Goal: Task Accomplishment & Management: Manage account settings

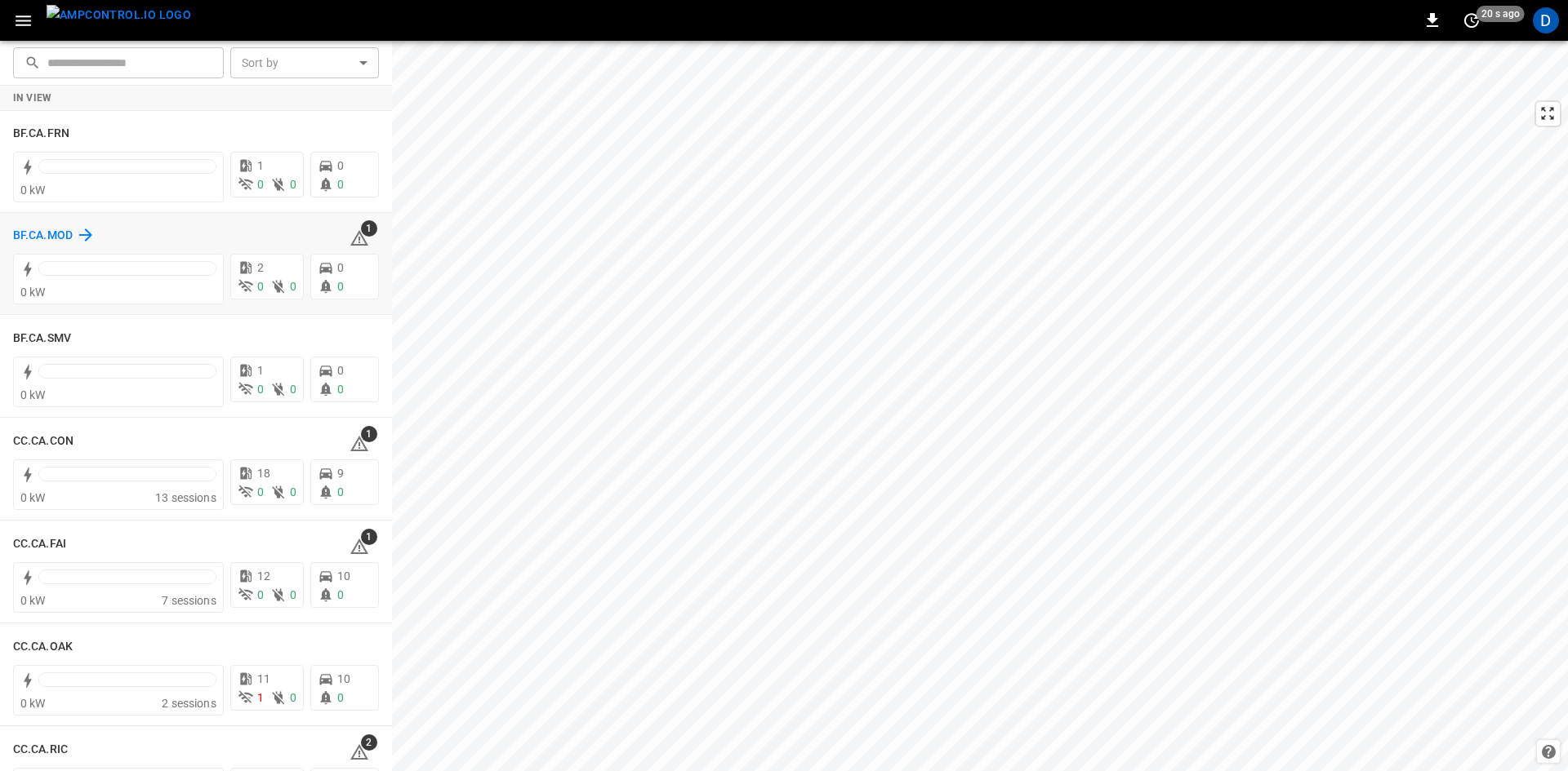
click at [52, 234] on h6 "BF.CA.MOD" at bounding box center [43, 235] width 60 height 18
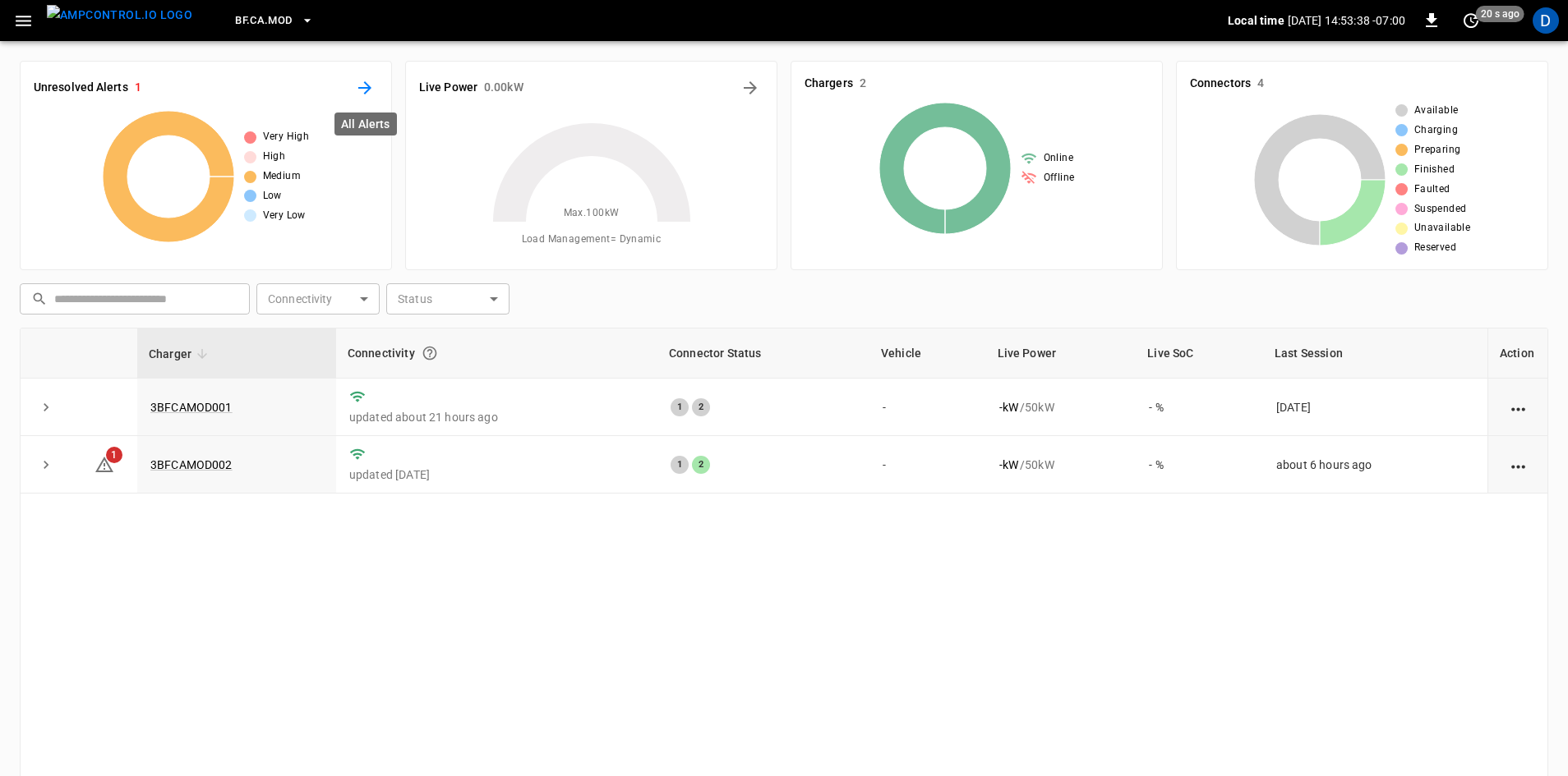
click at [360, 80] on icon "All Alerts" at bounding box center [364, 88] width 20 height 20
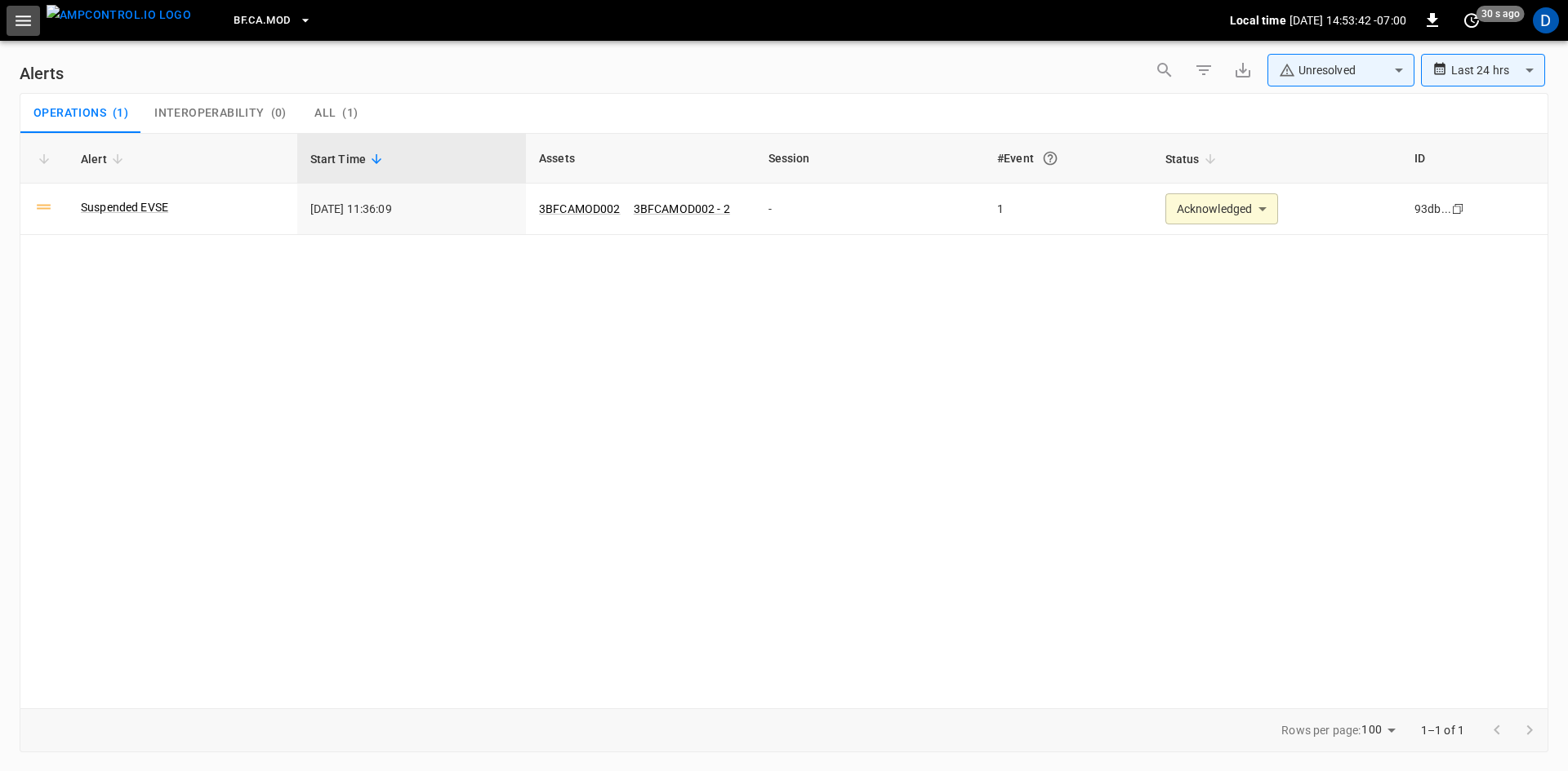
click at [9, 12] on button "button" at bounding box center [23, 21] width 34 height 30
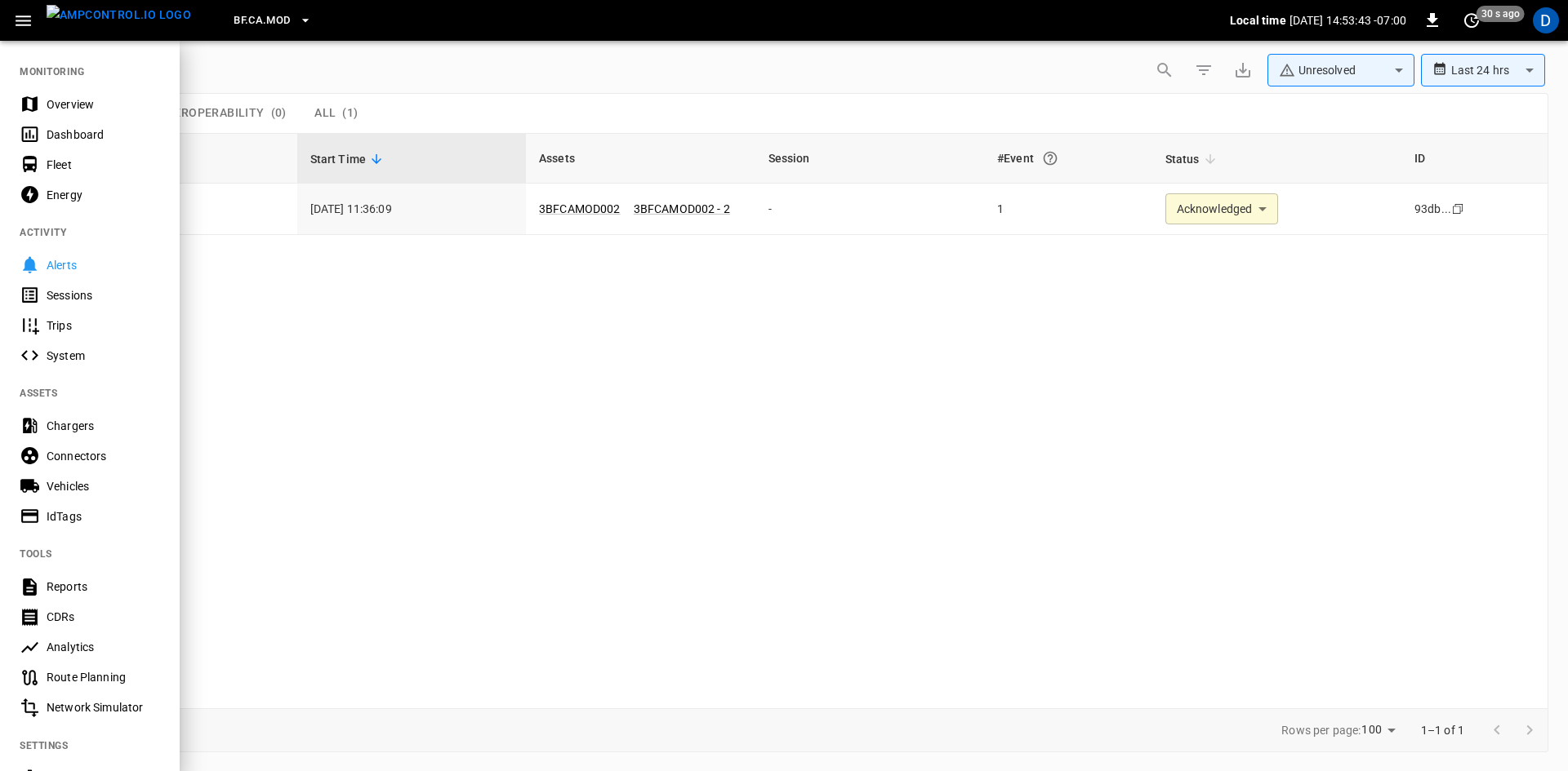
click at [54, 96] on div "Overview" at bounding box center [103, 104] width 113 height 16
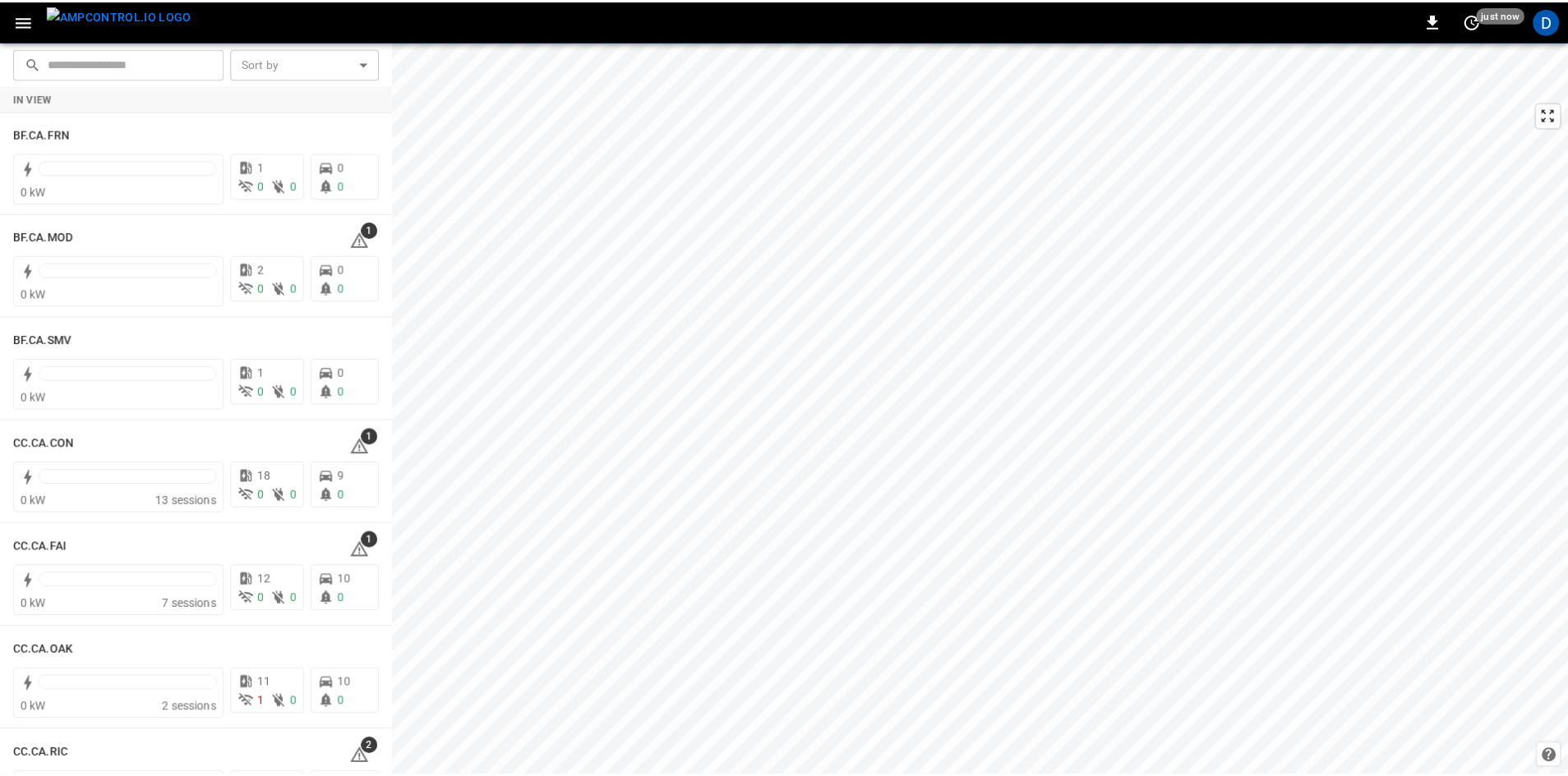
scroll to position [246, 0]
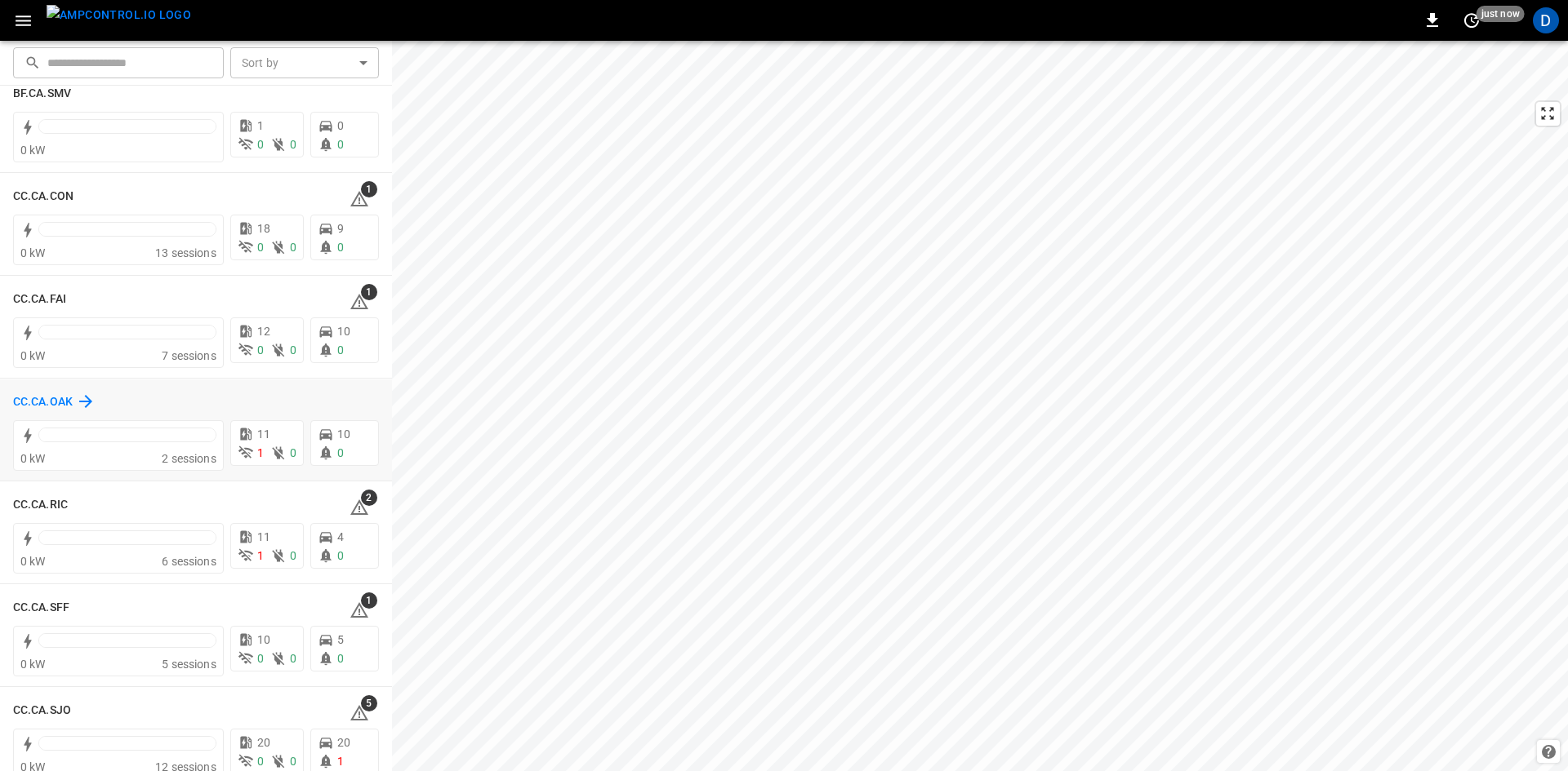
click at [35, 402] on h6 "CC.CA.OAK" at bounding box center [43, 402] width 60 height 18
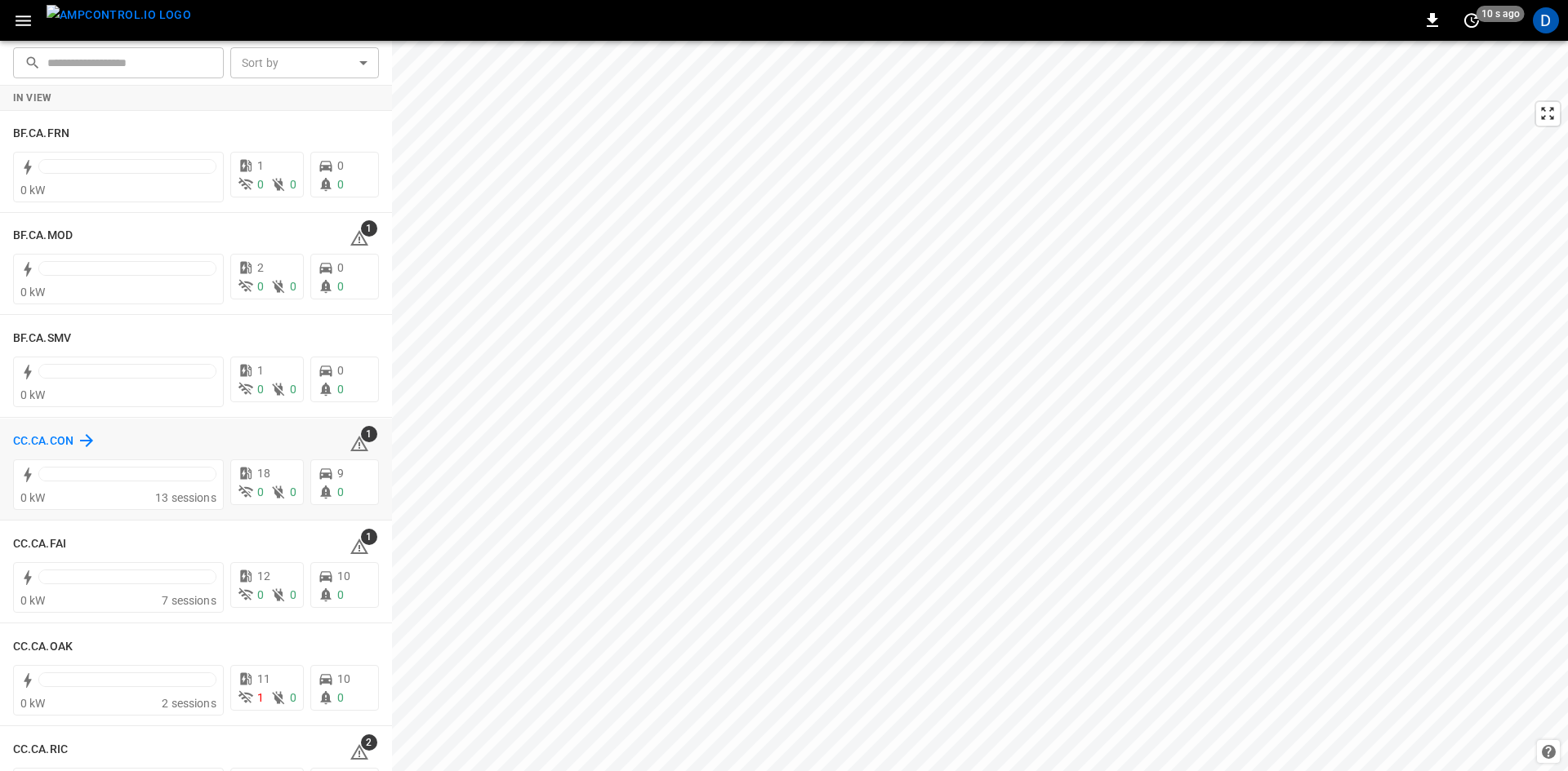
click at [37, 439] on h6 "CC.CA.CON" at bounding box center [43, 441] width 60 height 18
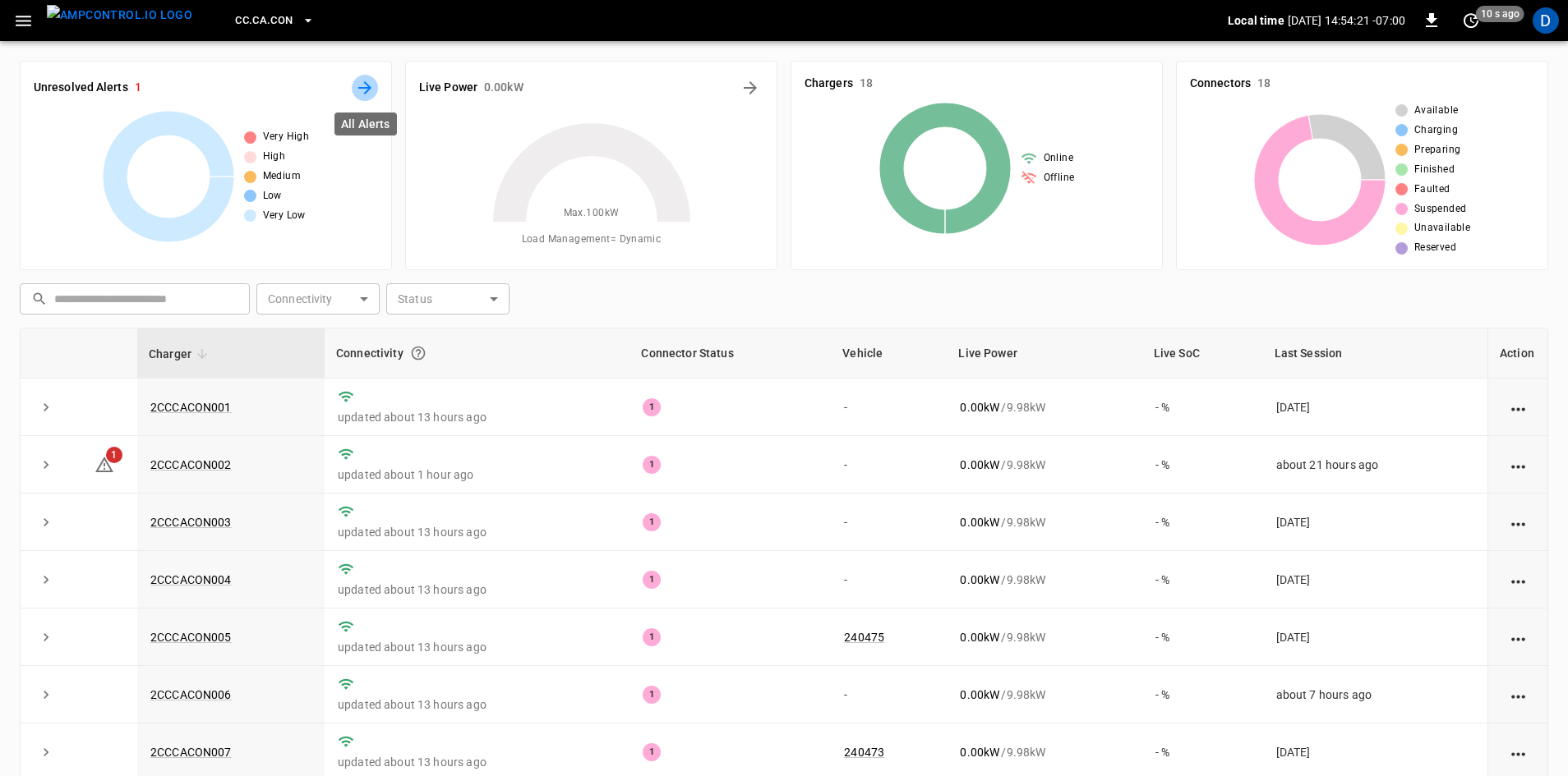
click at [373, 87] on icon "All Alerts" at bounding box center [364, 88] width 20 height 20
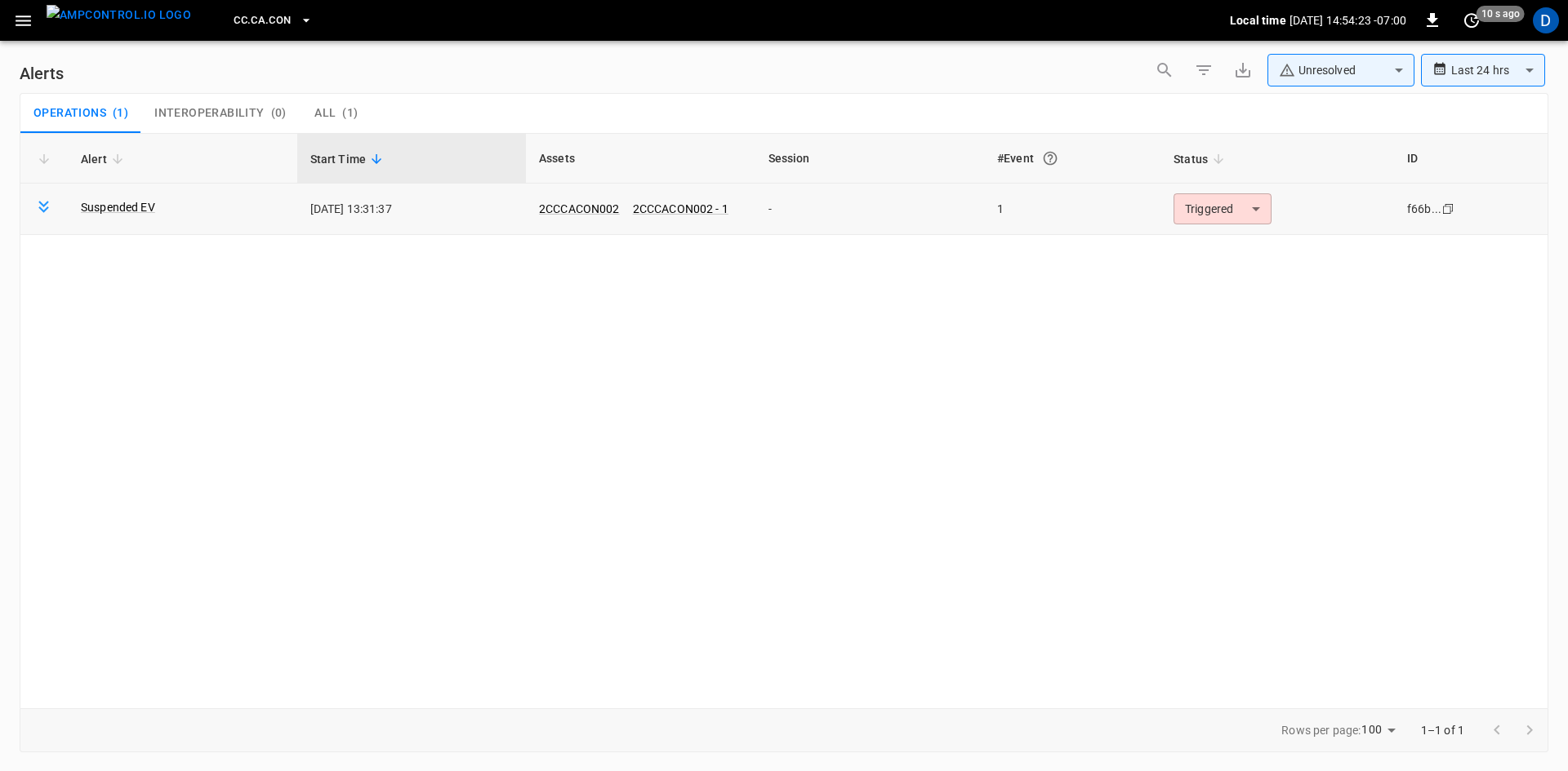
click at [1240, 208] on body "**********" at bounding box center [784, 382] width 1568 height 765
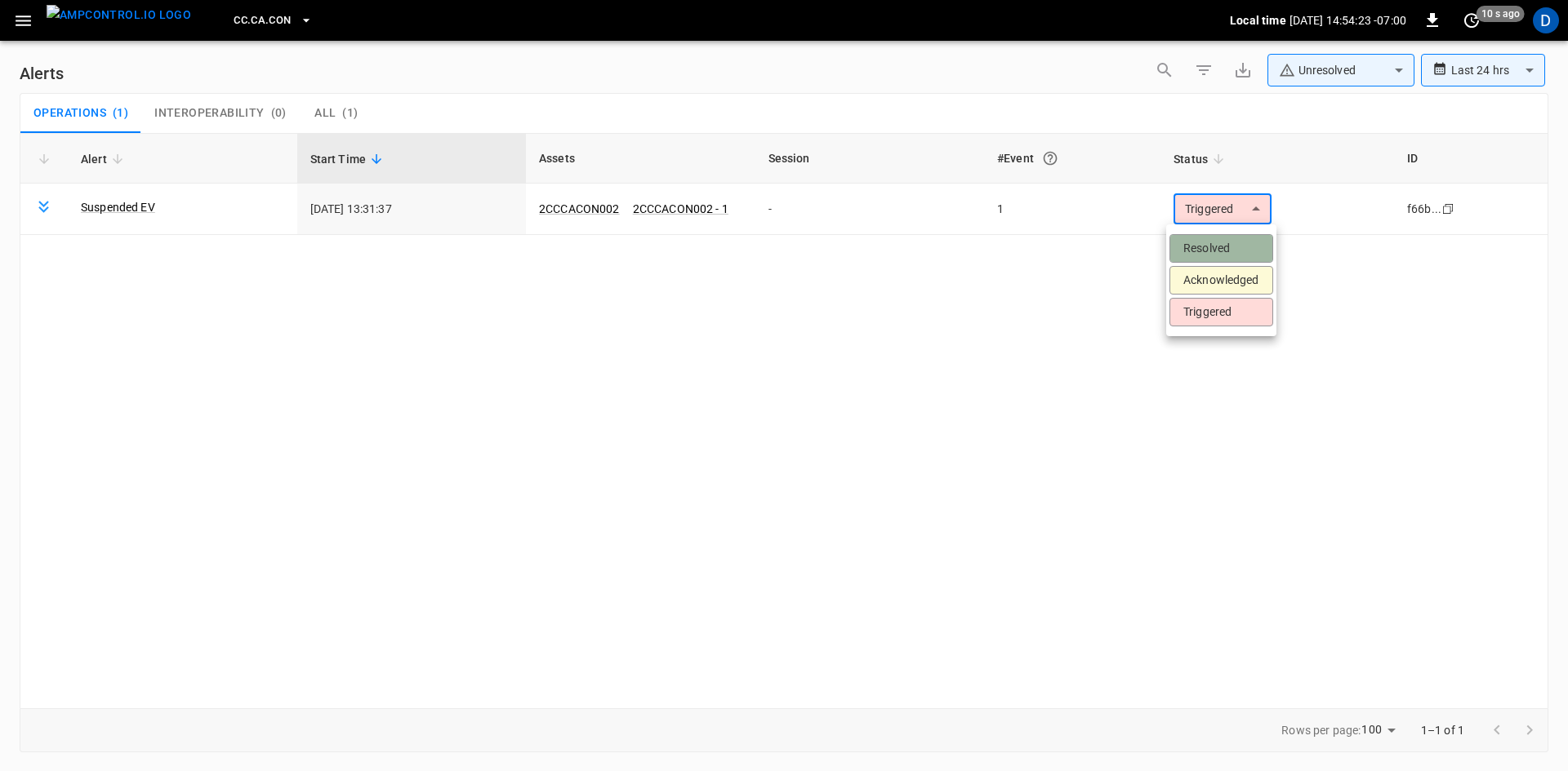
click at [1209, 254] on li "Resolved" at bounding box center [1221, 248] width 104 height 28
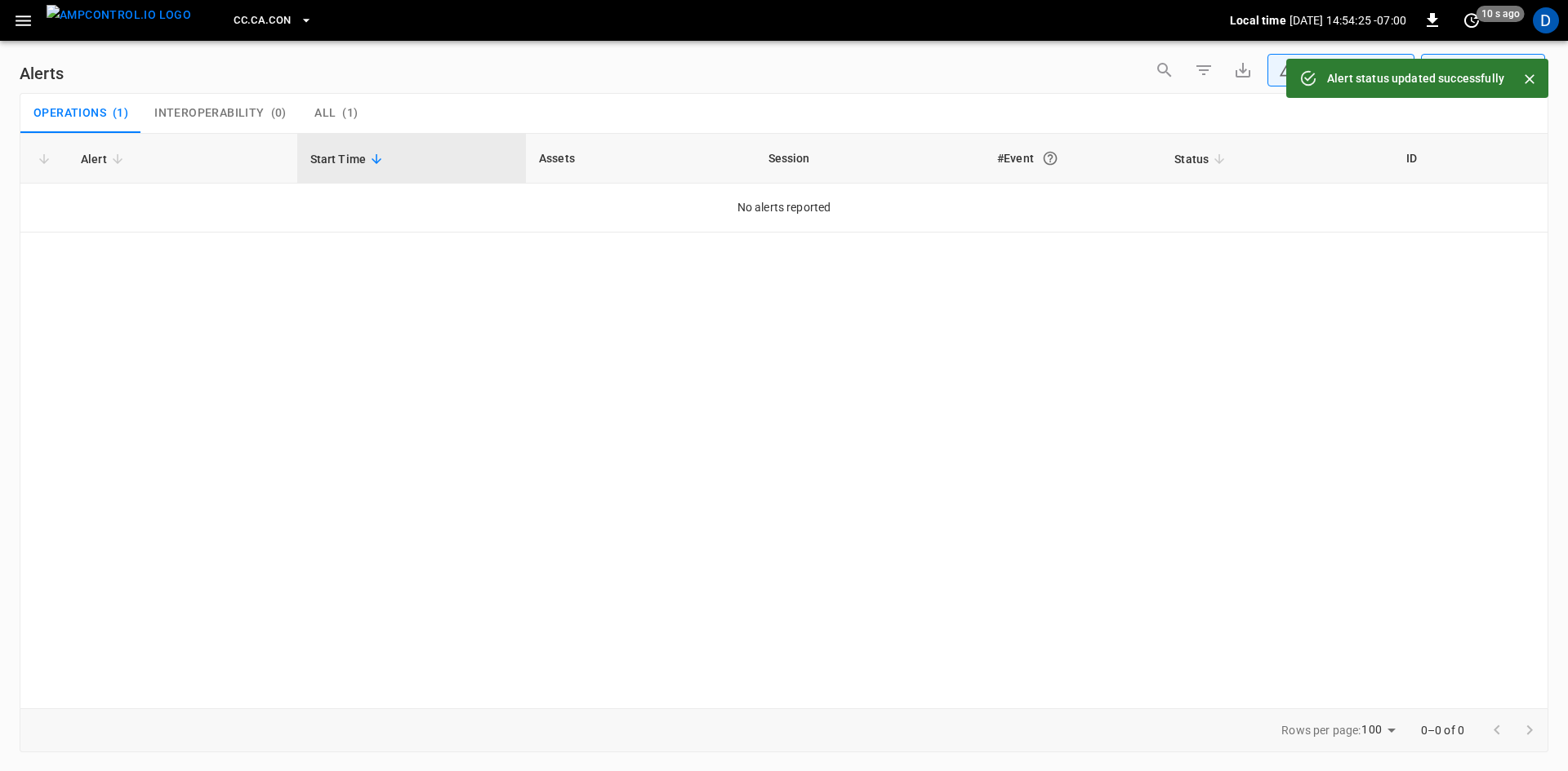
click at [22, 17] on icon "button" at bounding box center [23, 21] width 21 height 21
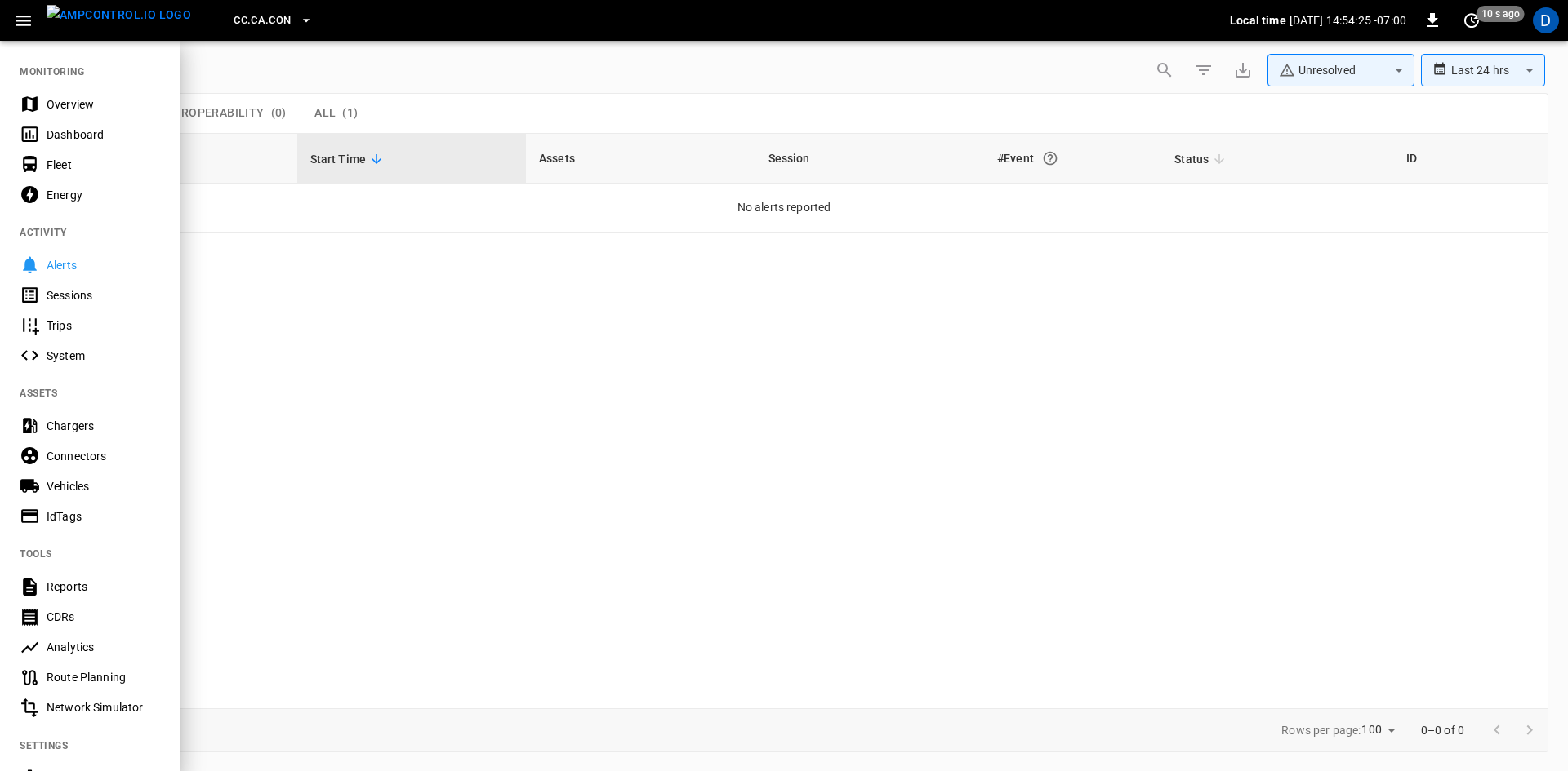
click at [59, 96] on div "Overview" at bounding box center [103, 104] width 113 height 16
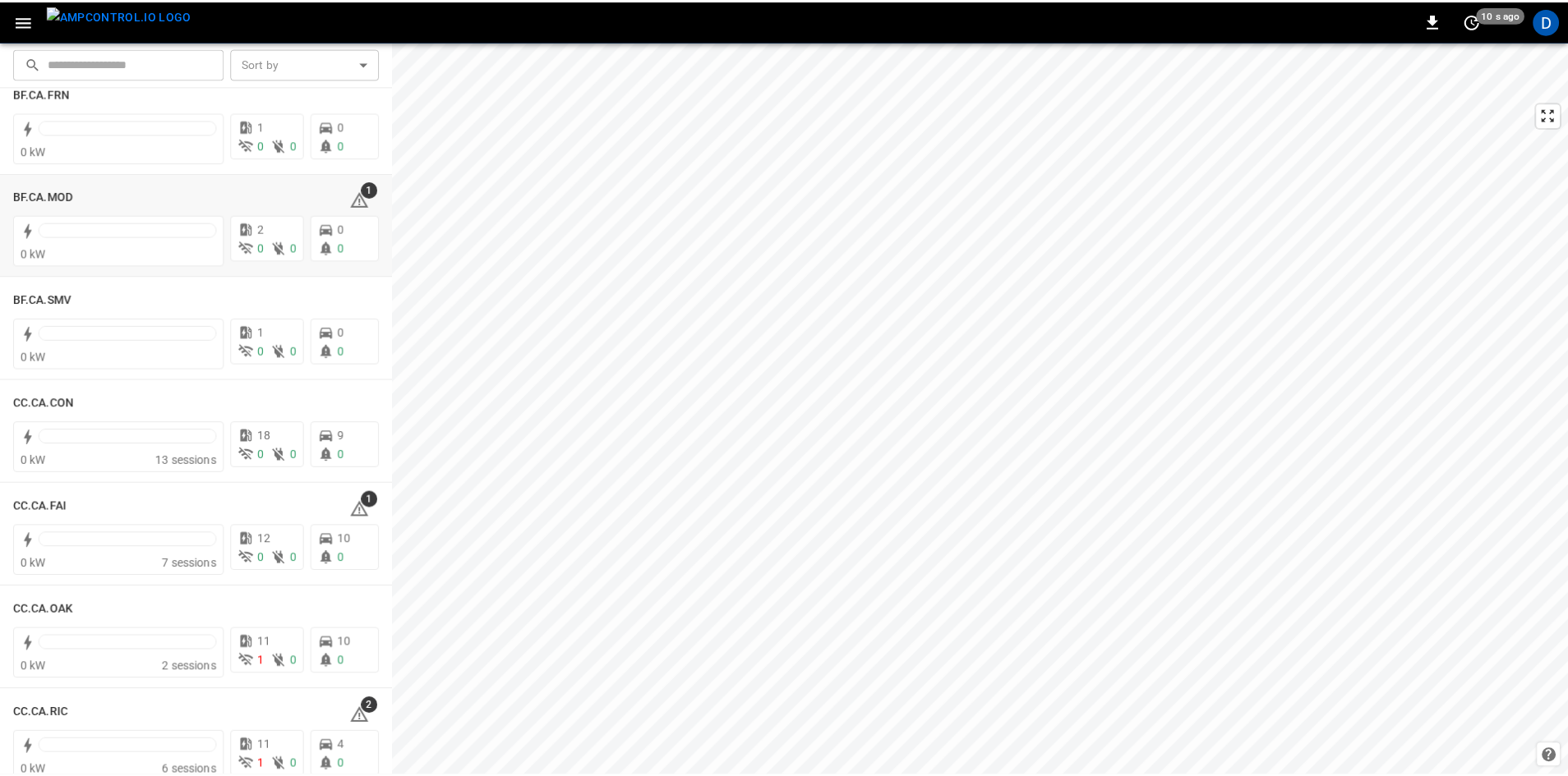
scroll to position [82, 0]
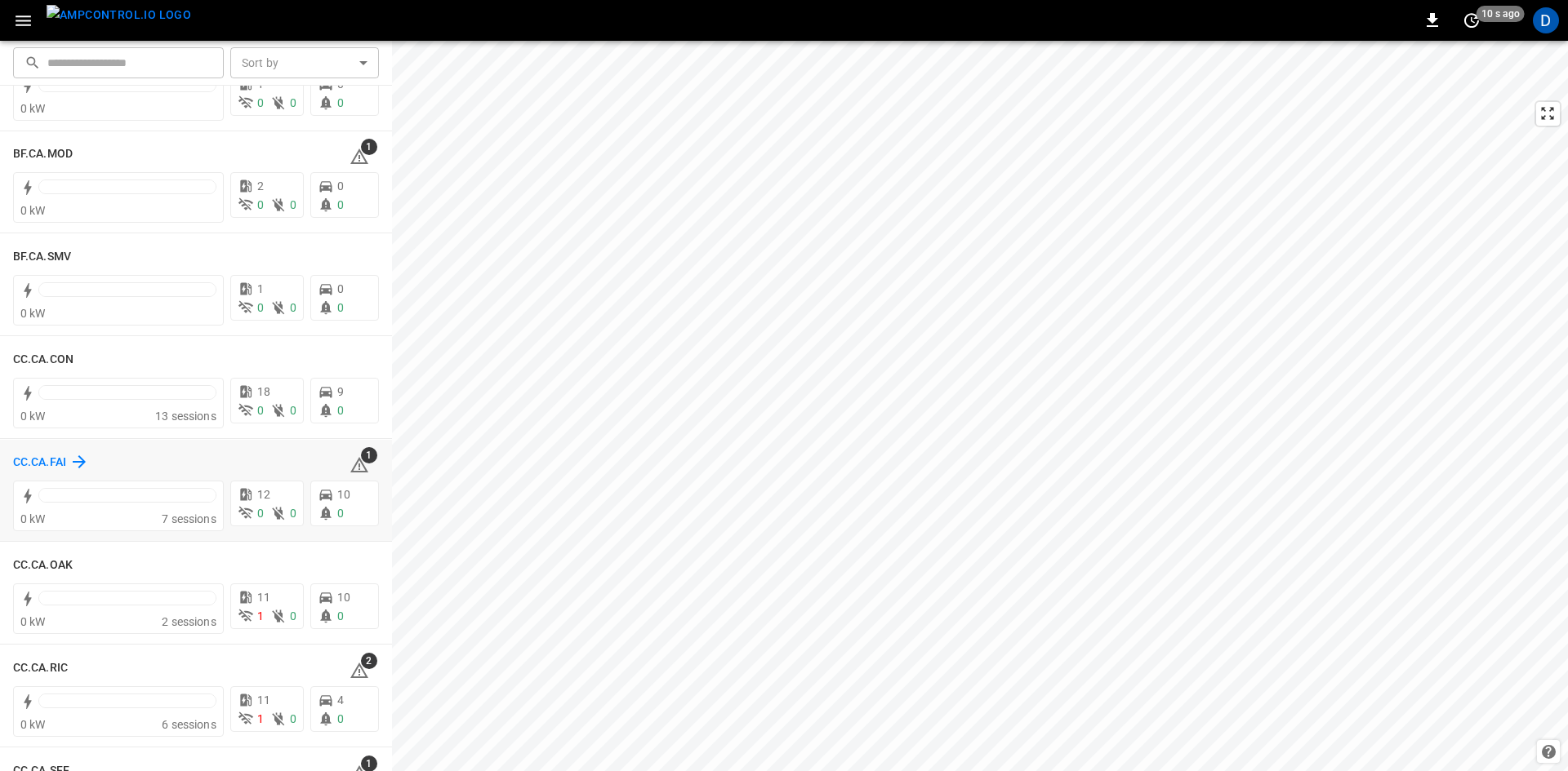
click at [33, 466] on h6 "CC.CA.FAI" at bounding box center [39, 462] width 53 height 18
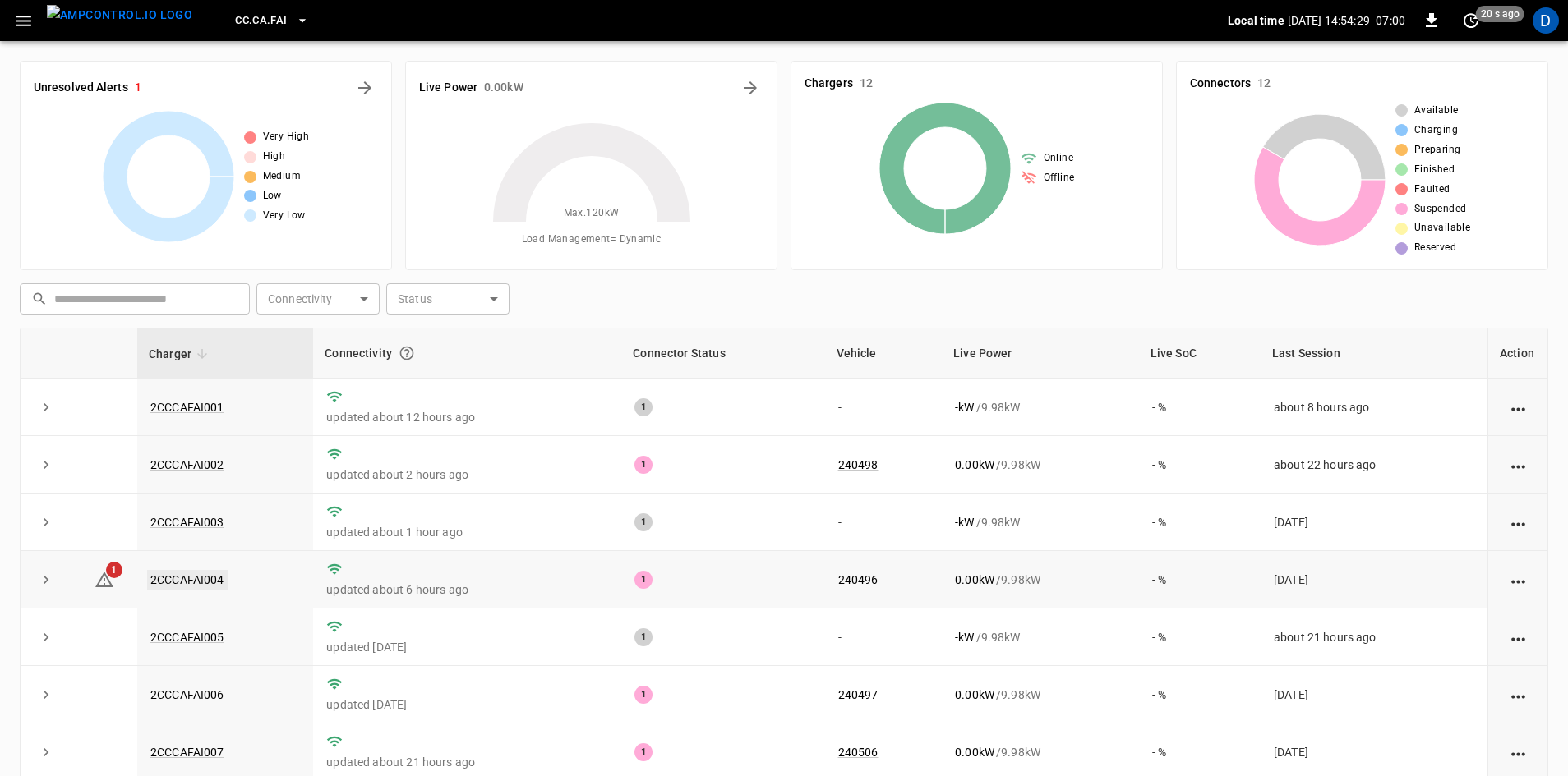
click at [189, 583] on link "2CCCAFAI004" at bounding box center [187, 580] width 80 height 20
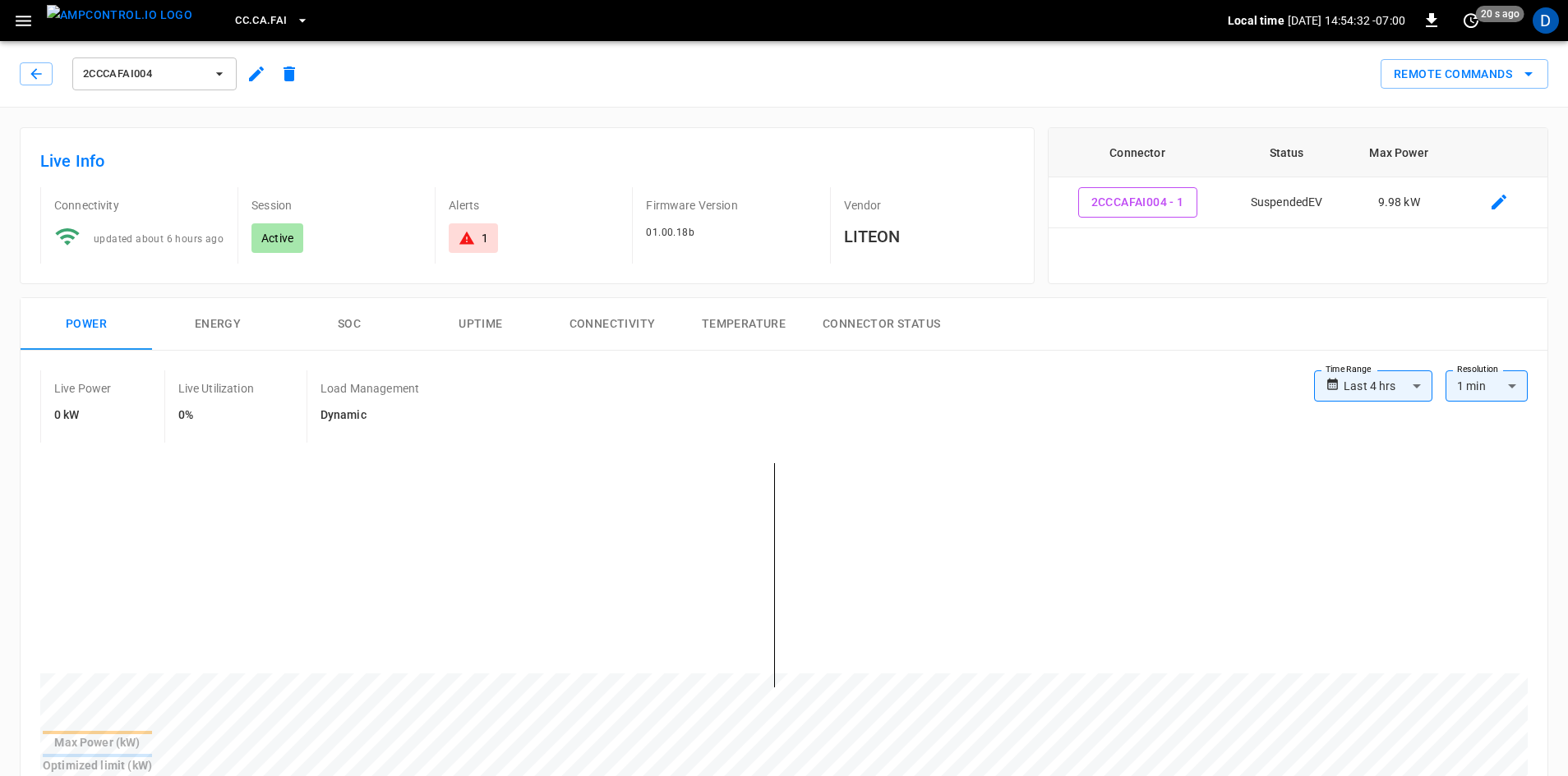
click at [25, 24] on icon "button" at bounding box center [24, 21] width 21 height 21
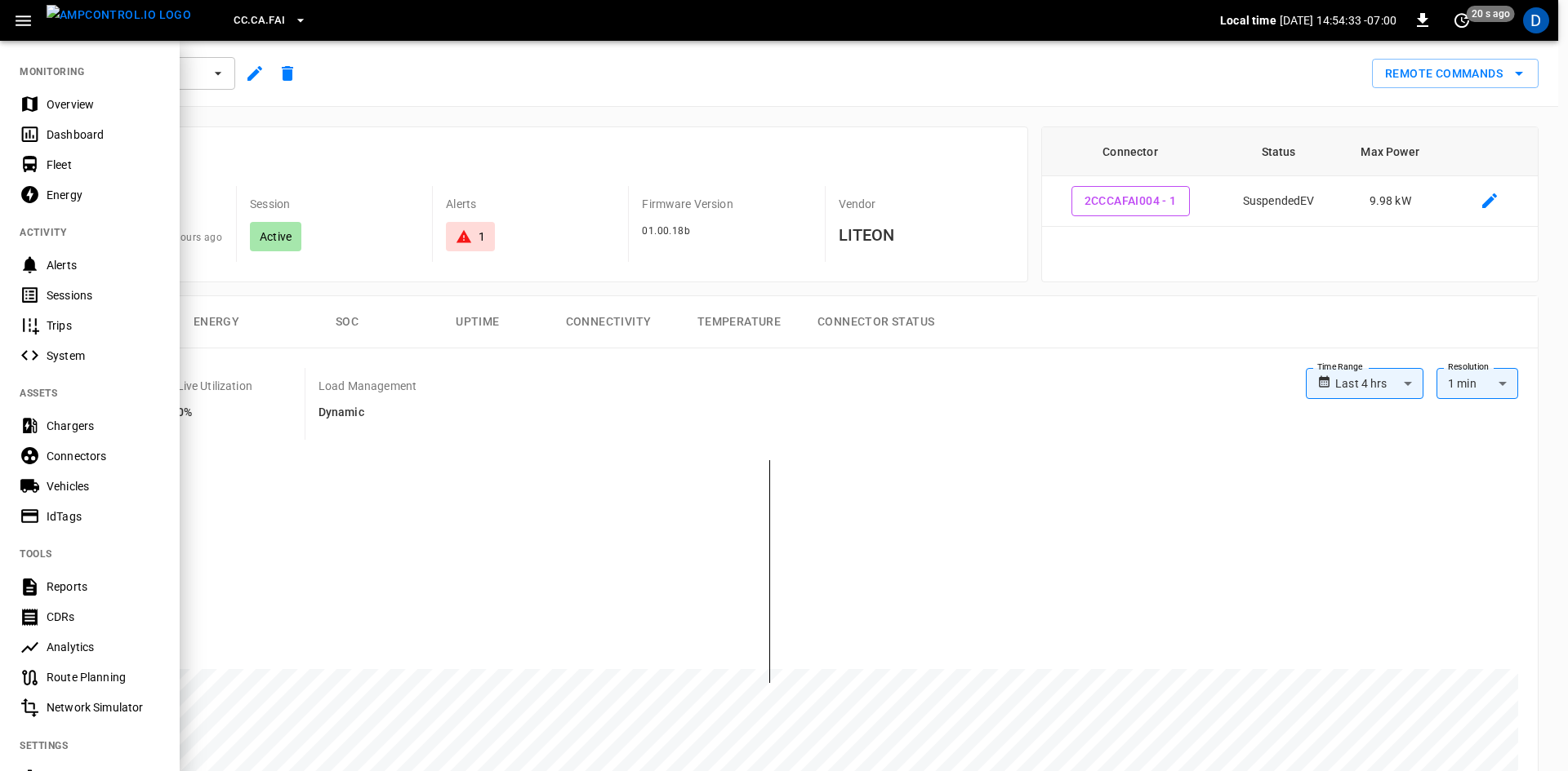
click at [434, 143] on div at bounding box center [784, 385] width 1568 height 771
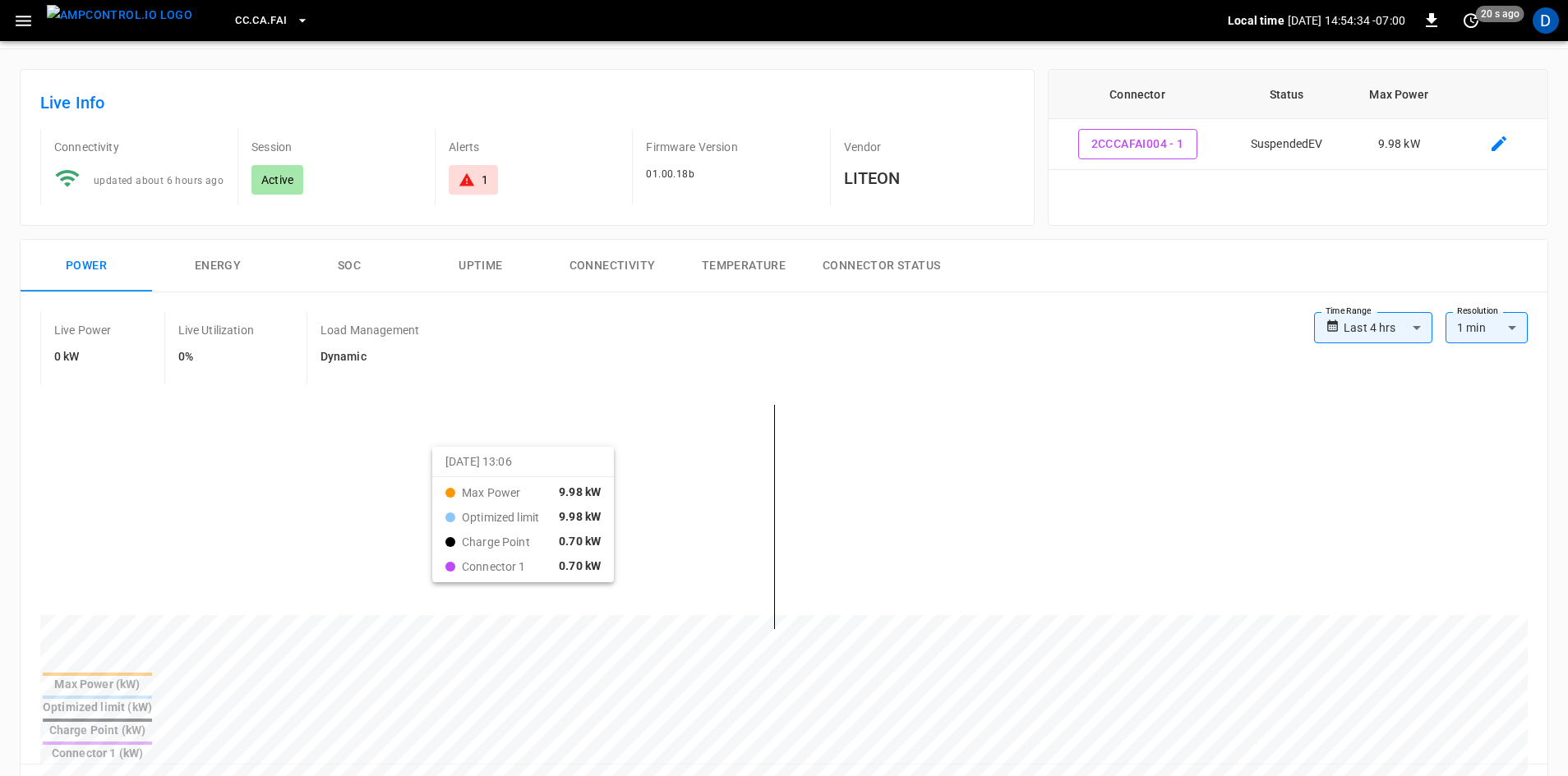
scroll to position [411, 0]
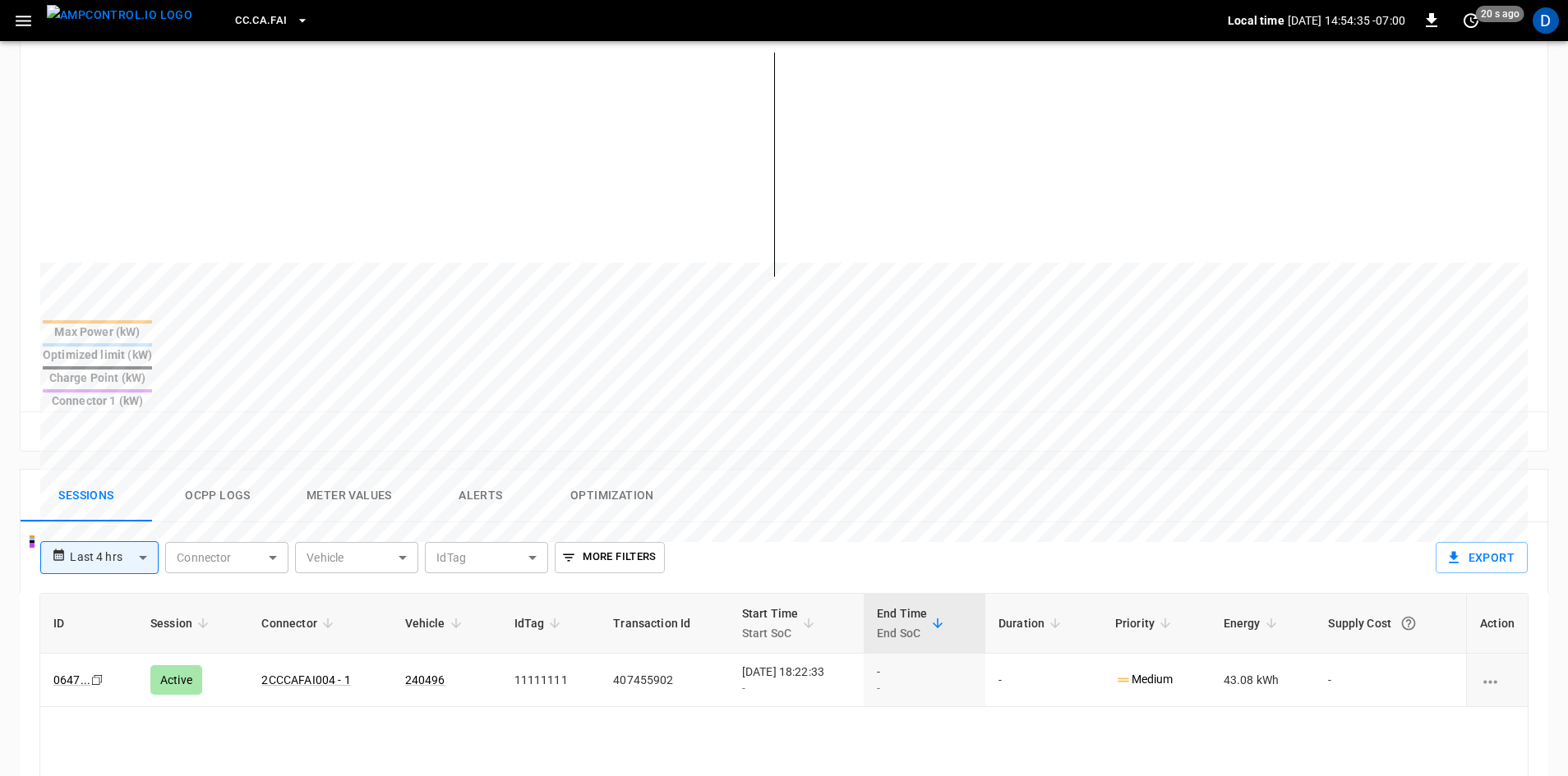
click at [488, 470] on button "Alerts" at bounding box center [480, 496] width 131 height 53
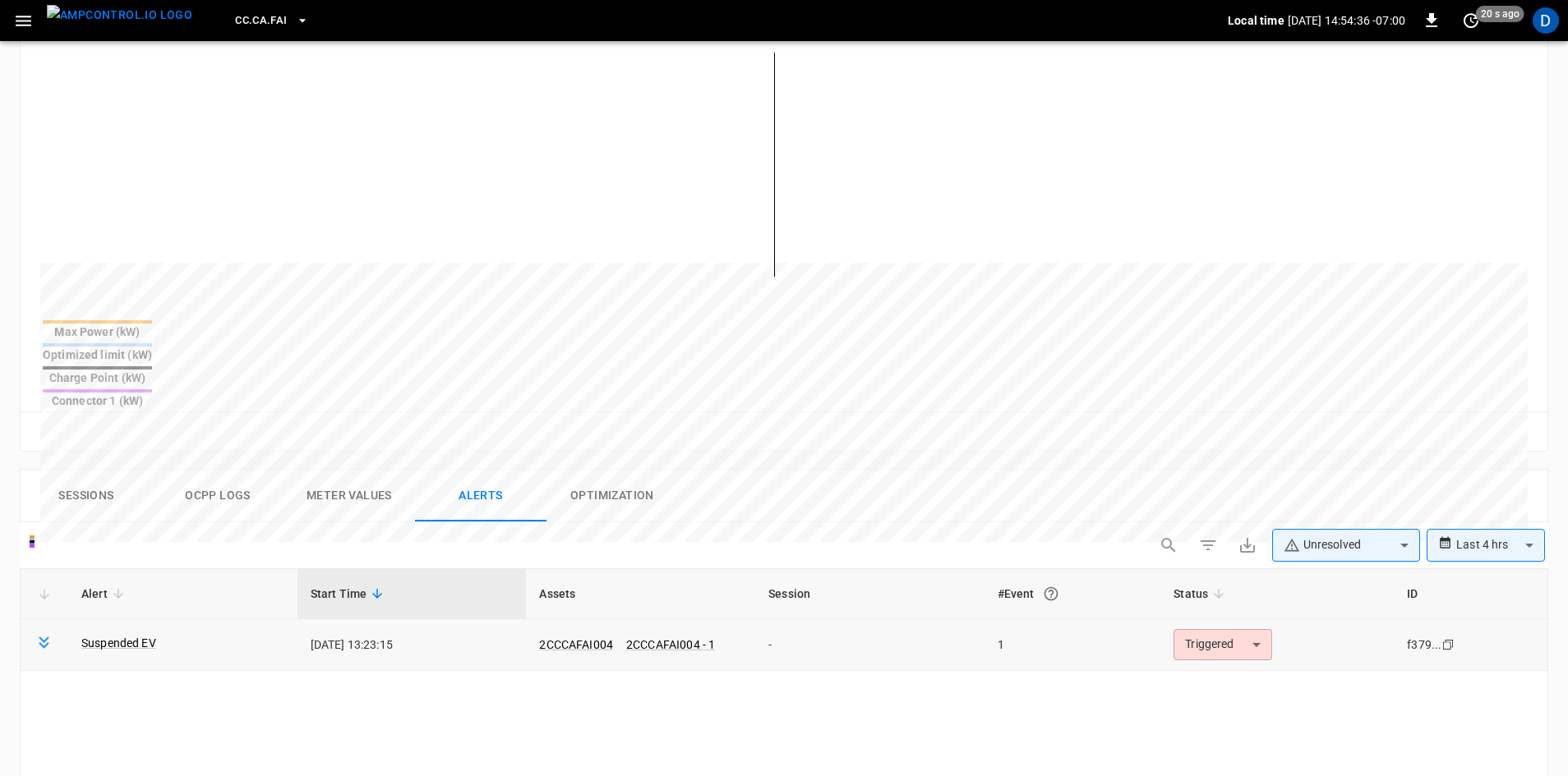
click at [1209, 590] on body "**********" at bounding box center [784, 406] width 1568 height 1636
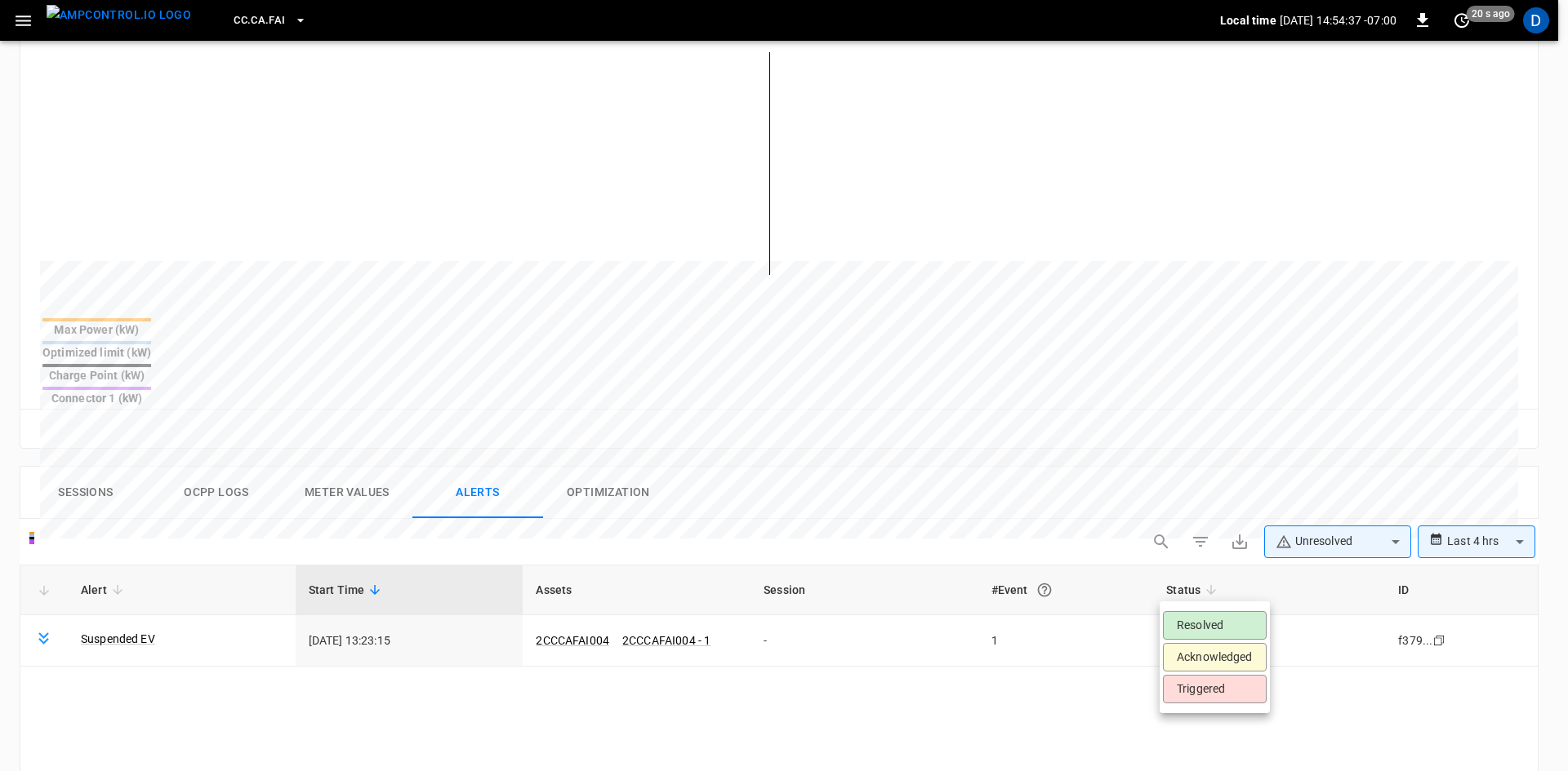
click at [1191, 621] on li "Resolved" at bounding box center [1215, 626] width 104 height 28
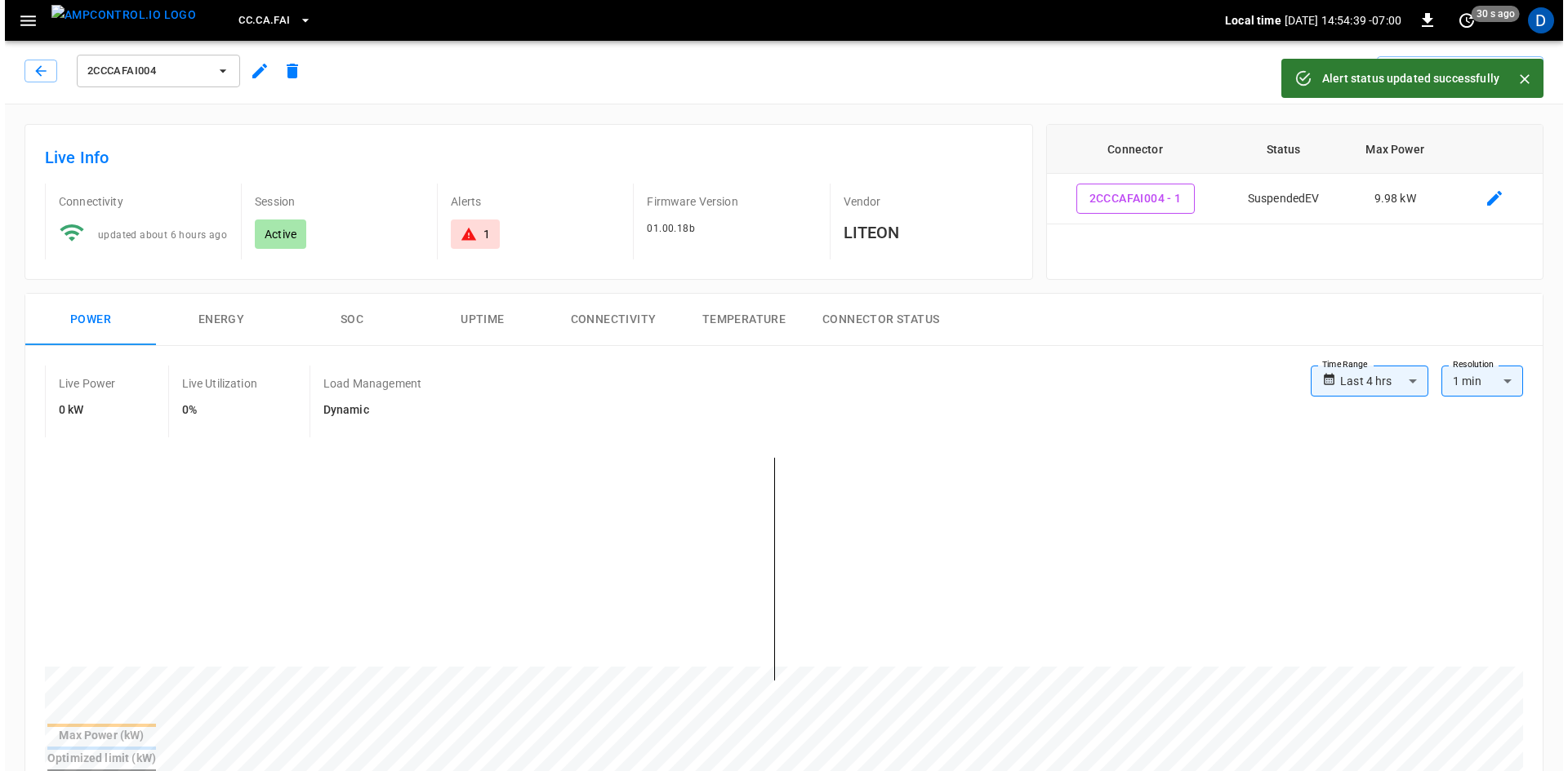
scroll to position [0, 0]
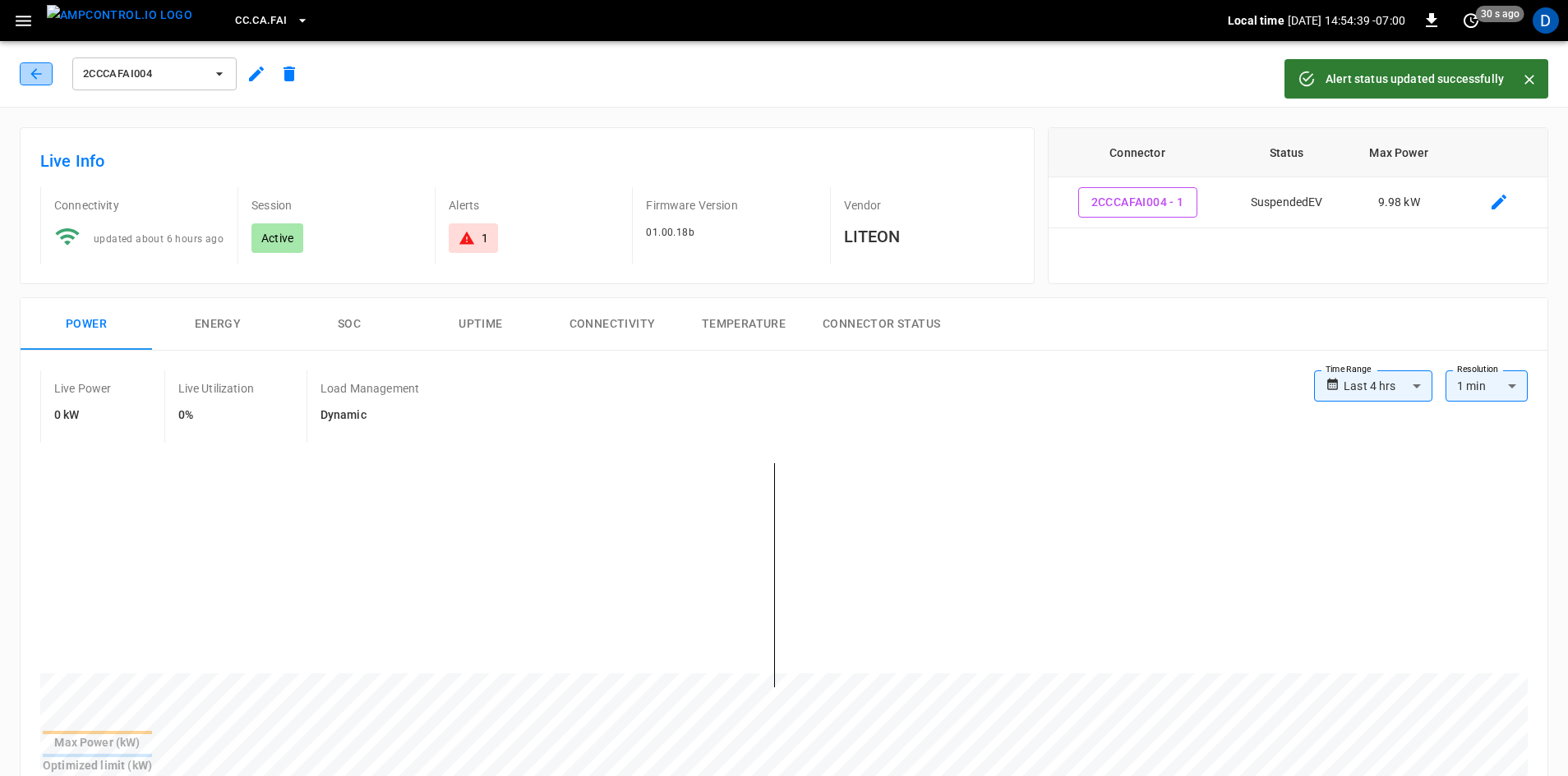
click at [23, 67] on button "button" at bounding box center [36, 74] width 33 height 23
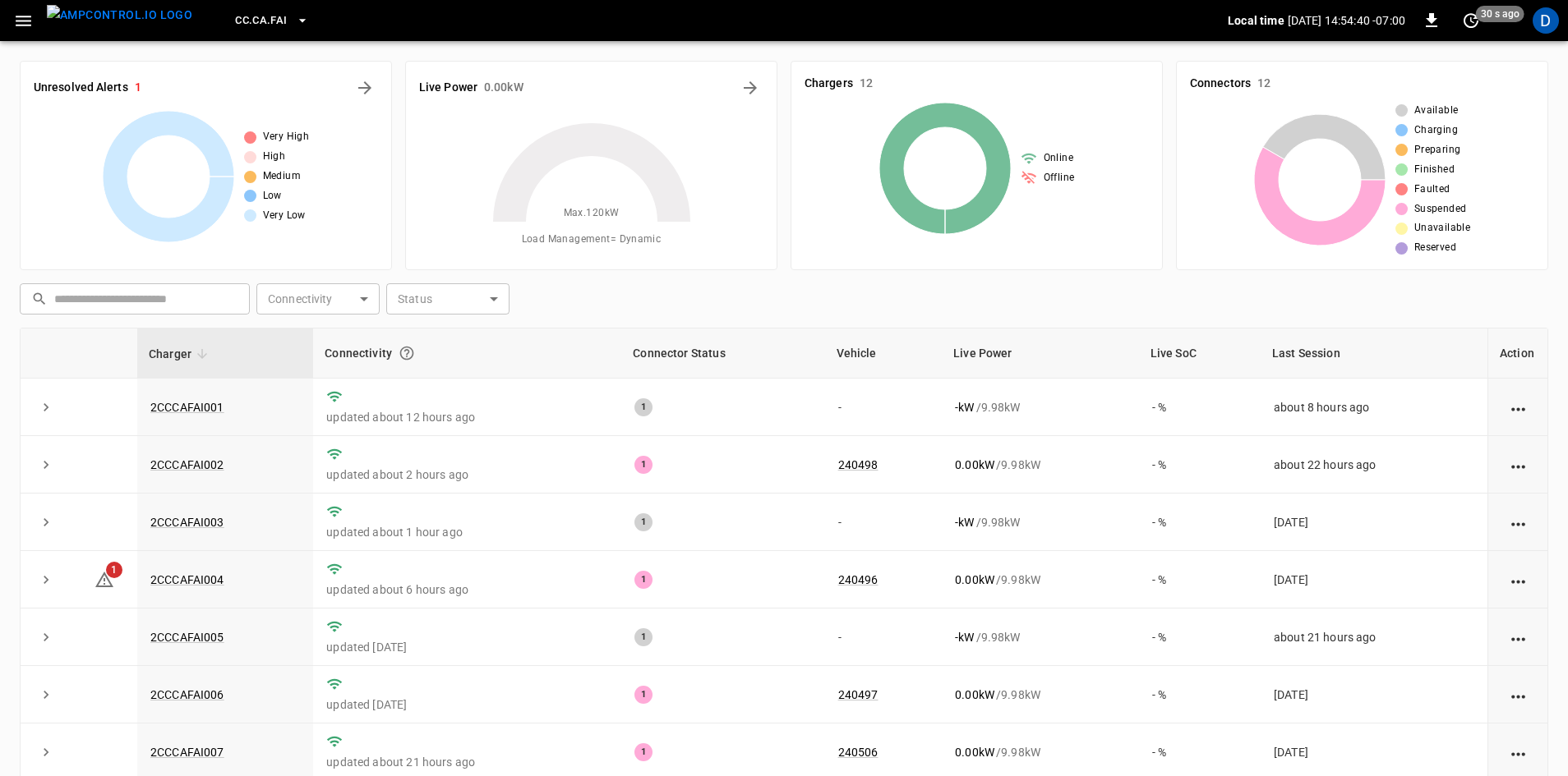
click at [15, 12] on icon "button" at bounding box center [24, 21] width 21 height 21
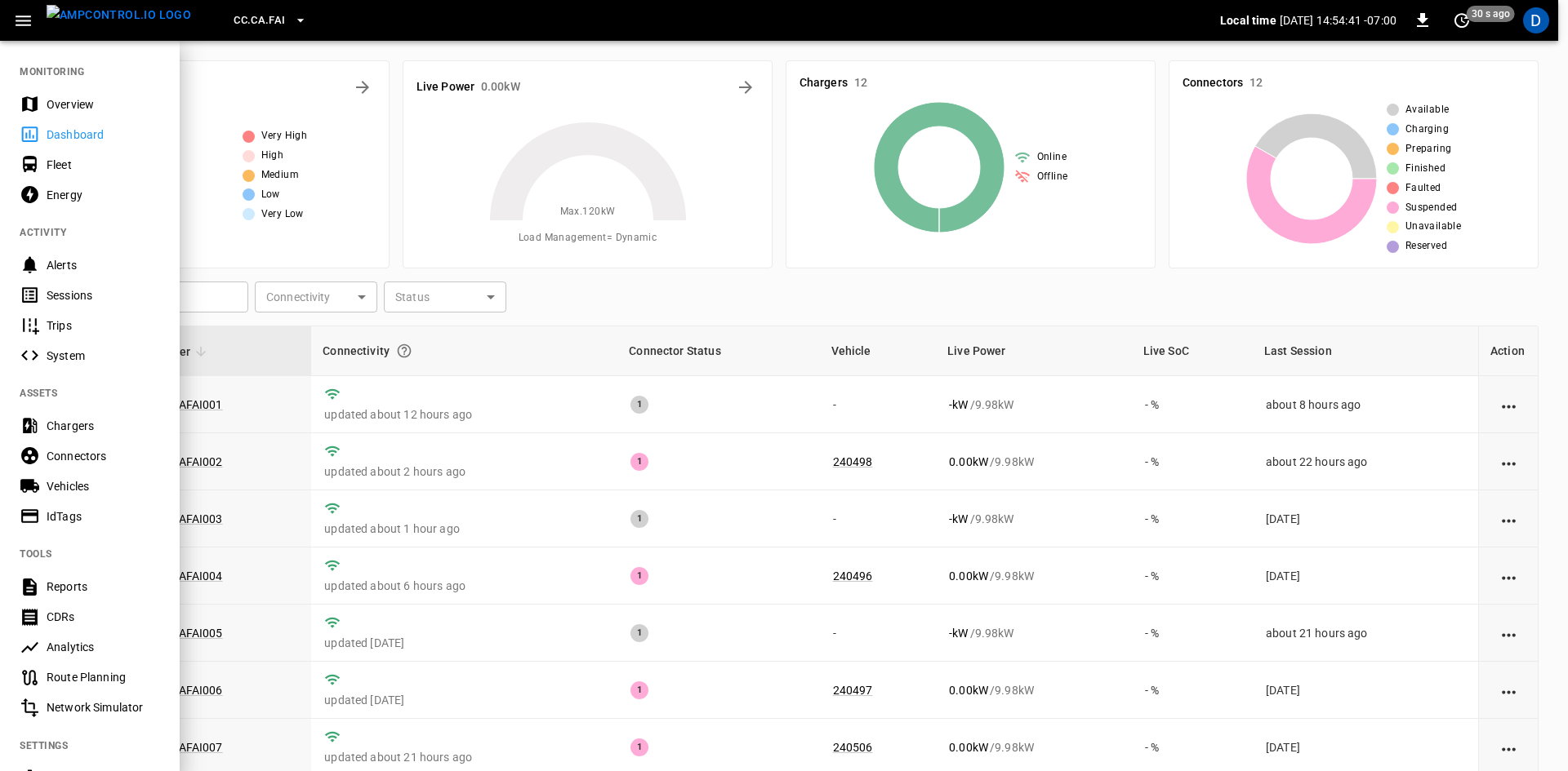
click at [69, 111] on div "Overview" at bounding box center [103, 104] width 113 height 16
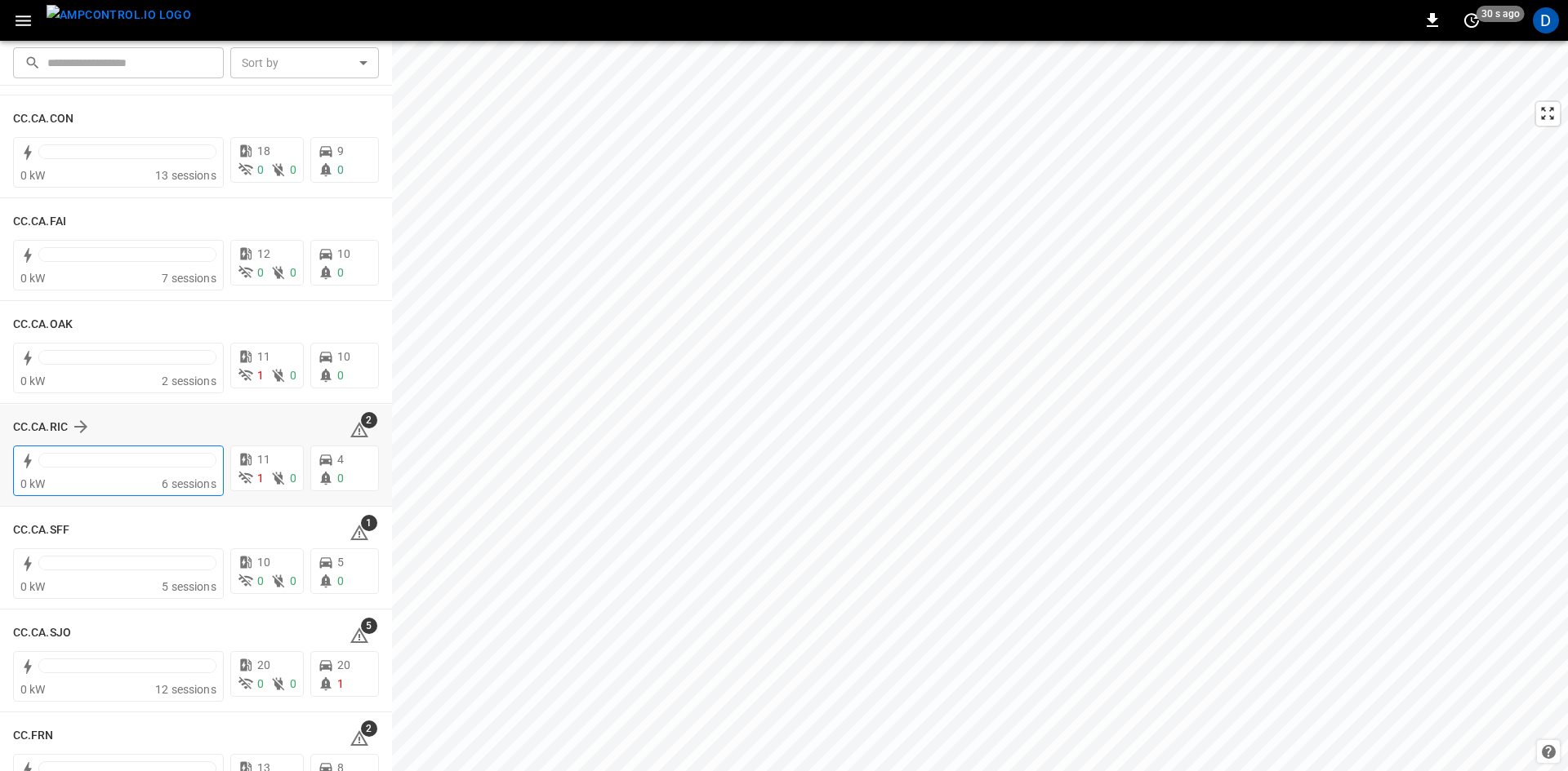
scroll to position [326, 0]
click at [31, 413] on div "CC.CA.RIC" at bounding box center [52, 423] width 78 height 20
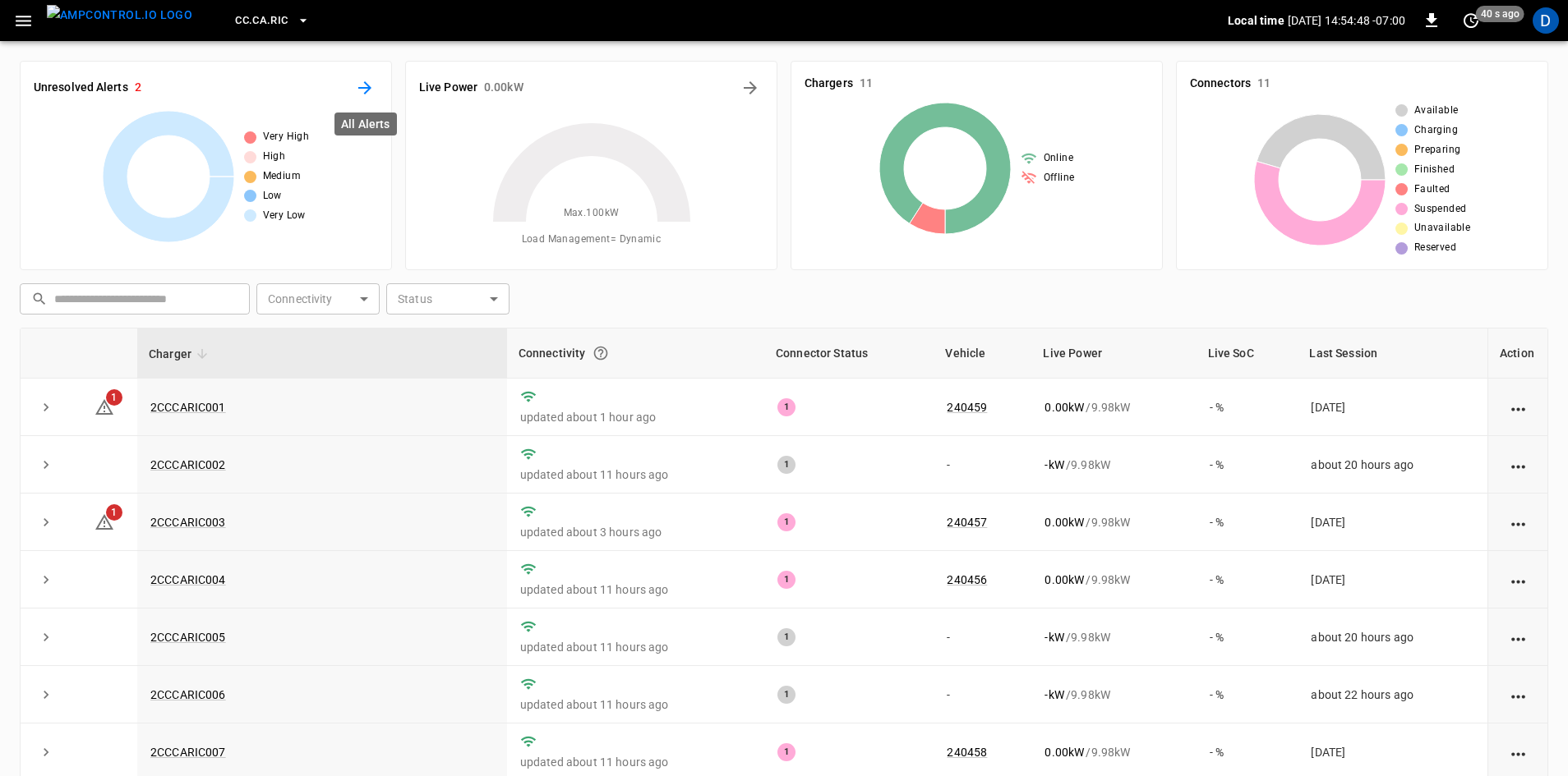
click at [370, 82] on icon "All Alerts" at bounding box center [364, 88] width 20 height 20
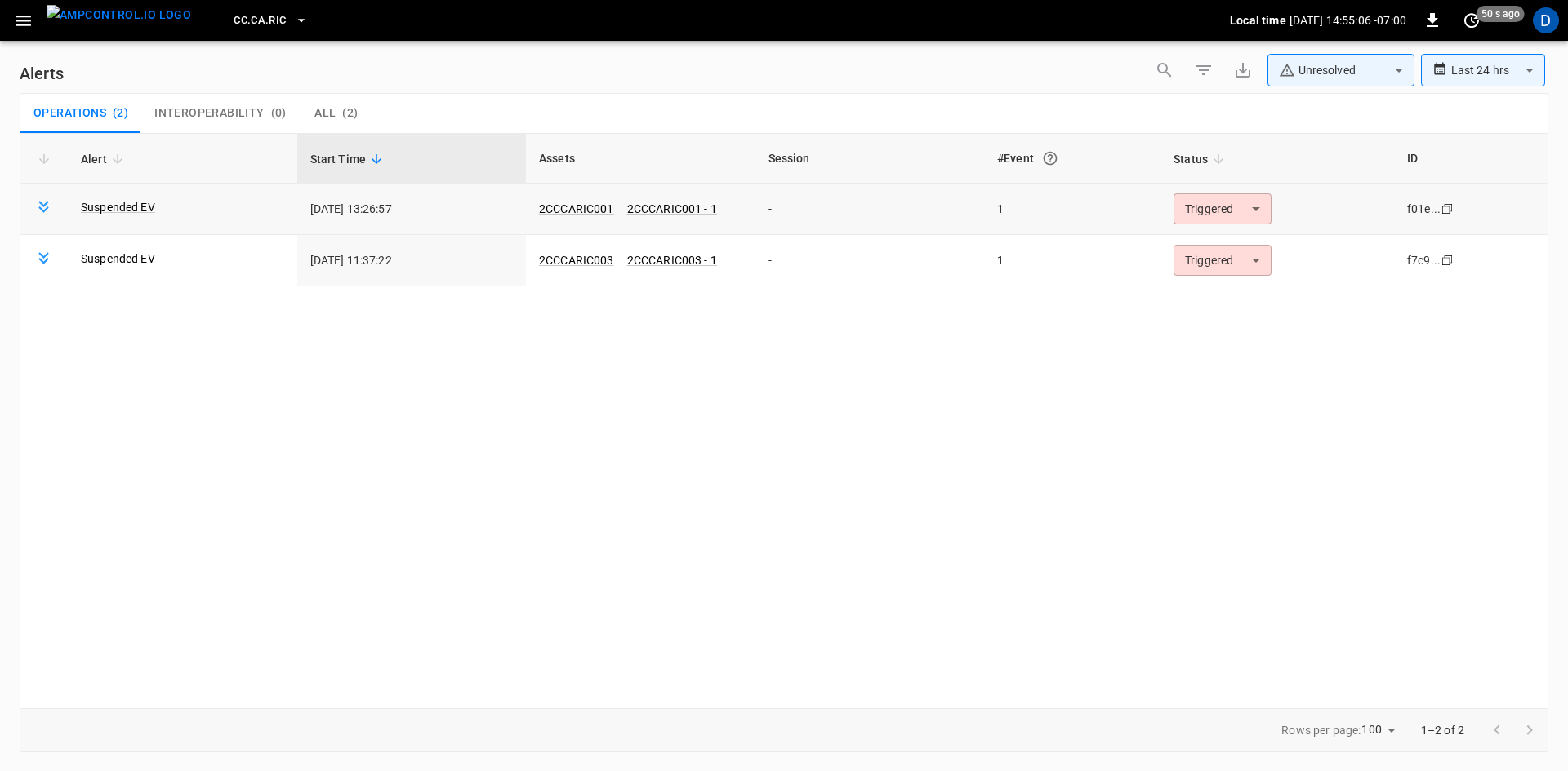
click at [1203, 205] on body "**********" at bounding box center [784, 382] width 1568 height 765
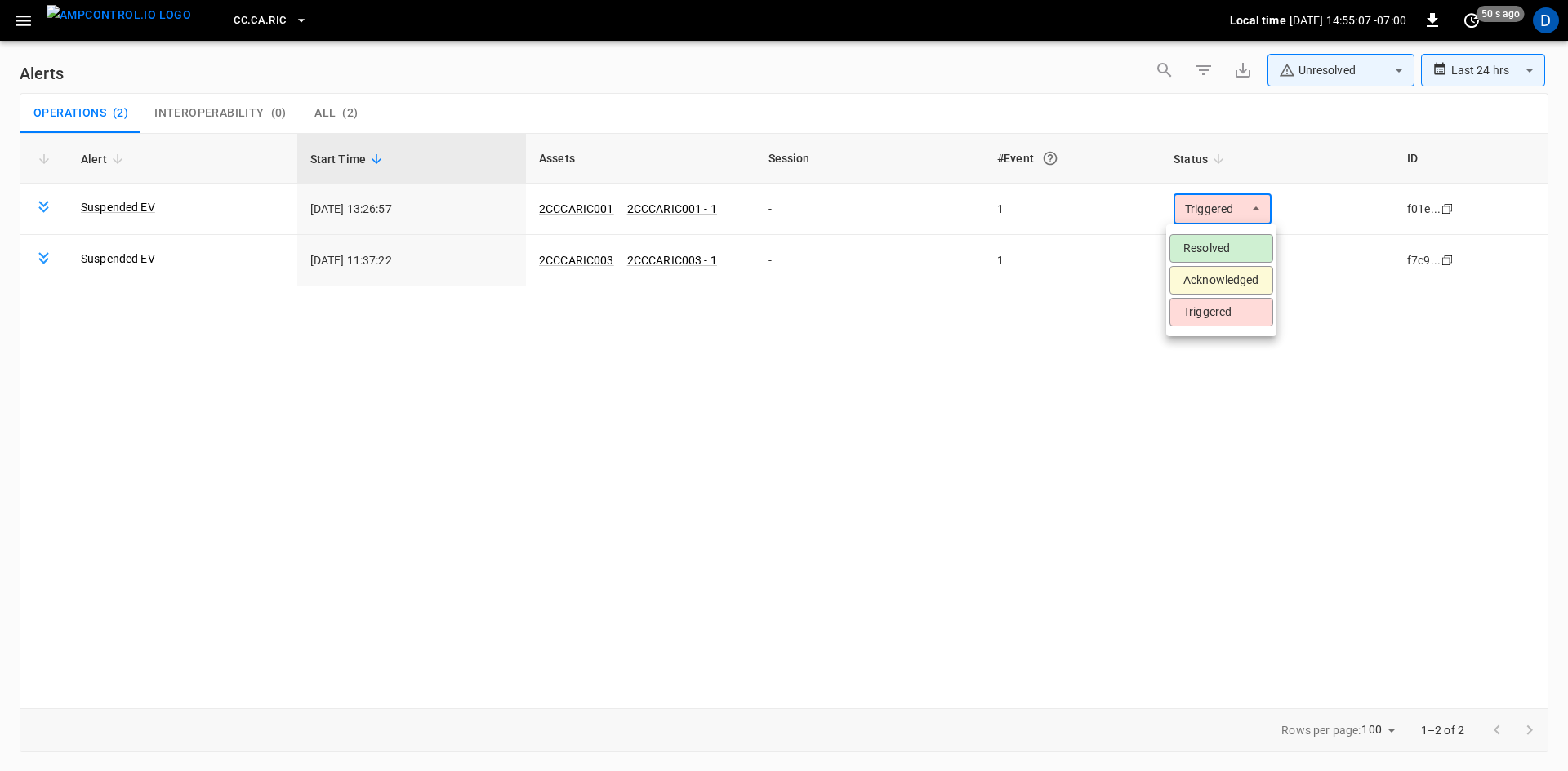
click at [1207, 240] on li "Resolved" at bounding box center [1221, 248] width 104 height 28
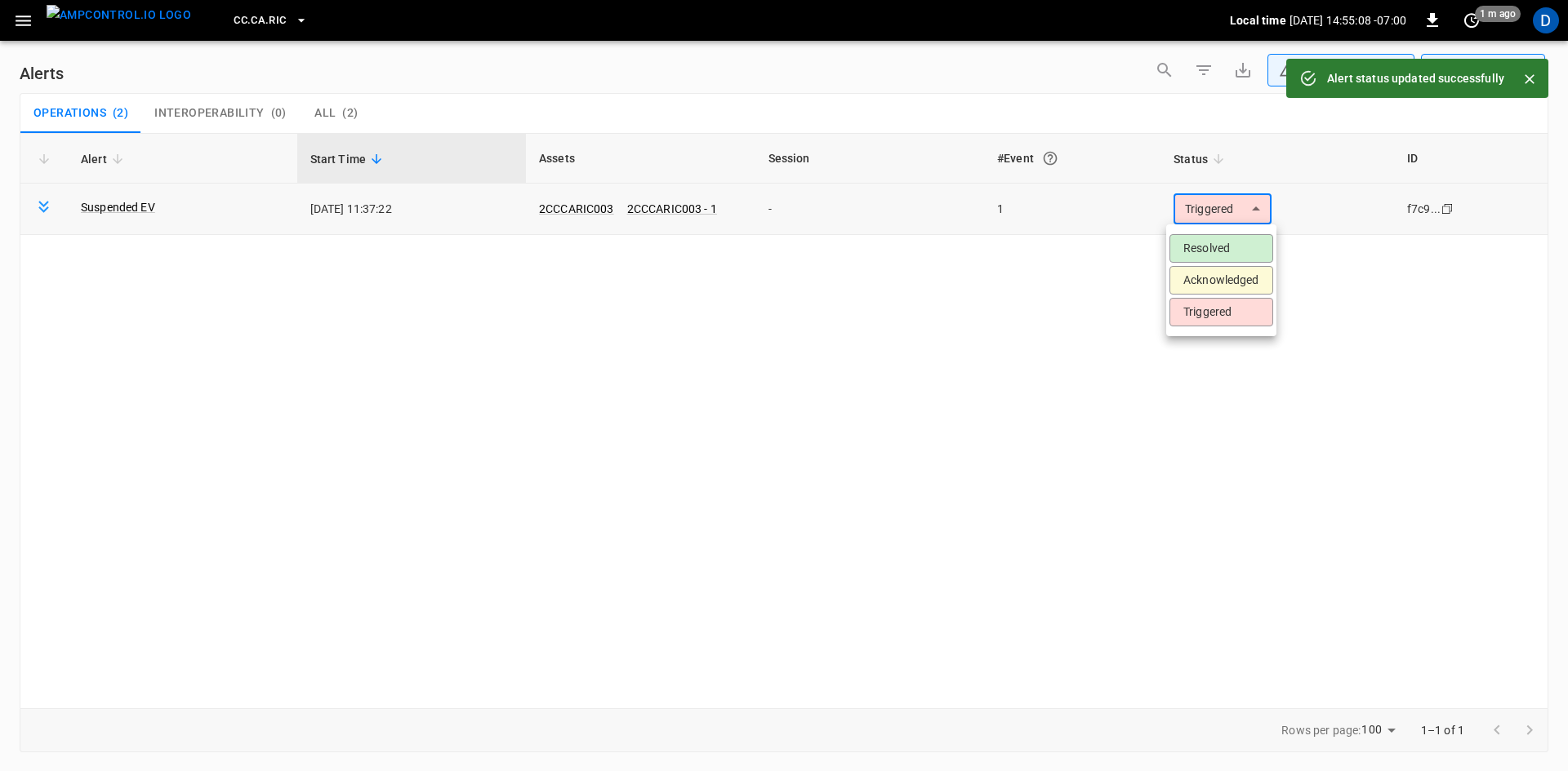
click at [1201, 213] on body "**********" at bounding box center [784, 382] width 1568 height 765
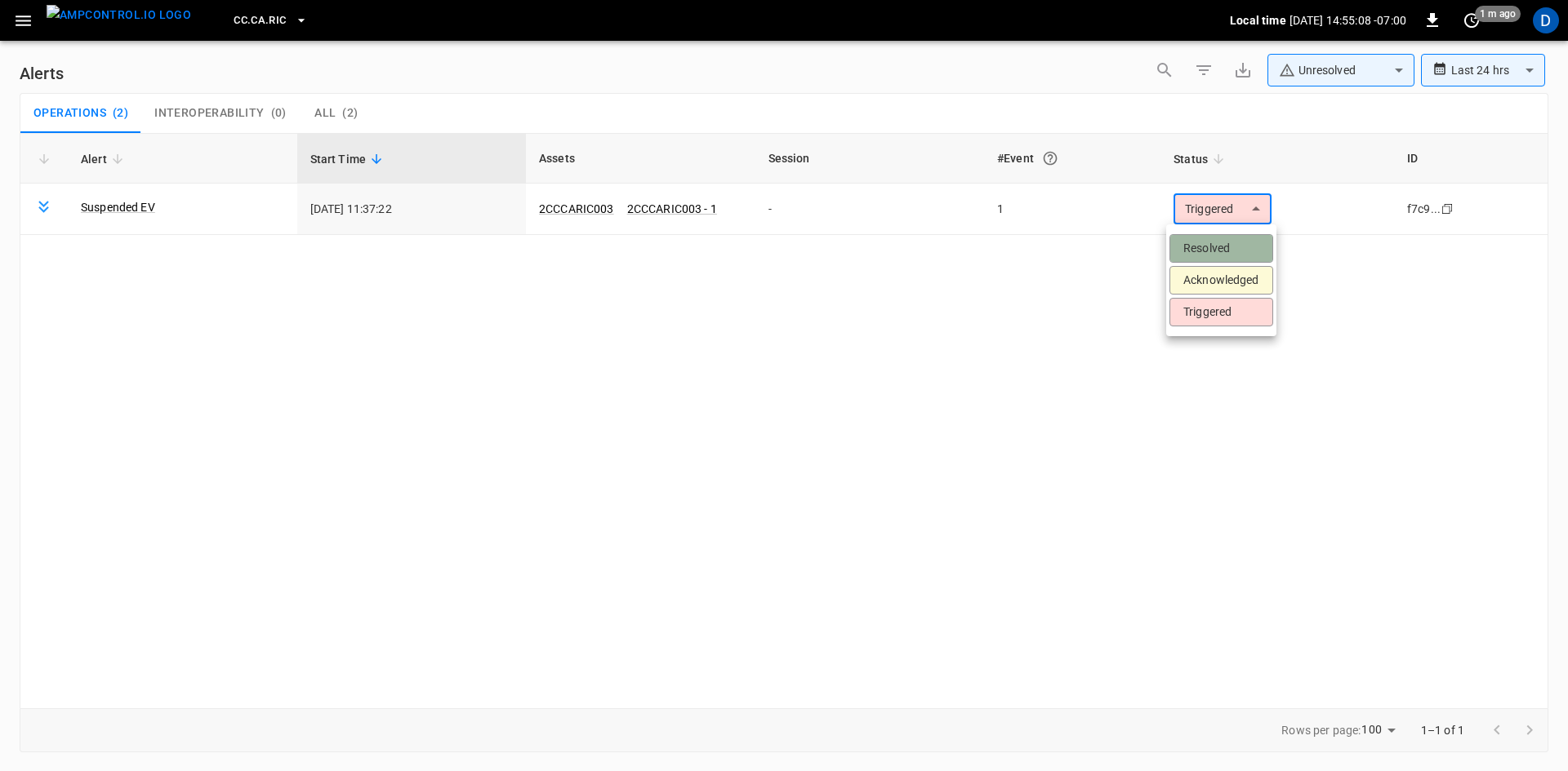
click at [1202, 244] on li "Resolved" at bounding box center [1221, 248] width 104 height 28
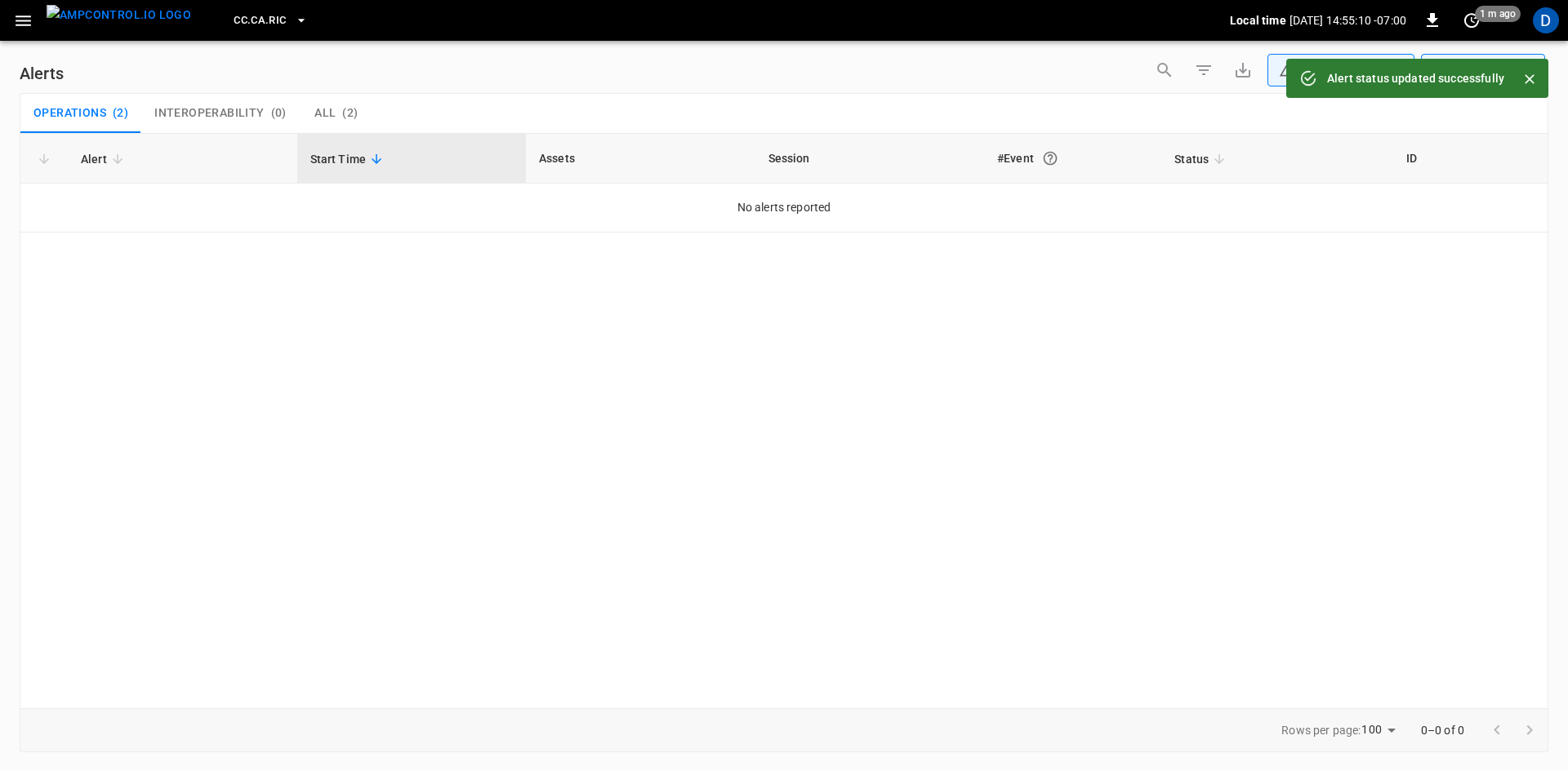
click at [29, 23] on icon "button" at bounding box center [23, 21] width 21 height 21
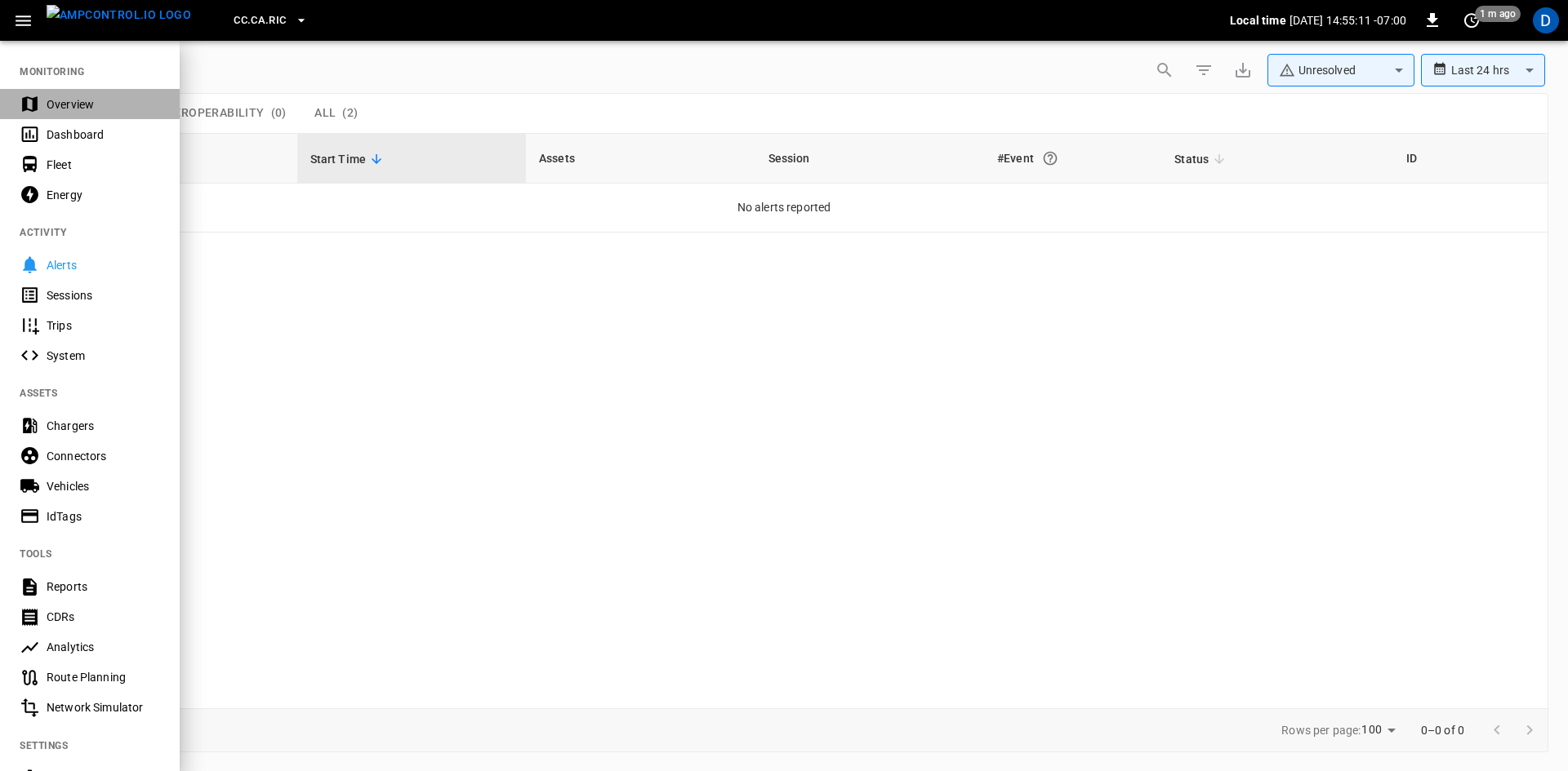
click at [38, 96] on icon at bounding box center [30, 104] width 21 height 21
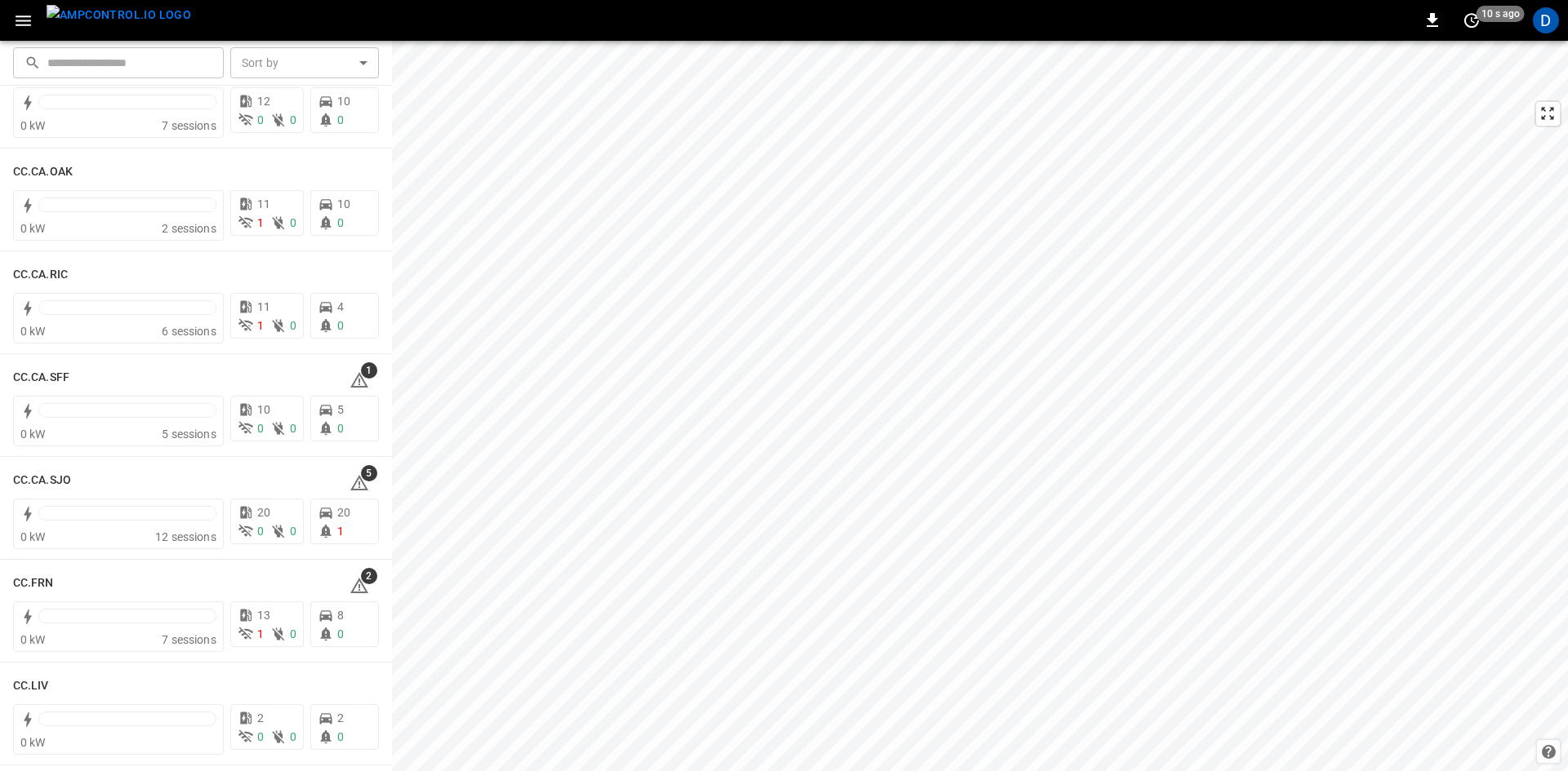
scroll to position [490, 0]
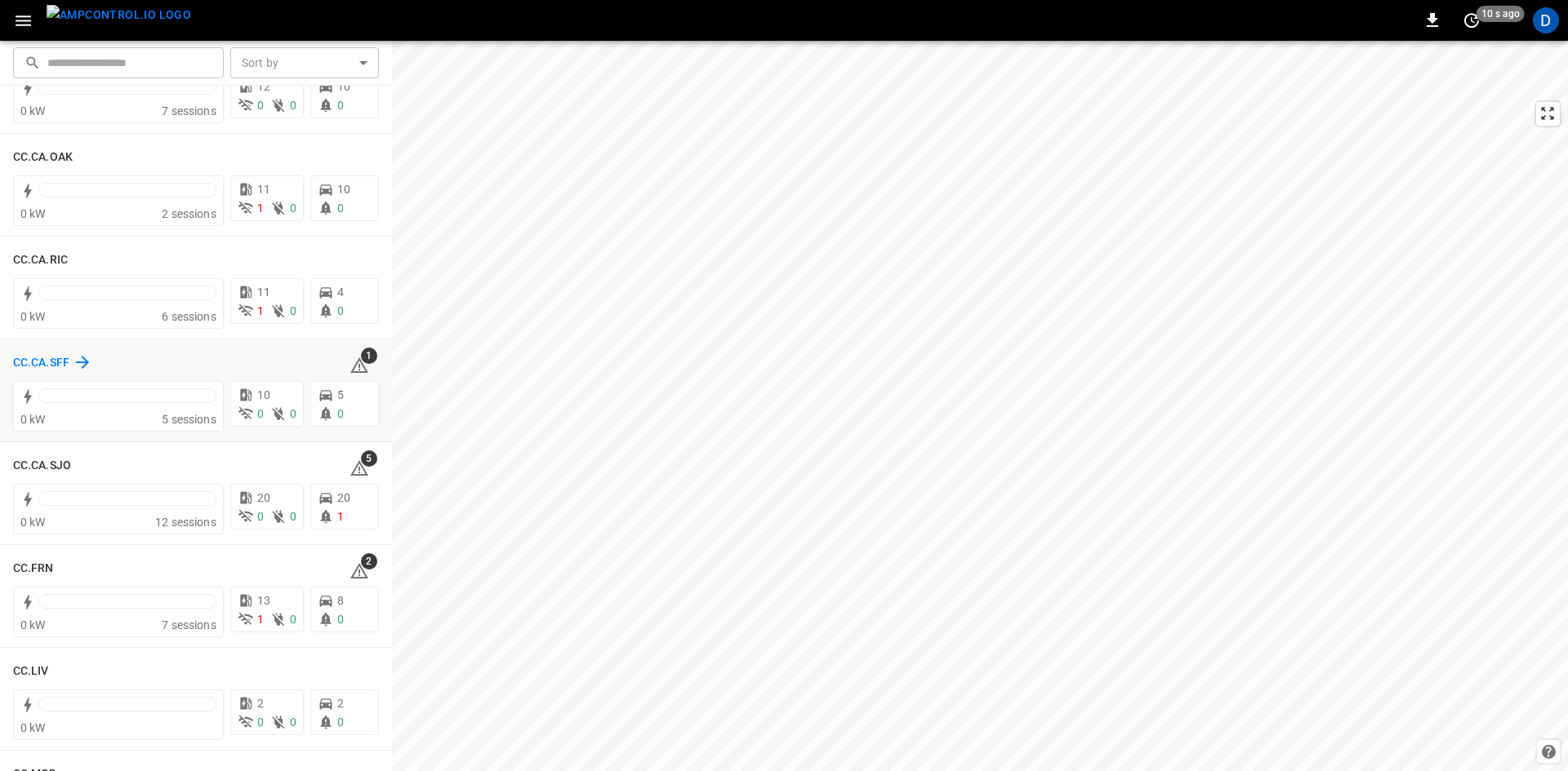
click at [28, 361] on h6 "CC.CA.SFF" at bounding box center [41, 363] width 56 height 18
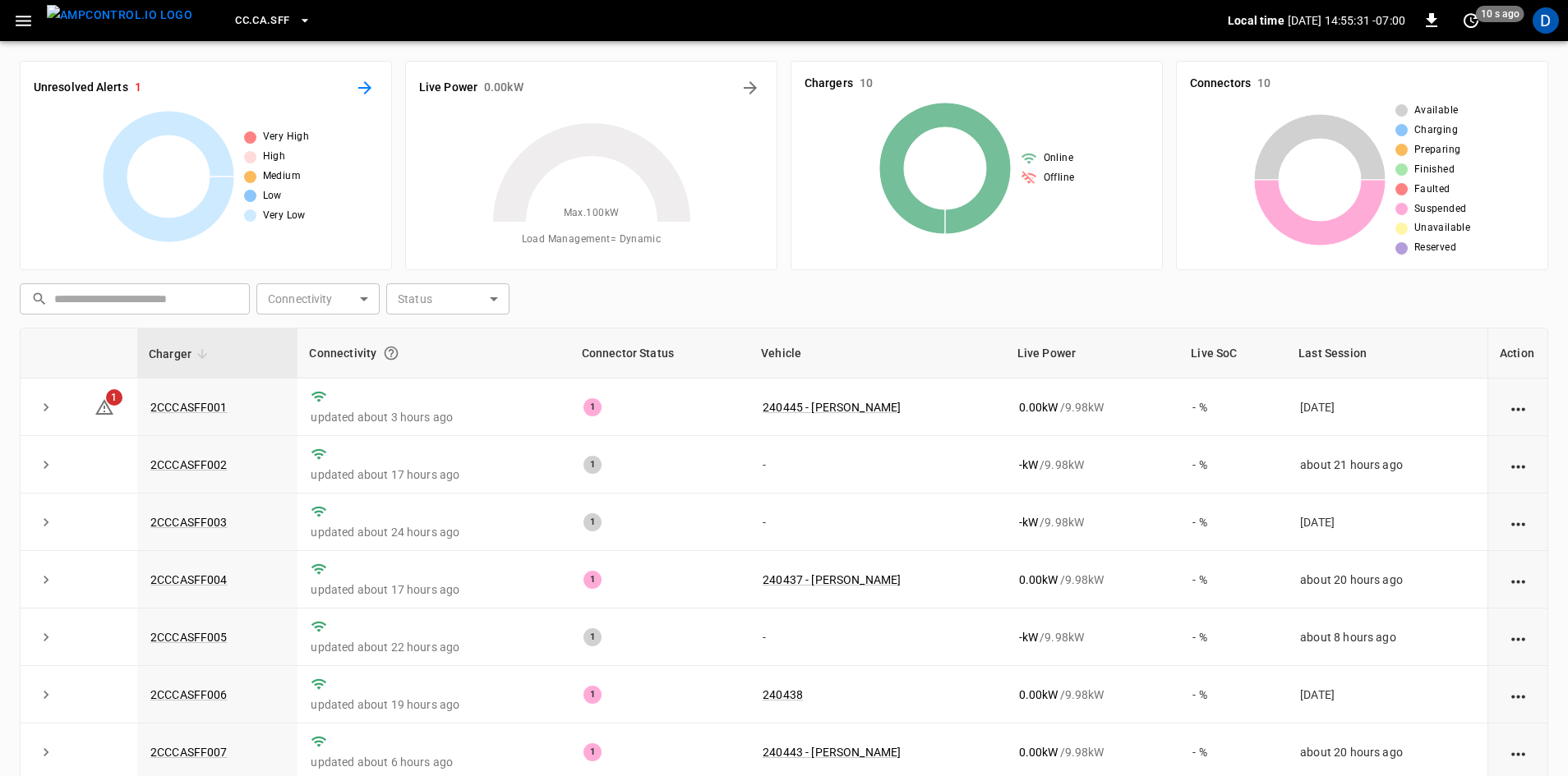
click at [359, 88] on icon "All Alerts" at bounding box center [365, 88] width 13 height 13
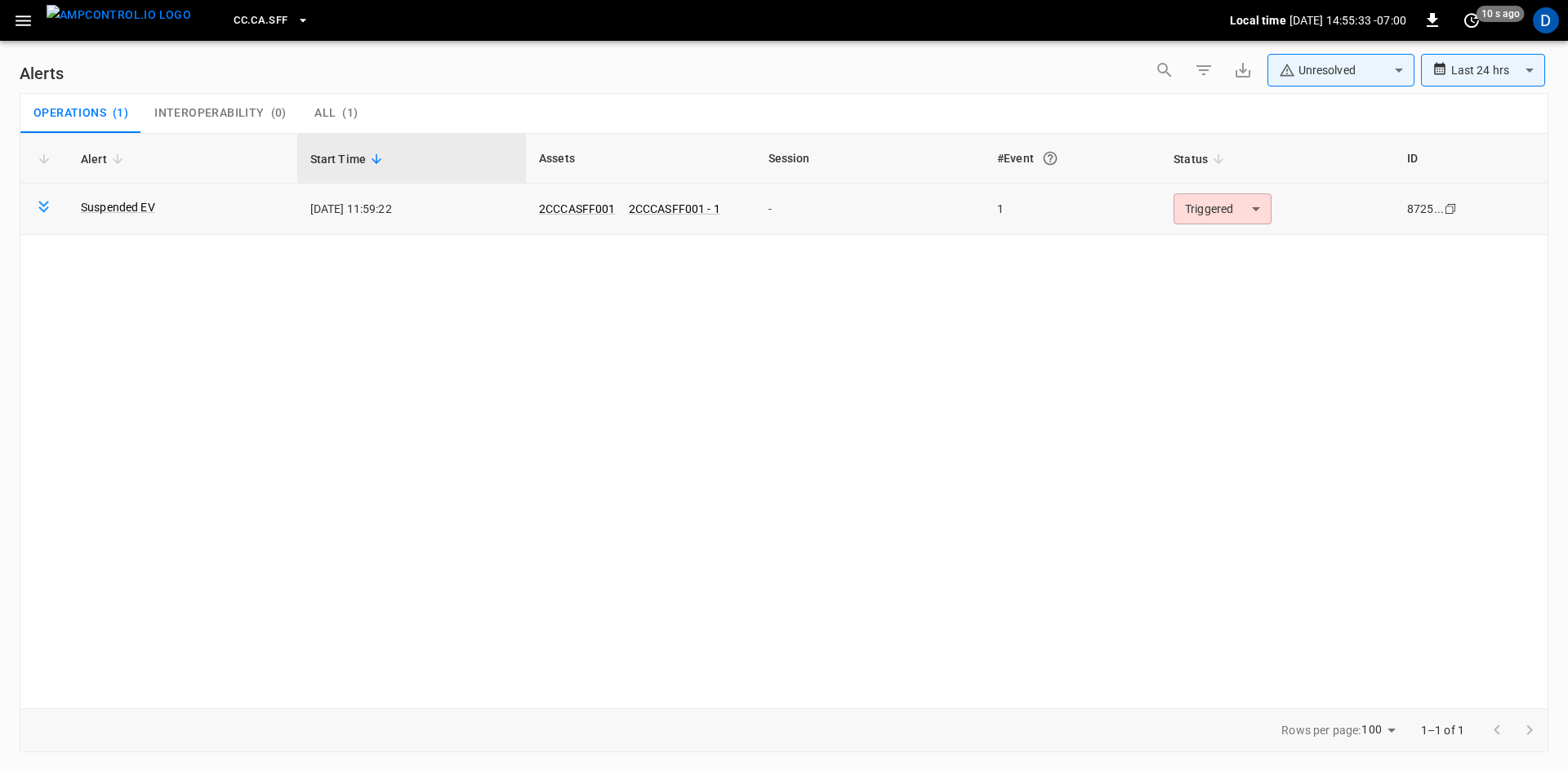
click at [1206, 213] on body "**********" at bounding box center [784, 382] width 1568 height 765
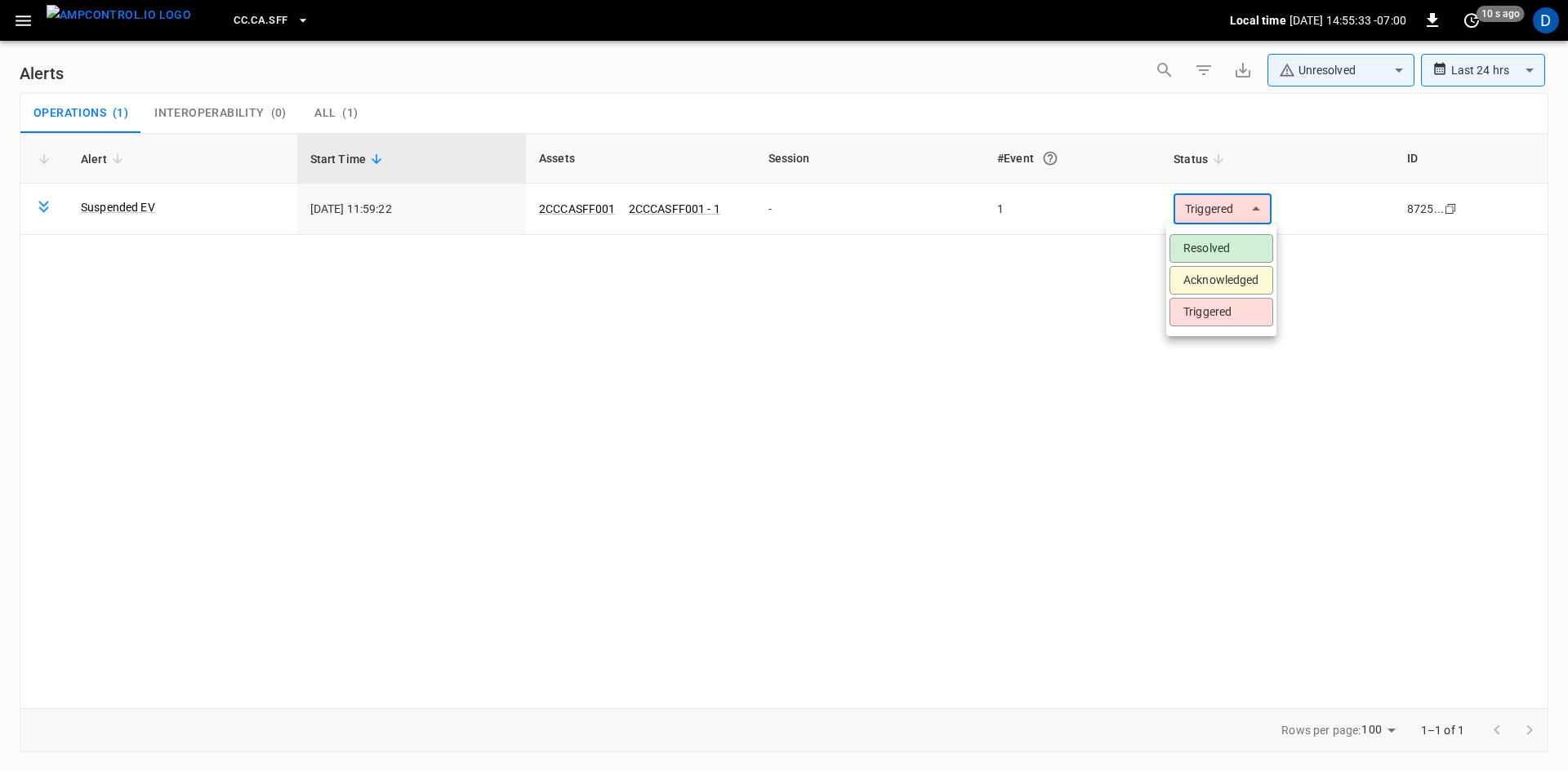
click at [1201, 244] on li "Resolved" at bounding box center [1221, 248] width 104 height 28
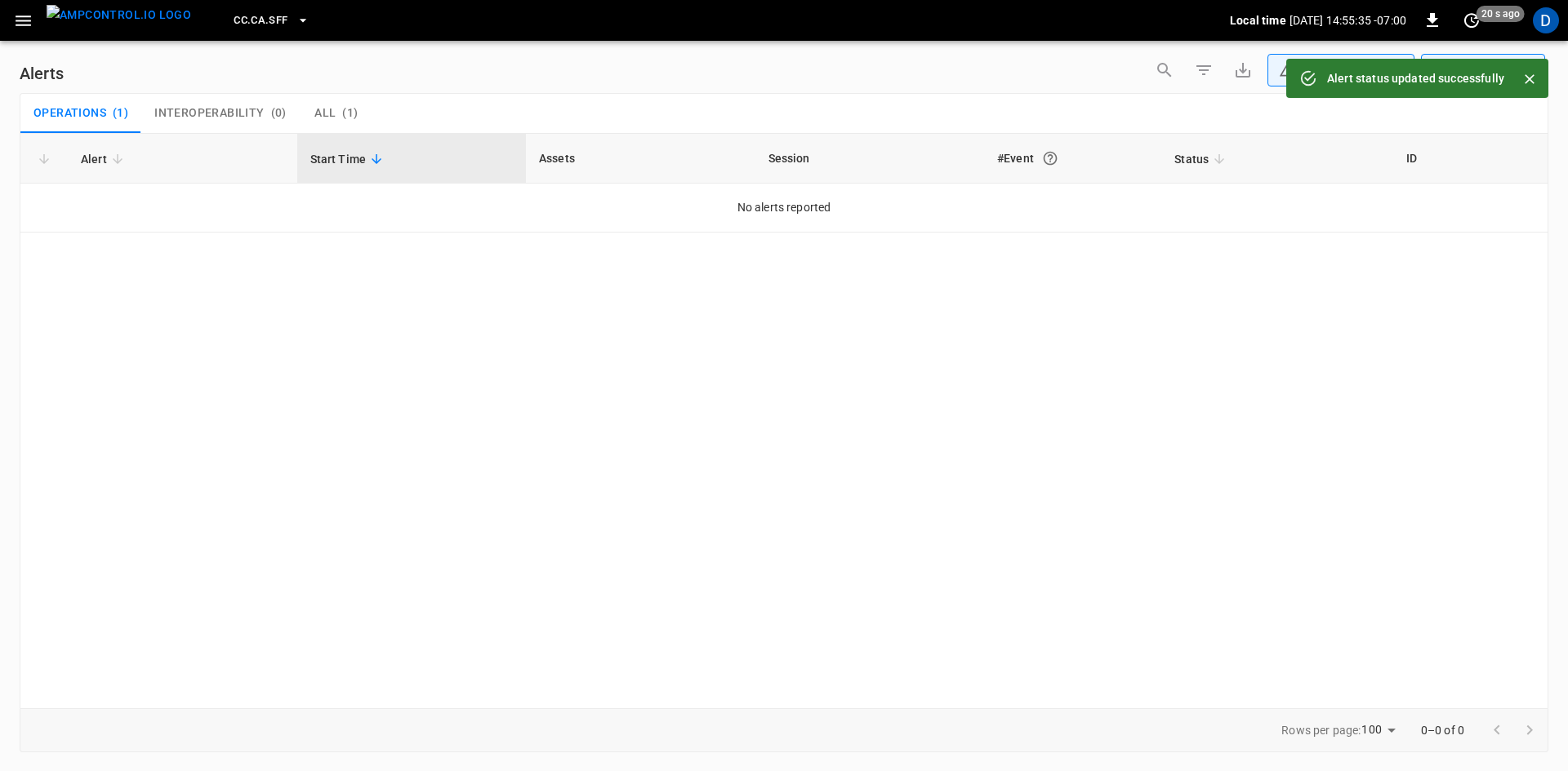
click at [29, 18] on icon "button" at bounding box center [23, 21] width 21 height 21
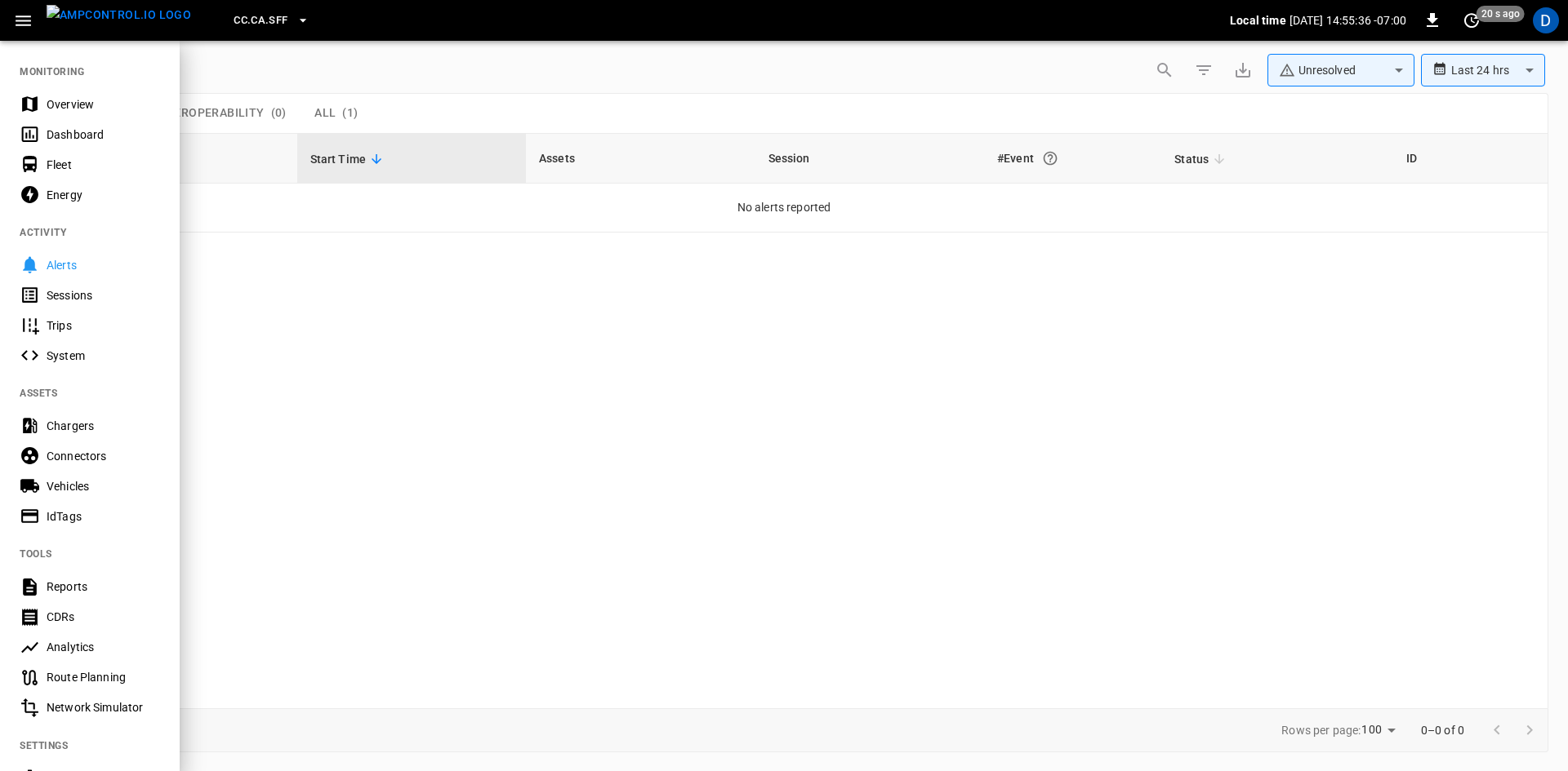
click at [72, 95] on div "Overview" at bounding box center [90, 104] width 180 height 30
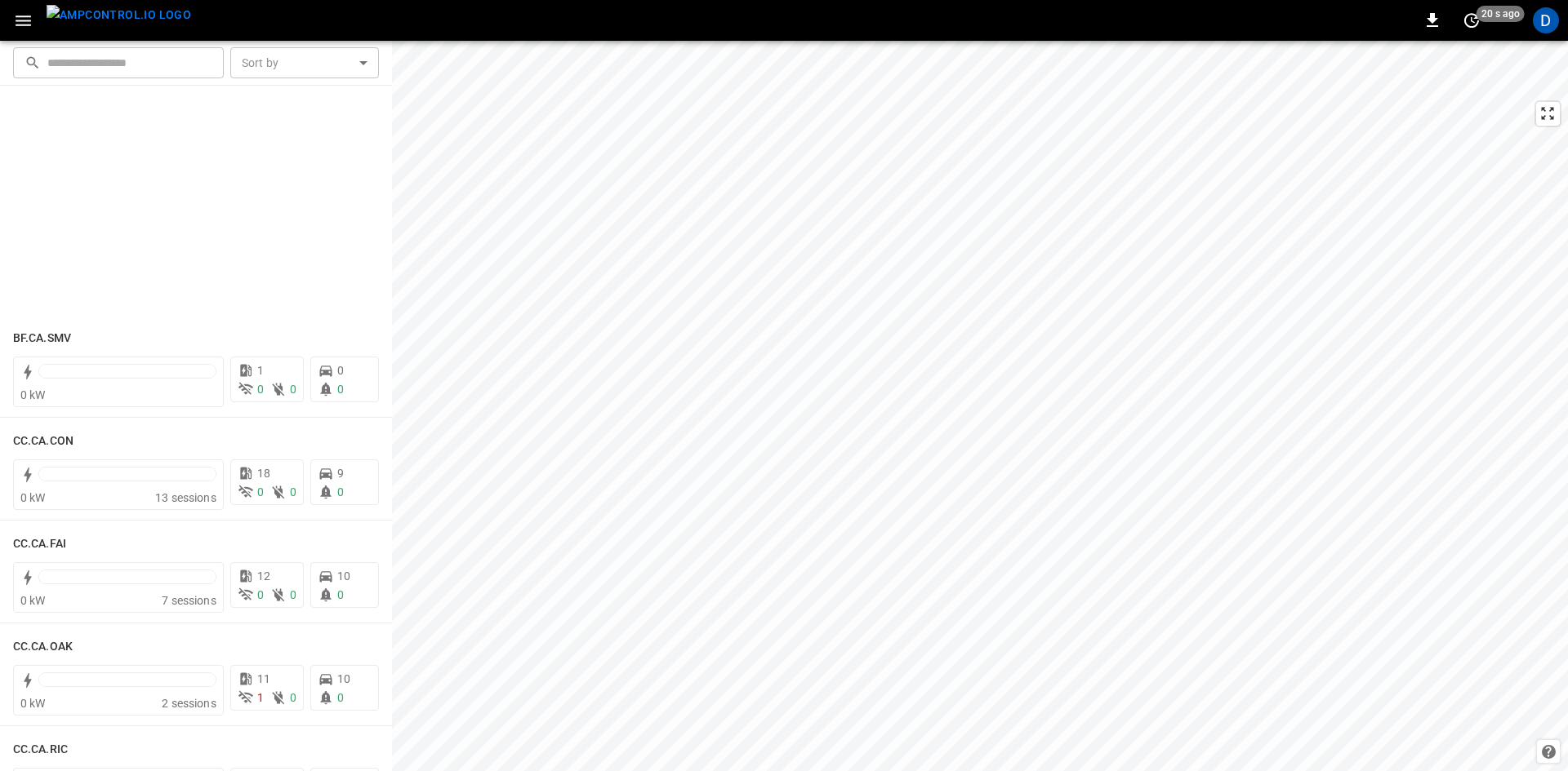
scroll to position [408, 0]
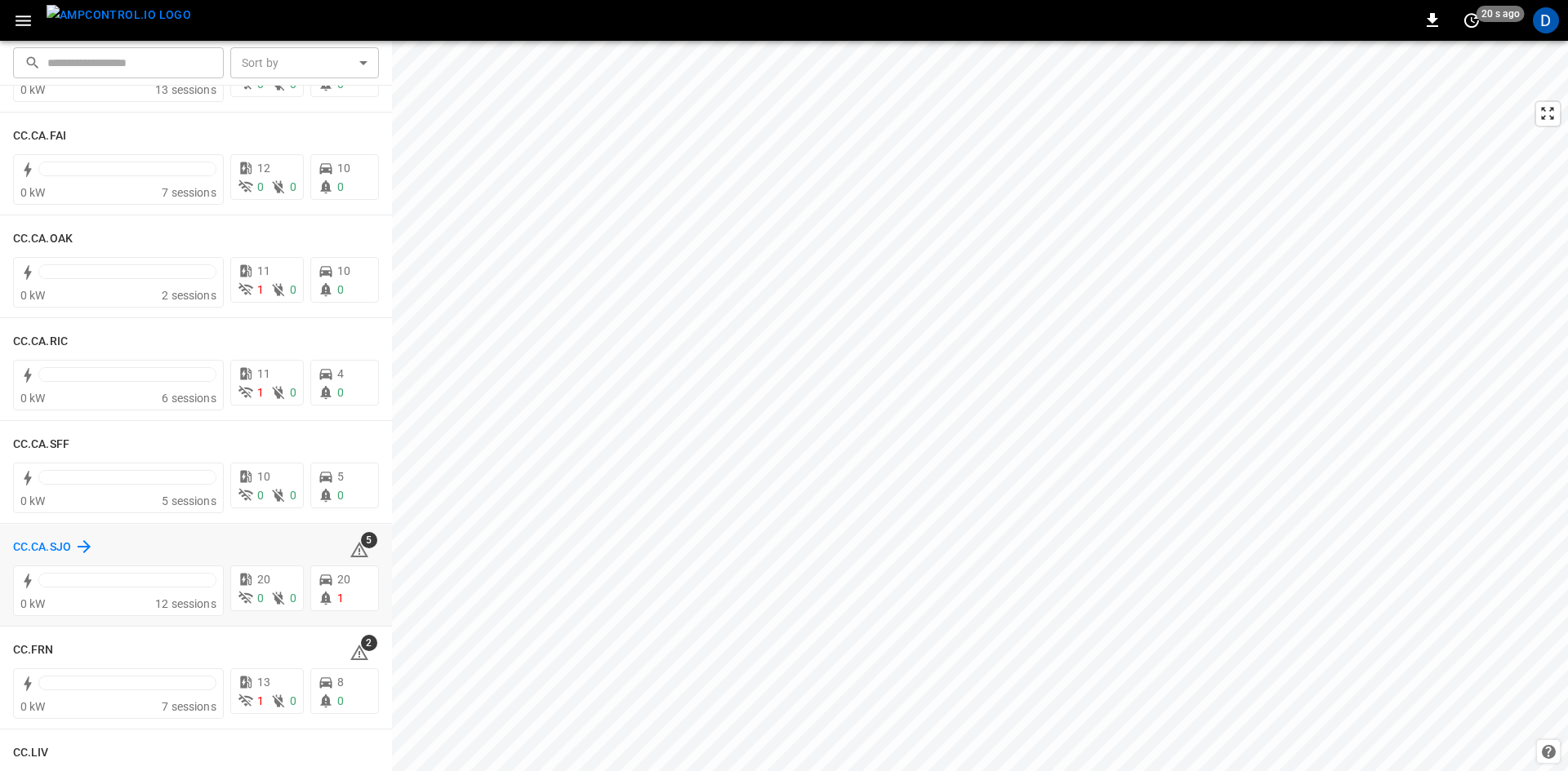
click at [55, 551] on h6 "CC.CA.SJO" at bounding box center [42, 547] width 58 height 18
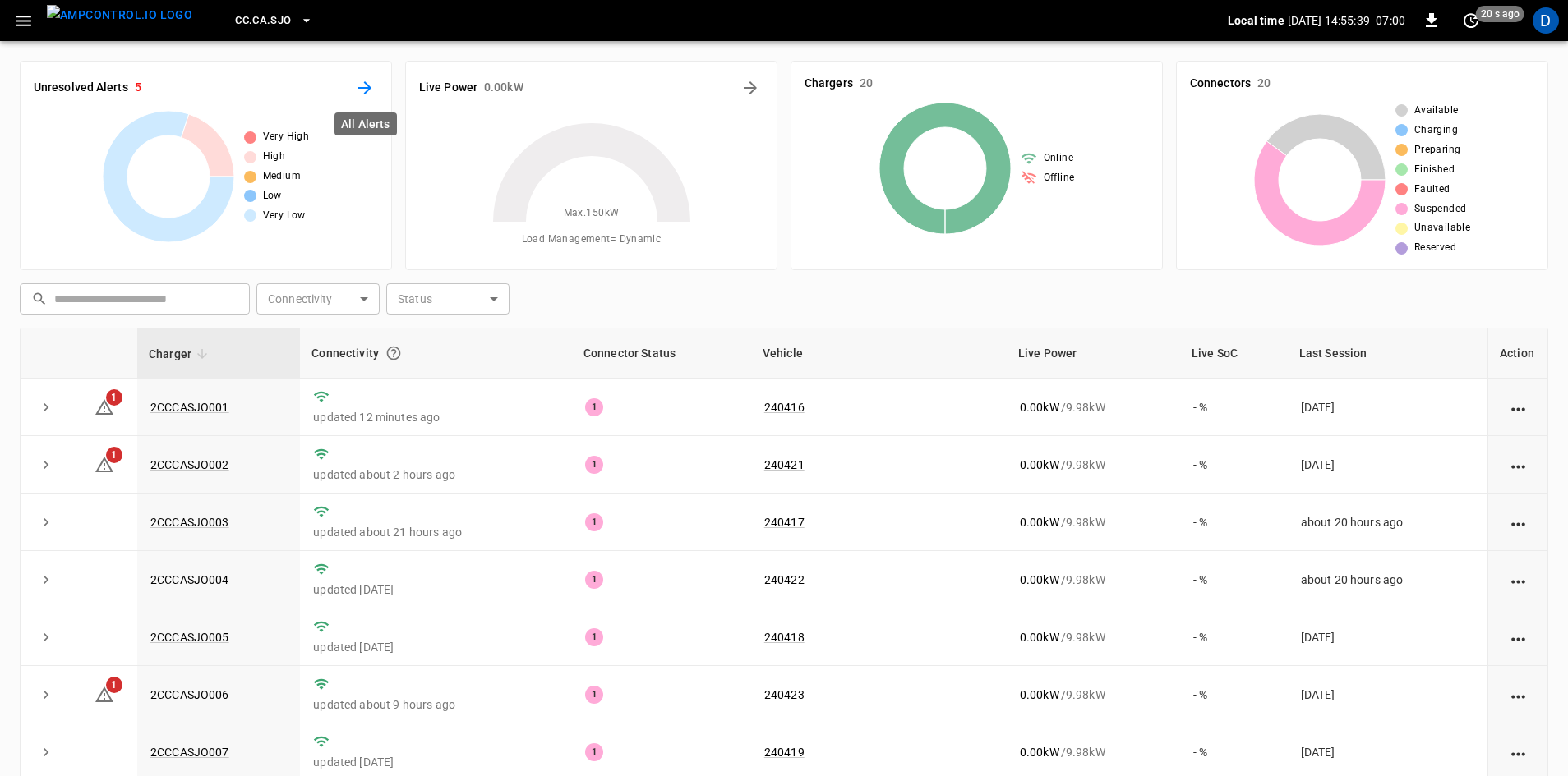
click at [359, 86] on icon "All Alerts" at bounding box center [364, 88] width 20 height 20
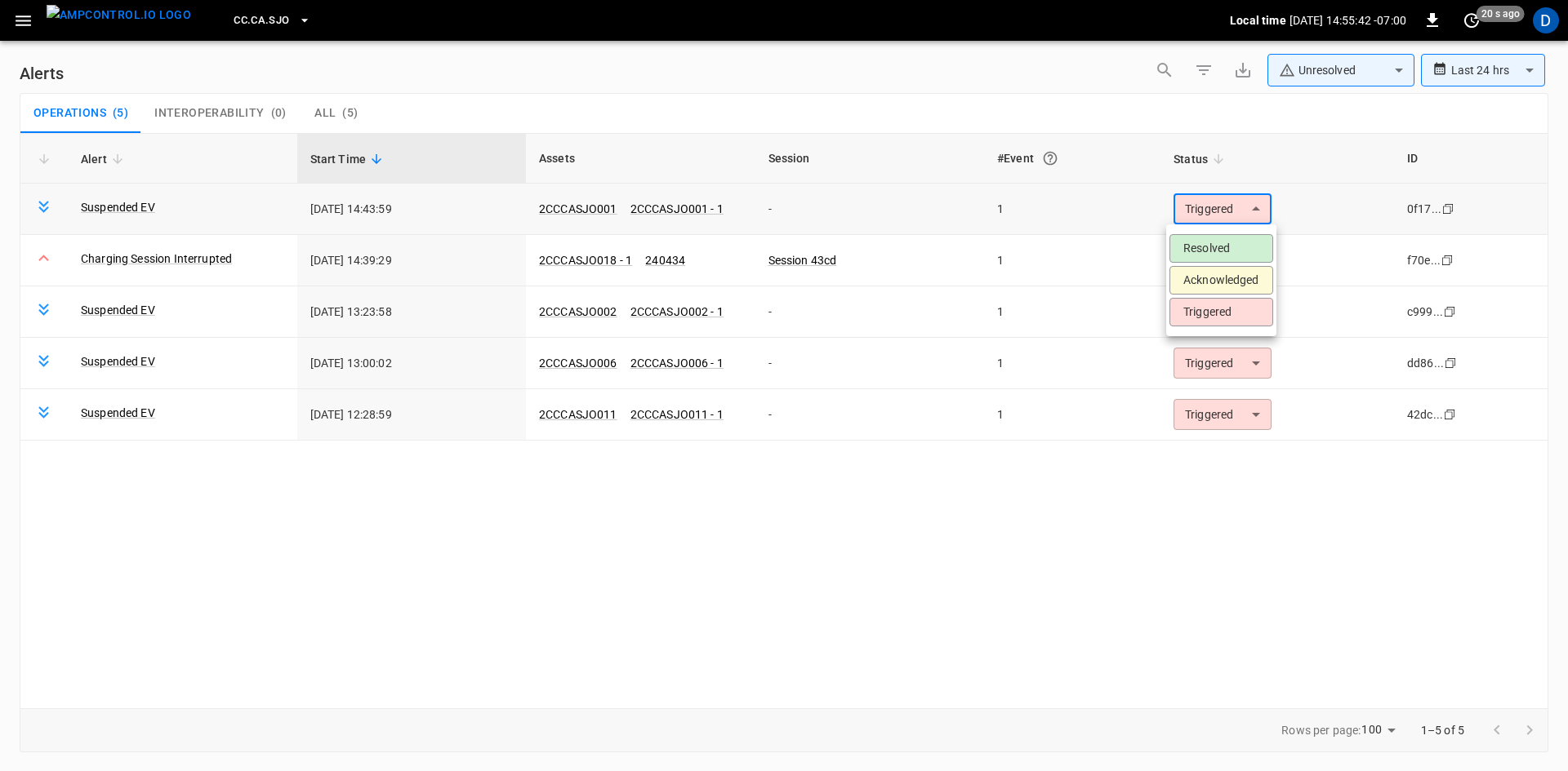
click at [1217, 209] on body "**********" at bounding box center [784, 382] width 1568 height 765
click at [1198, 238] on li "Resolved" at bounding box center [1221, 248] width 104 height 28
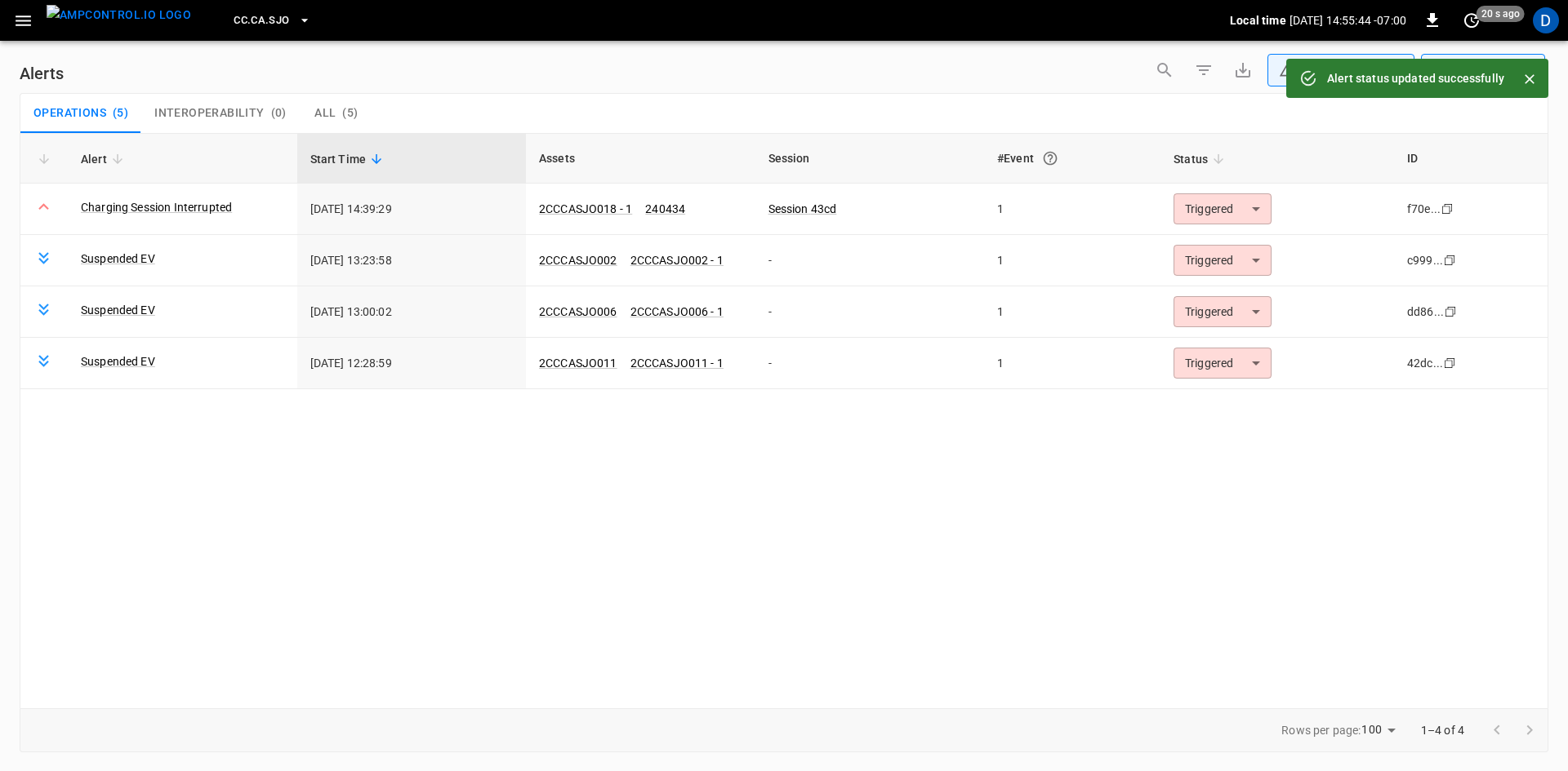
click at [1205, 208] on body "**********" at bounding box center [784, 382] width 1568 height 765
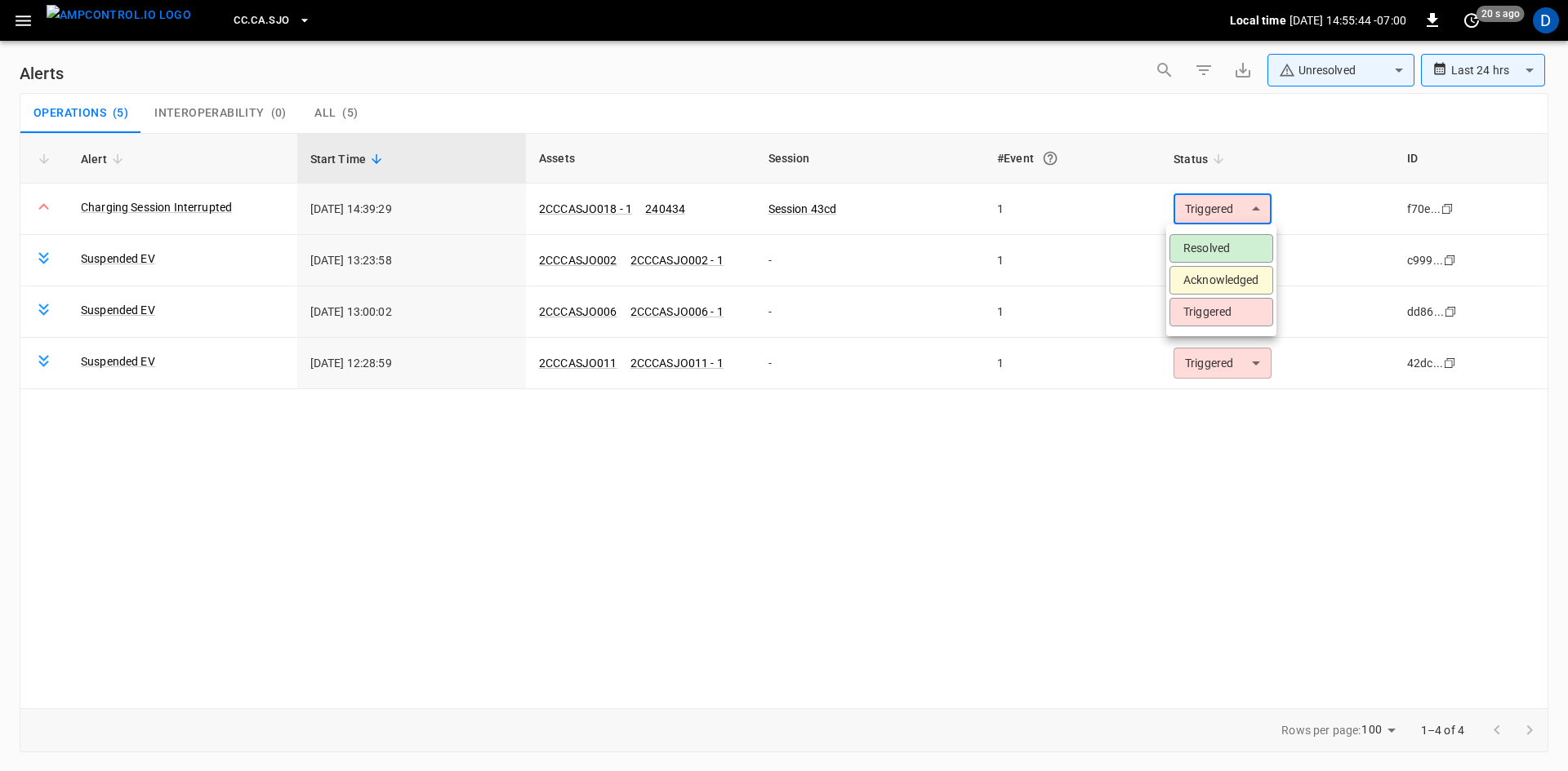
click at [1201, 244] on li "Resolved" at bounding box center [1221, 248] width 104 height 28
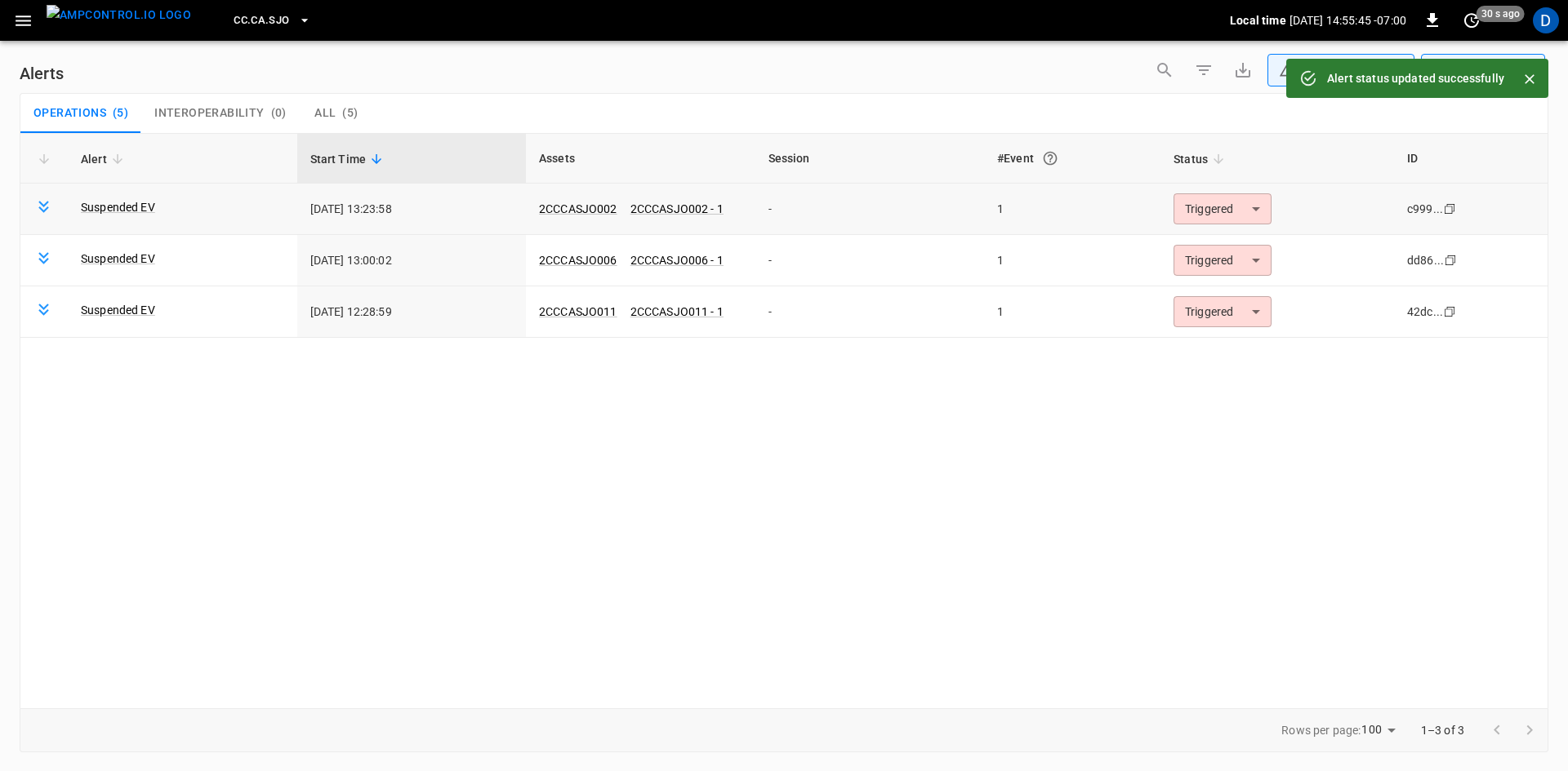
click at [1201, 204] on body "**********" at bounding box center [784, 382] width 1568 height 765
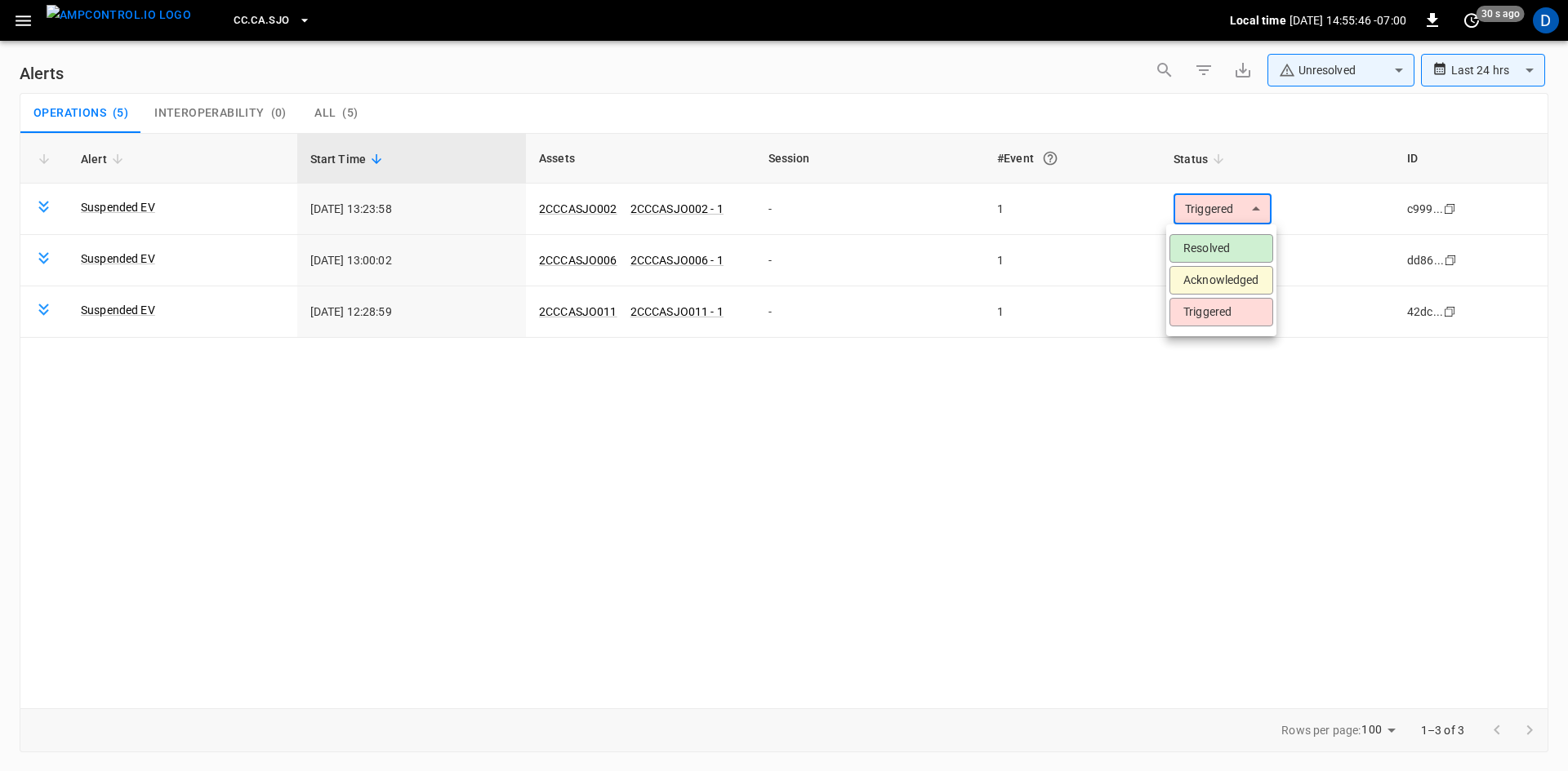
click at [1195, 250] on li "Resolved" at bounding box center [1221, 248] width 104 height 28
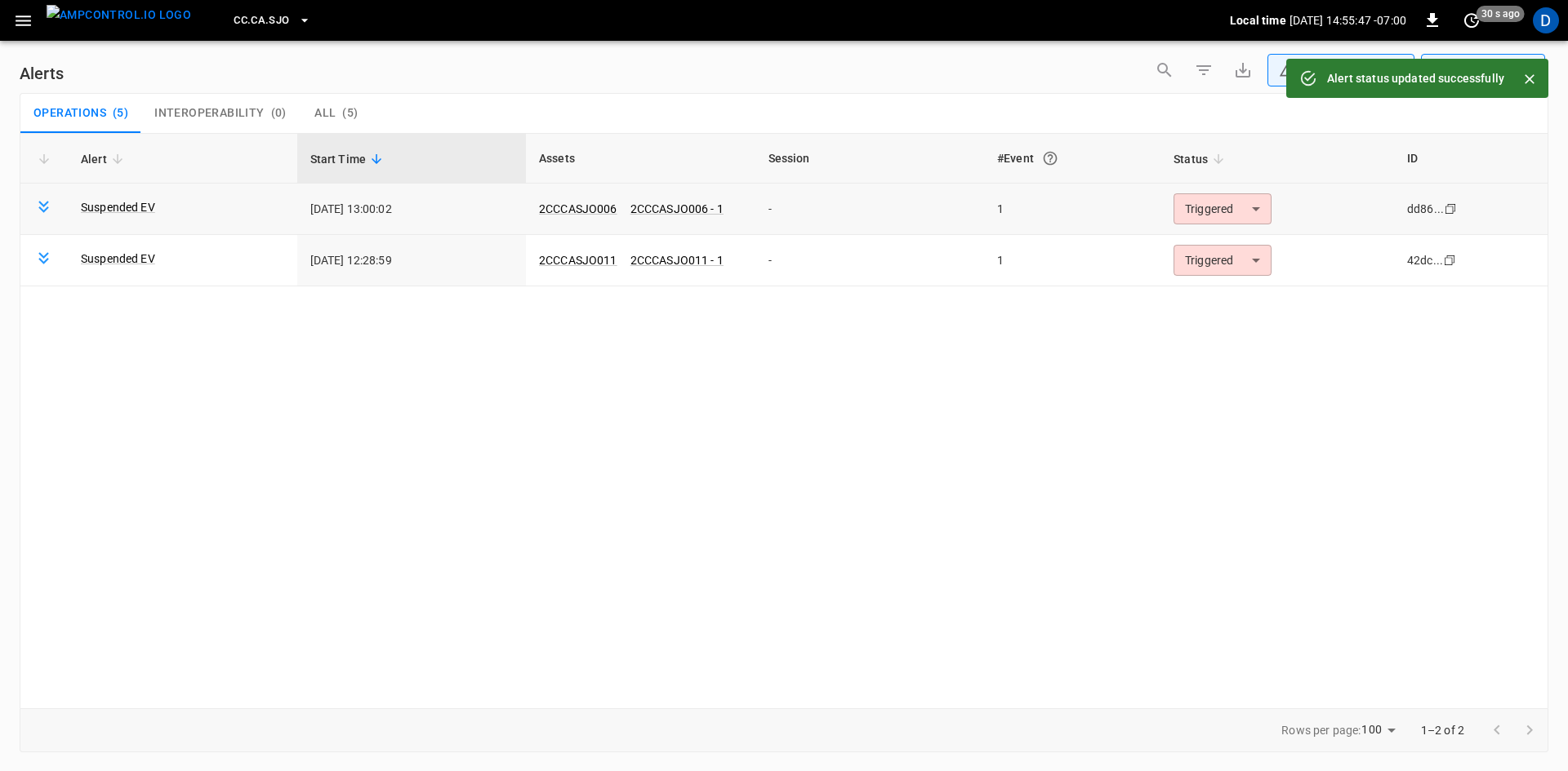
click at [1202, 210] on body "**********" at bounding box center [784, 382] width 1568 height 765
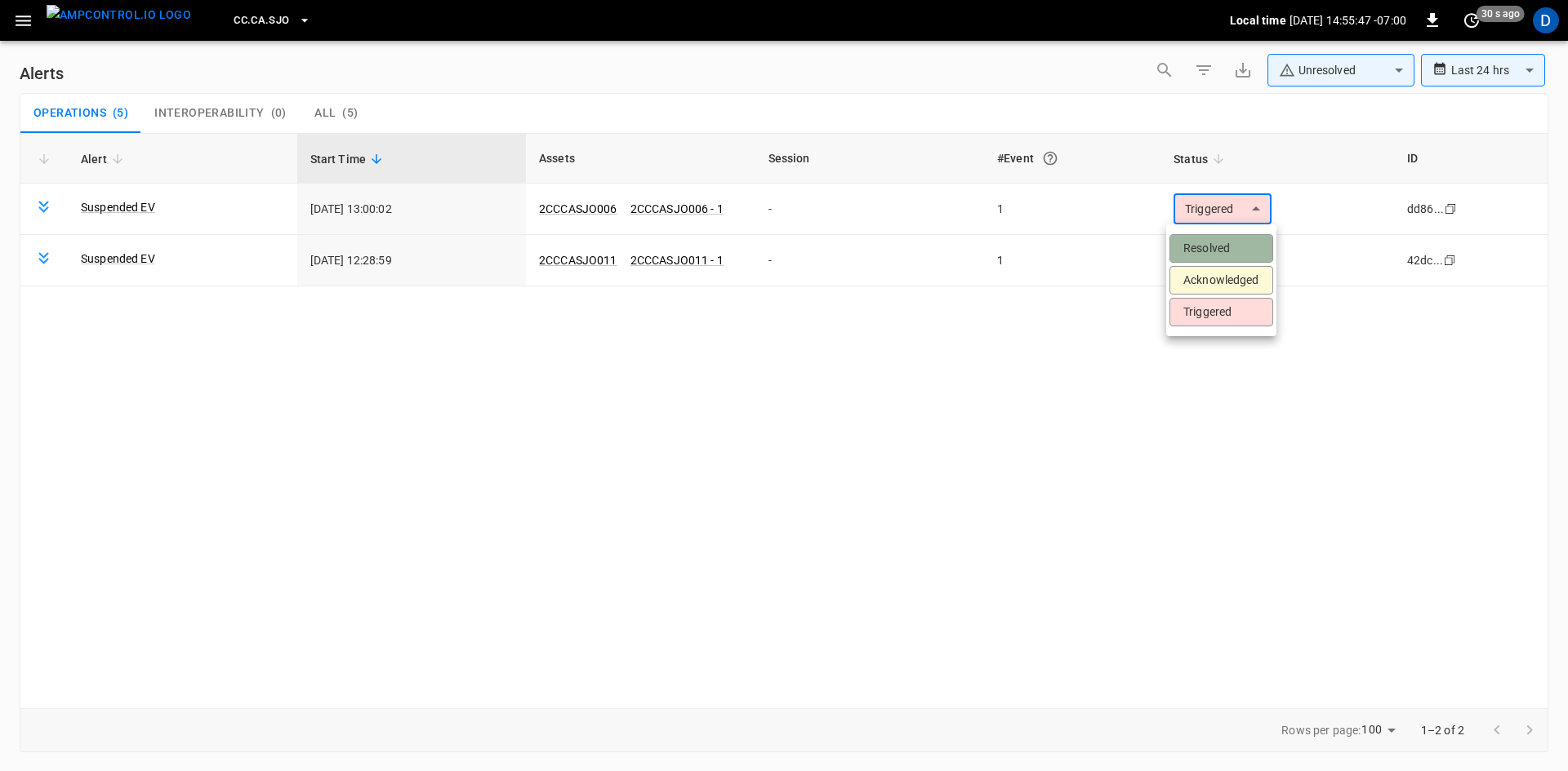
click at [1201, 246] on li "Resolved" at bounding box center [1221, 248] width 104 height 28
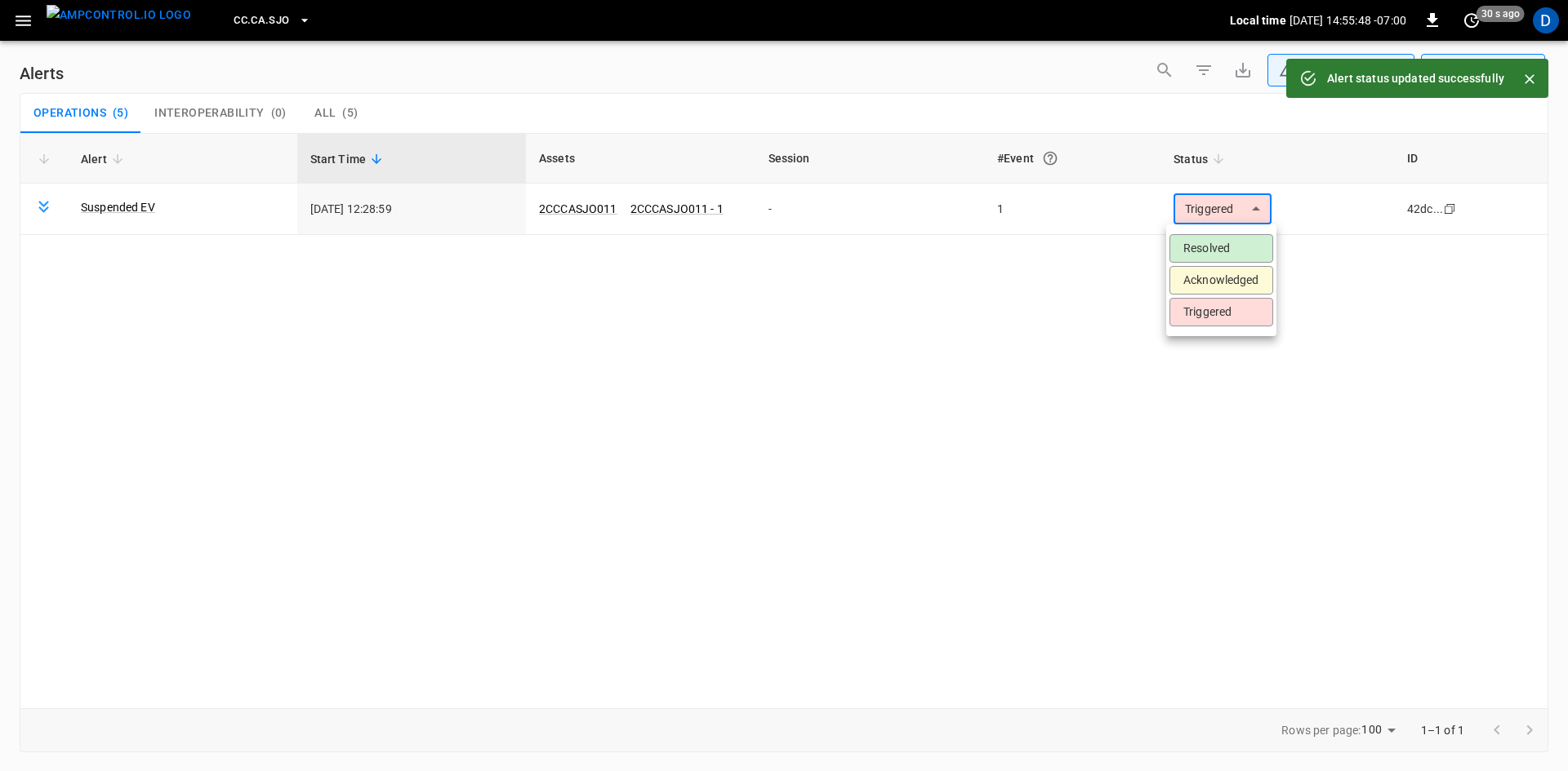
click at [1189, 213] on body "**********" at bounding box center [784, 382] width 1568 height 765
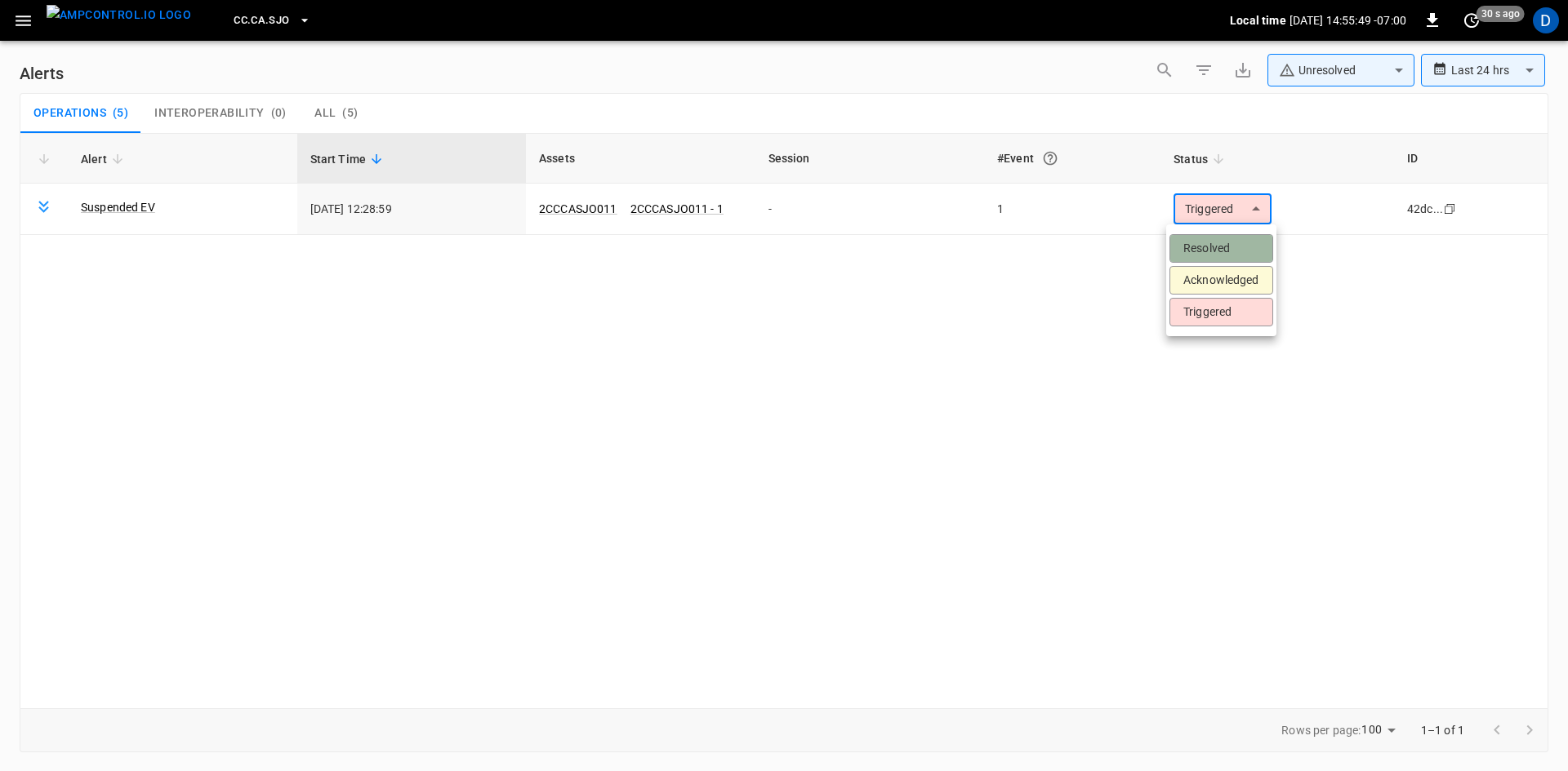
click at [1194, 250] on li "Resolved" at bounding box center [1221, 248] width 104 height 28
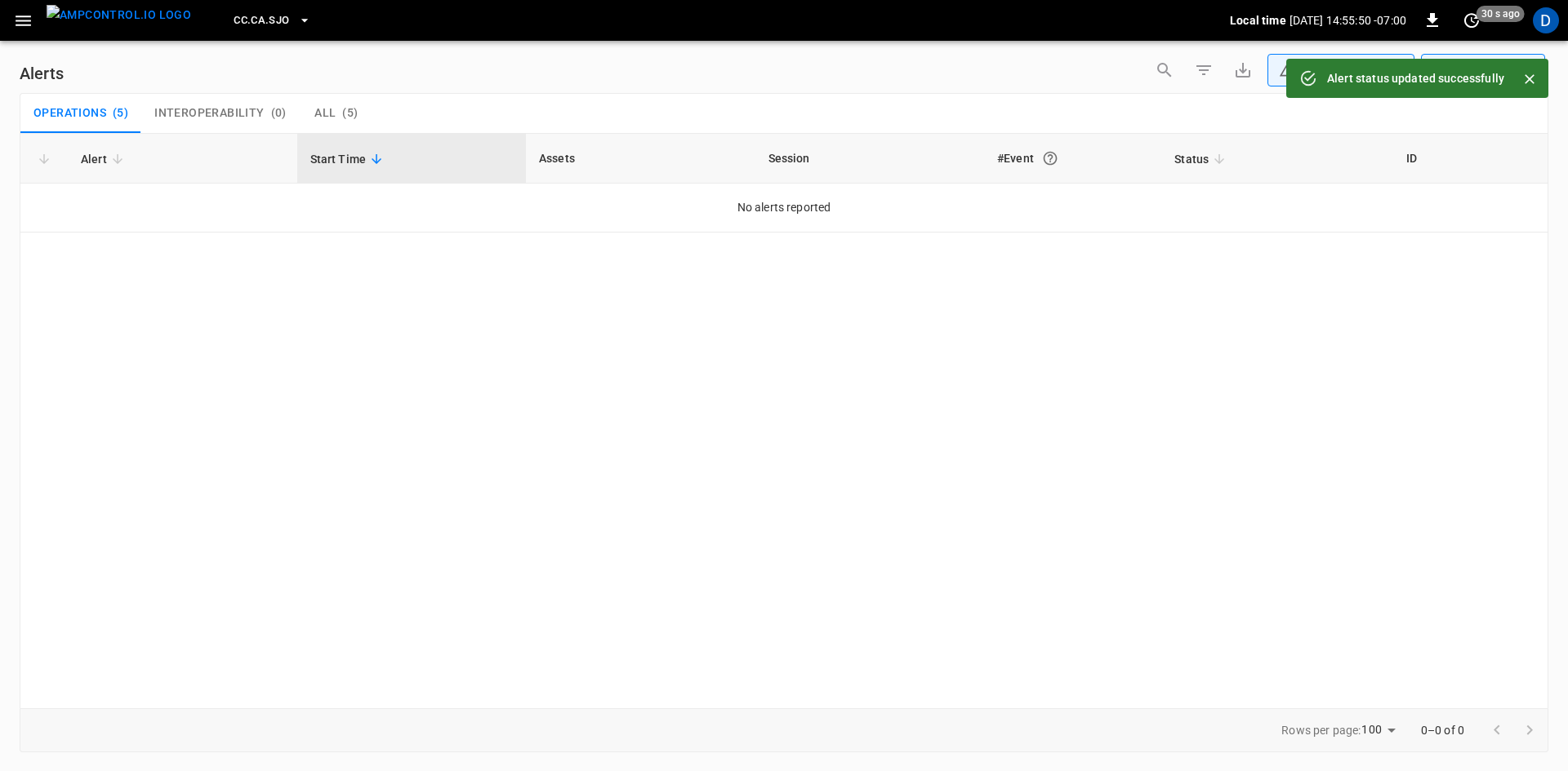
click at [16, 22] on icon "button" at bounding box center [23, 21] width 21 height 21
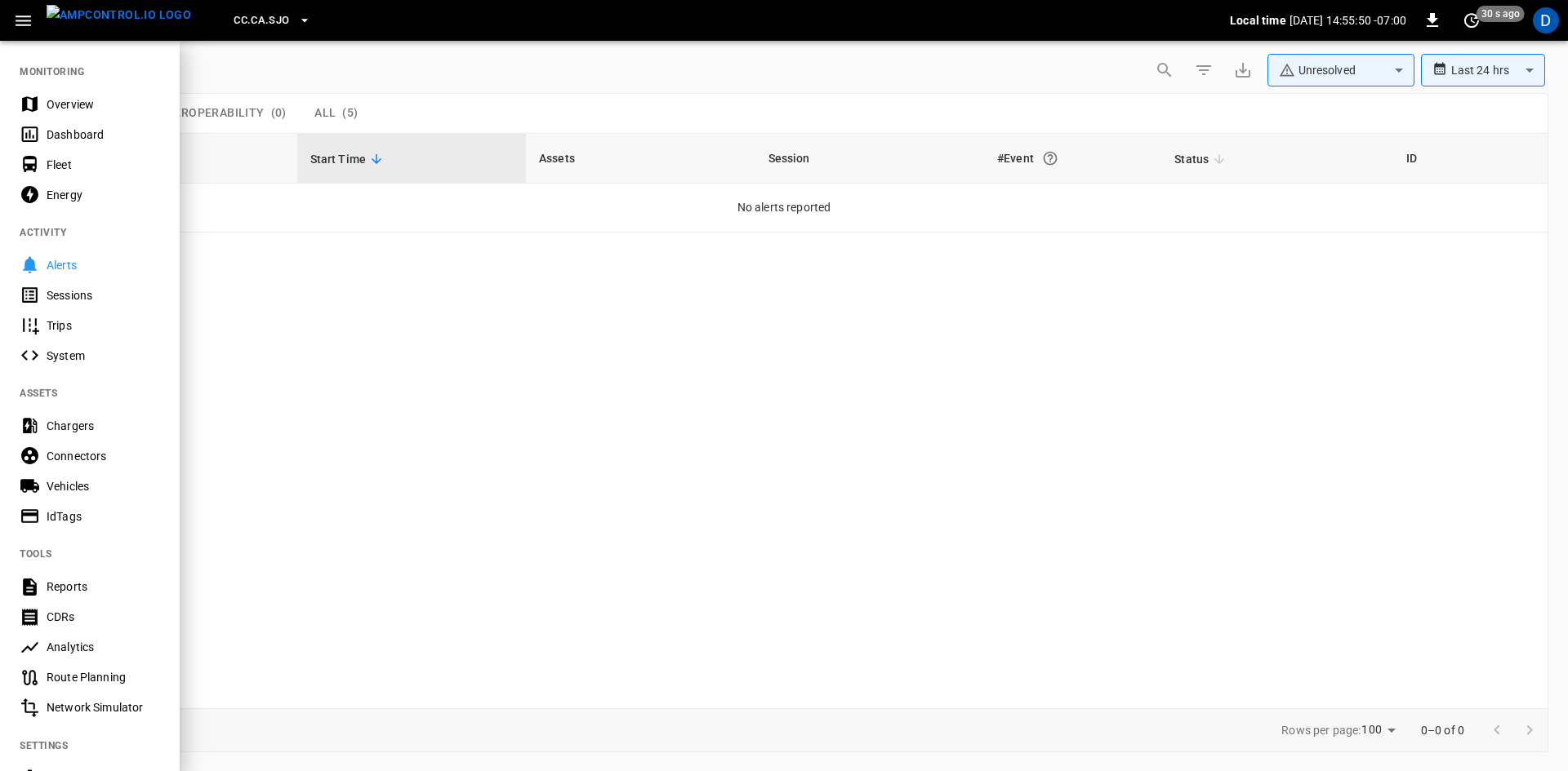
click at [62, 98] on div "Overview" at bounding box center [103, 104] width 113 height 16
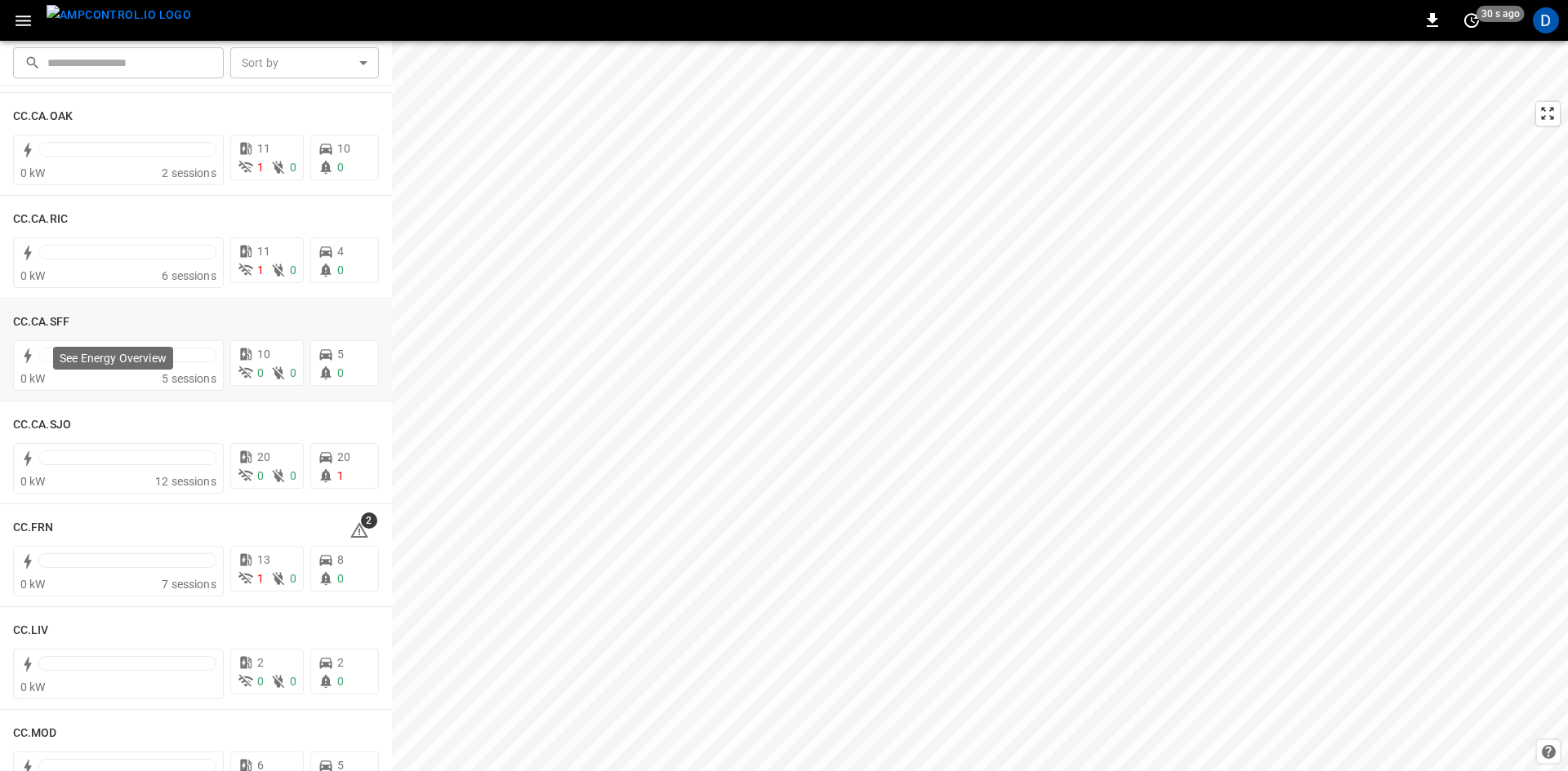
scroll to position [571, 0]
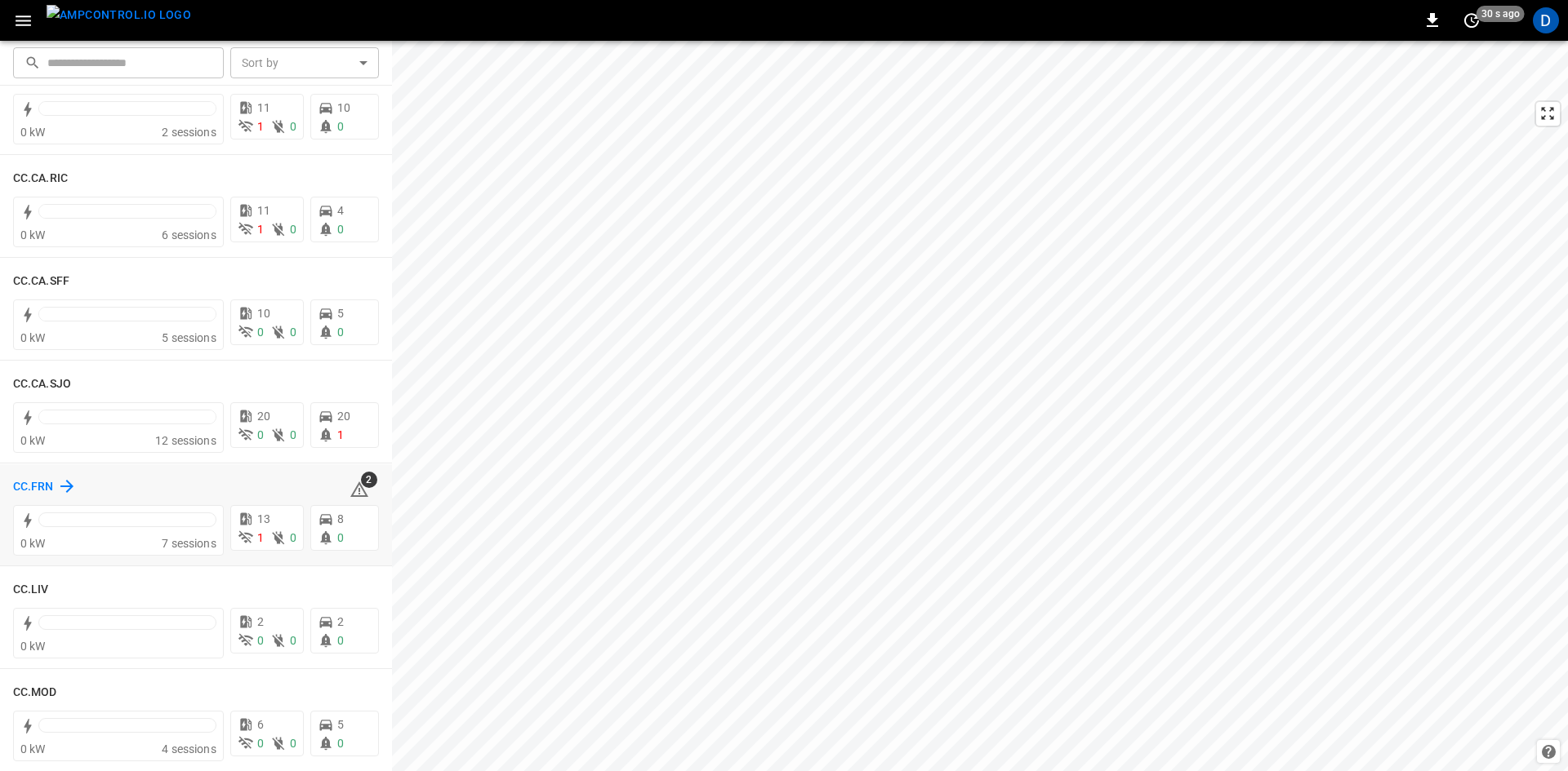
click at [43, 481] on h6 "CC.FRN" at bounding box center [34, 487] width 41 height 18
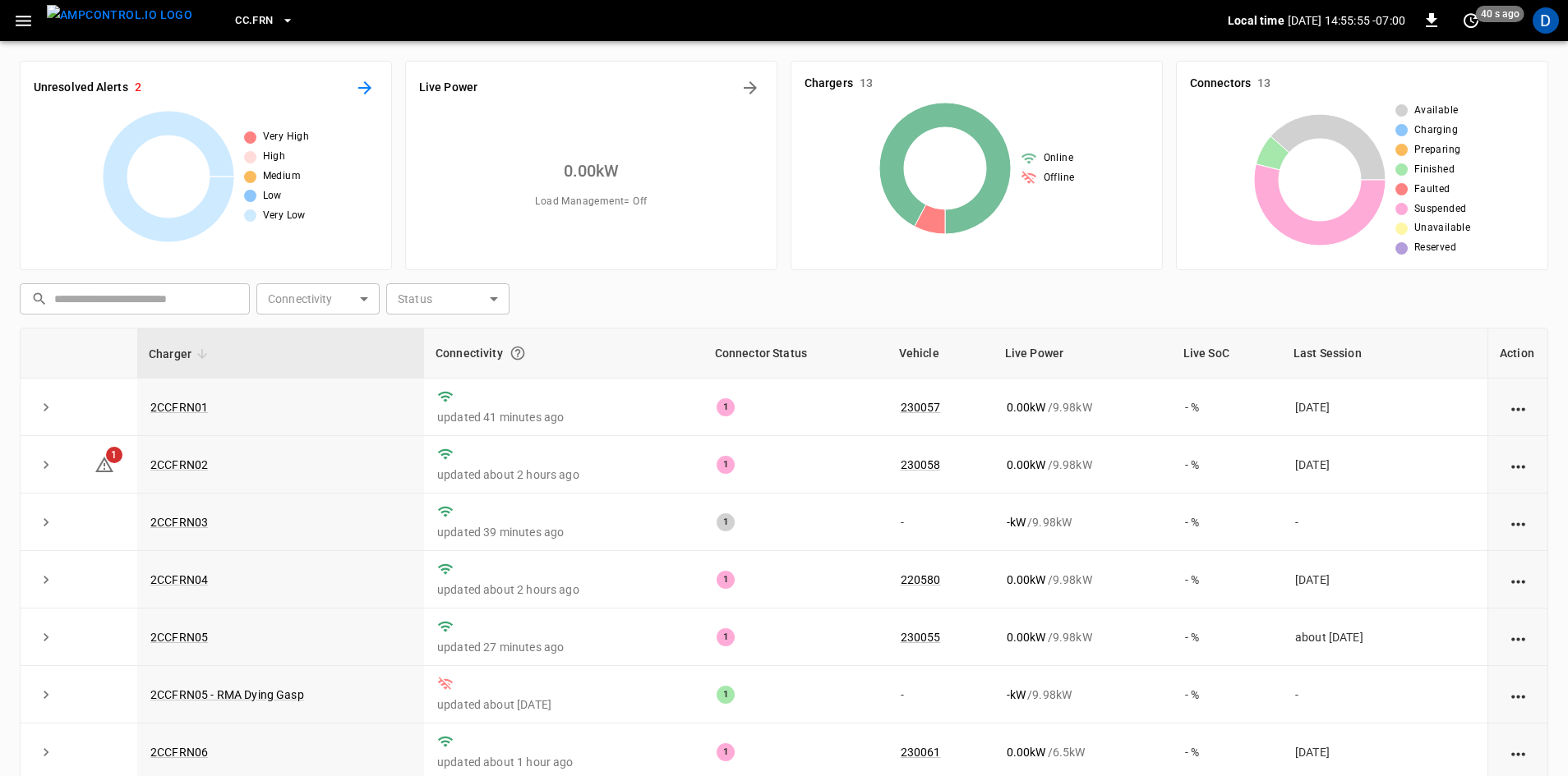
click at [360, 85] on icon "All Alerts" at bounding box center [364, 88] width 20 height 20
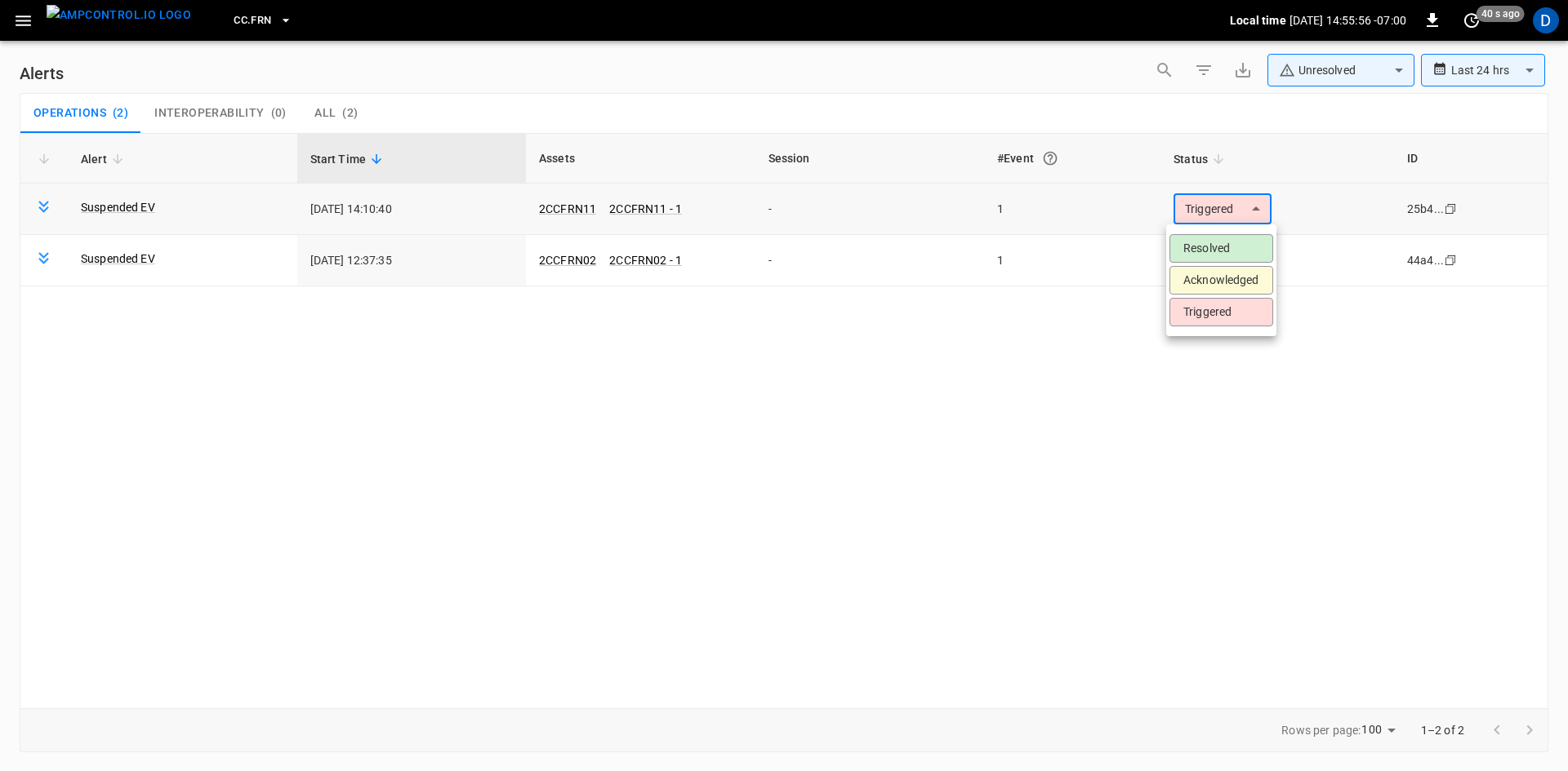
click at [1207, 209] on body "**********" at bounding box center [784, 382] width 1568 height 765
click at [1202, 240] on li "Resolved" at bounding box center [1221, 248] width 104 height 28
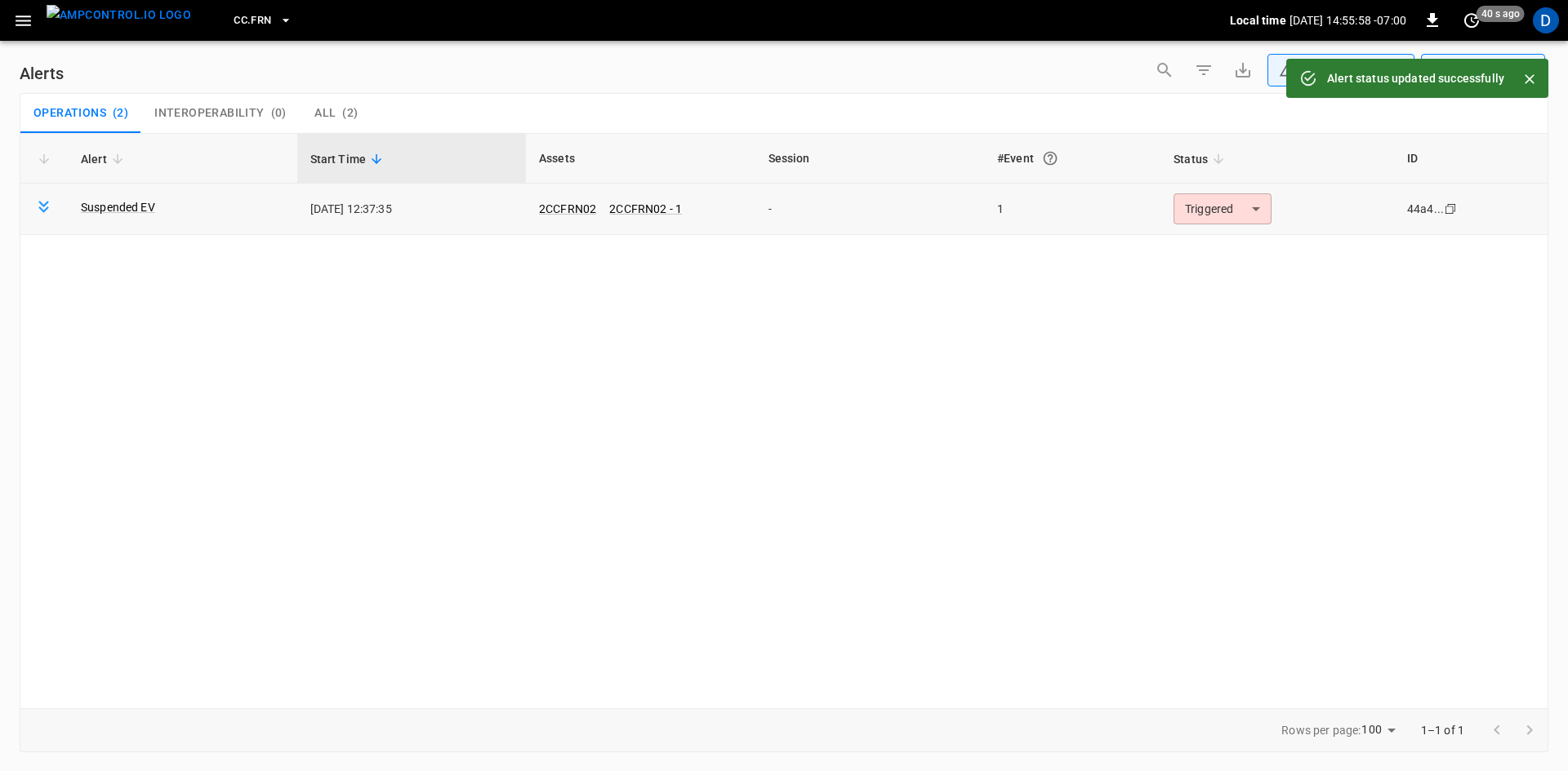
click at [1202, 218] on body "**********" at bounding box center [784, 382] width 1568 height 765
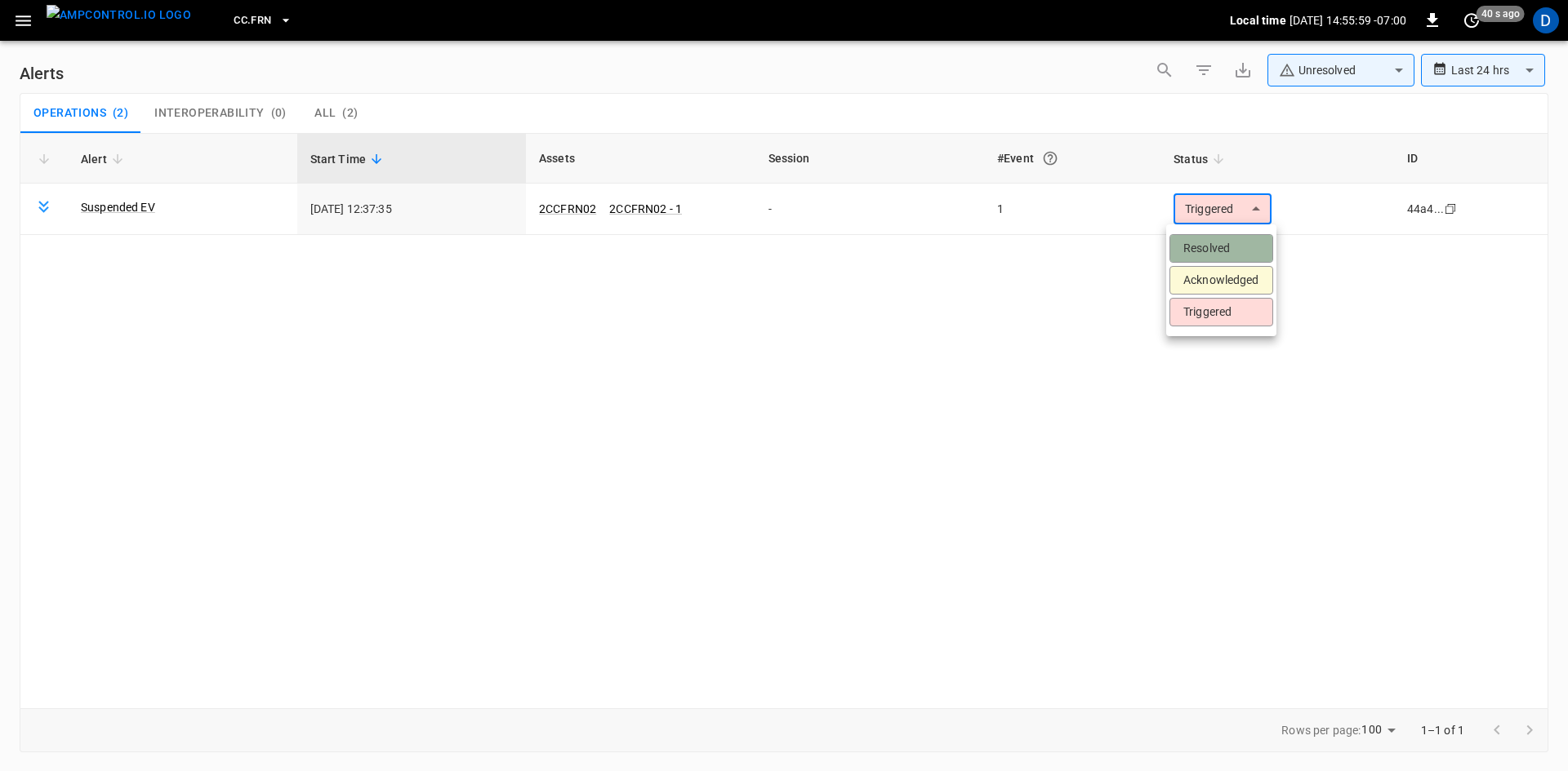
click at [1196, 243] on li "Resolved" at bounding box center [1221, 248] width 104 height 28
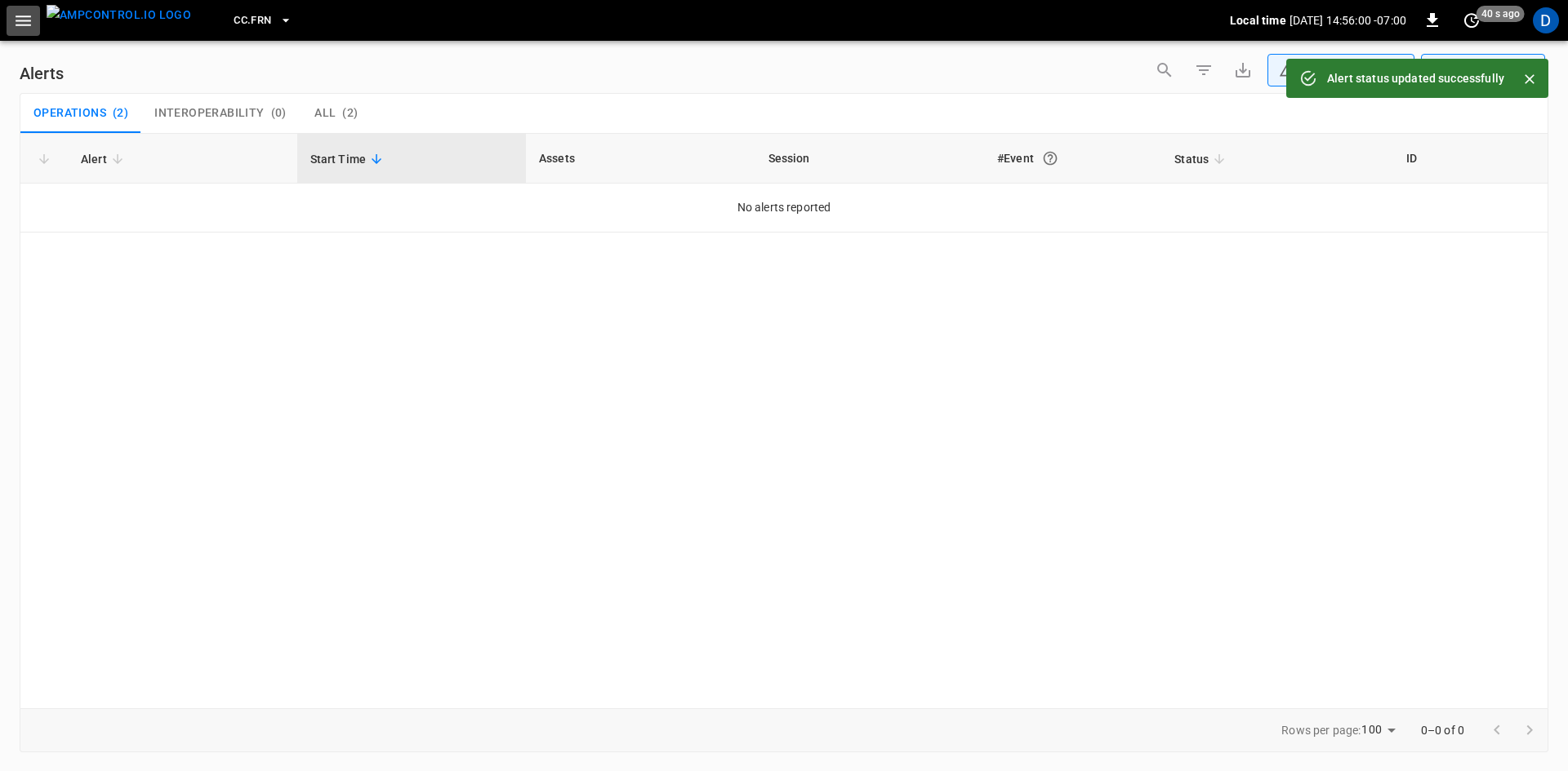
click at [24, 20] on icon "button" at bounding box center [23, 21] width 16 height 10
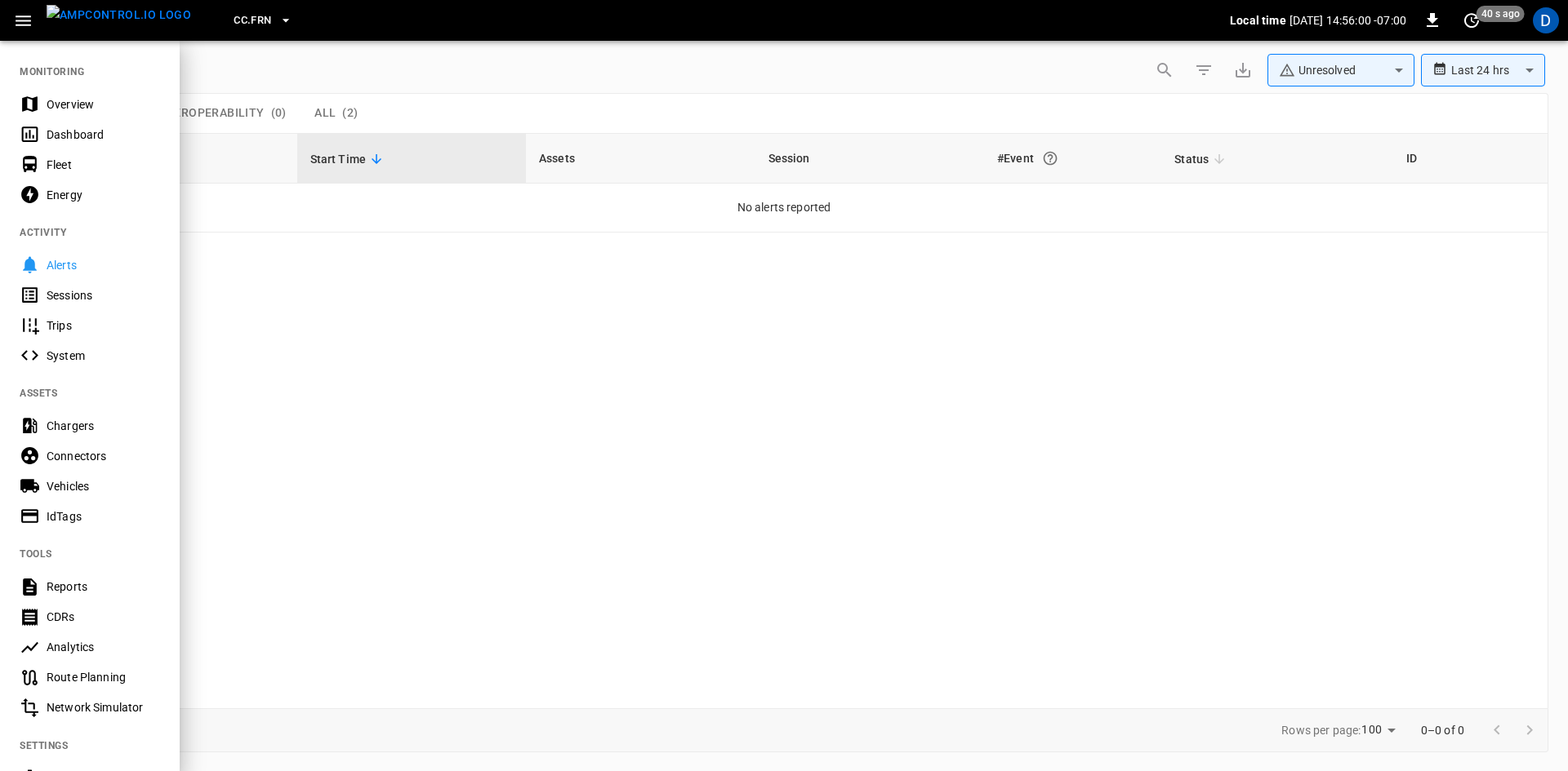
click at [51, 100] on div "Overview" at bounding box center [103, 104] width 113 height 16
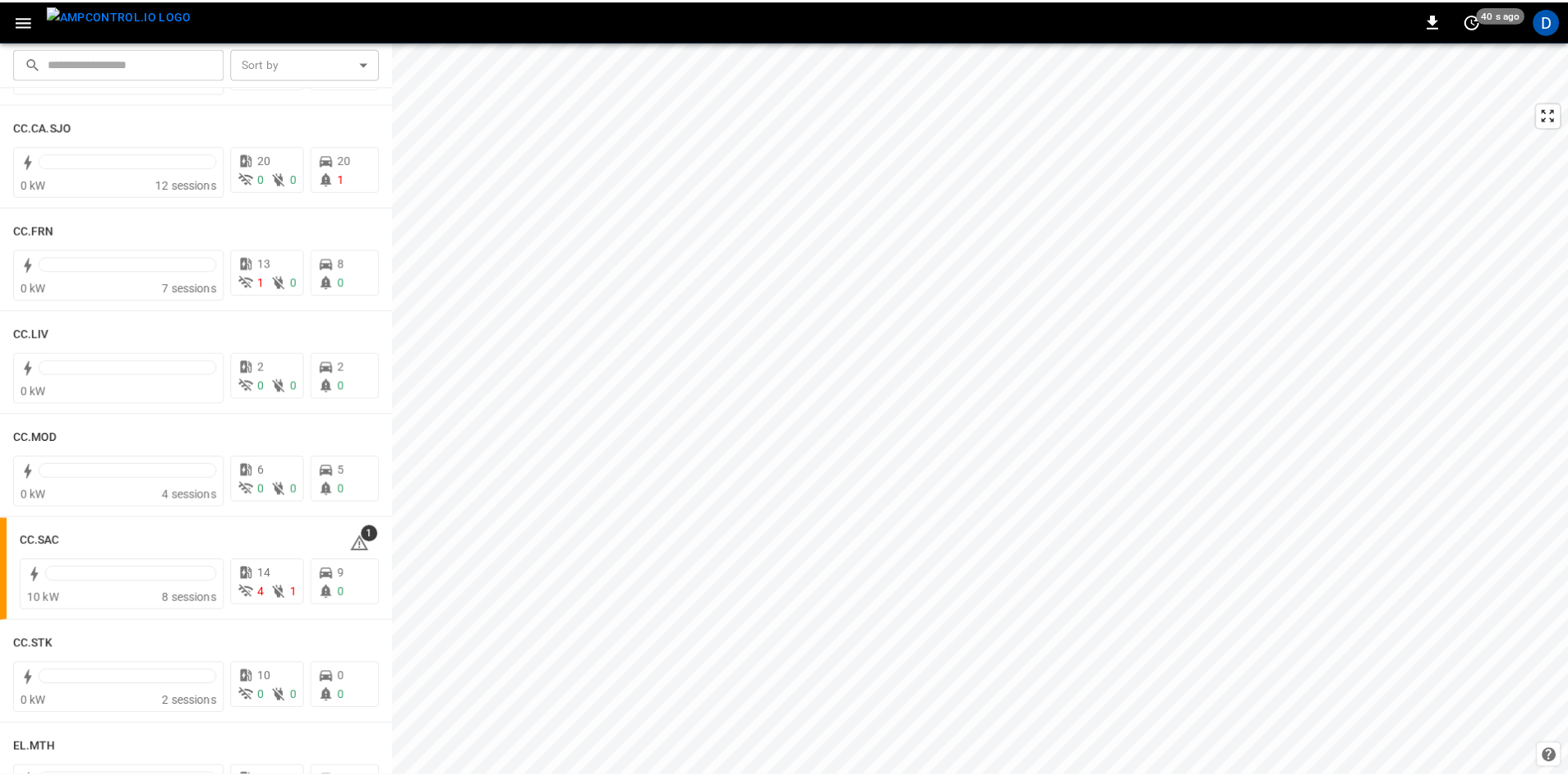
scroll to position [903, 0]
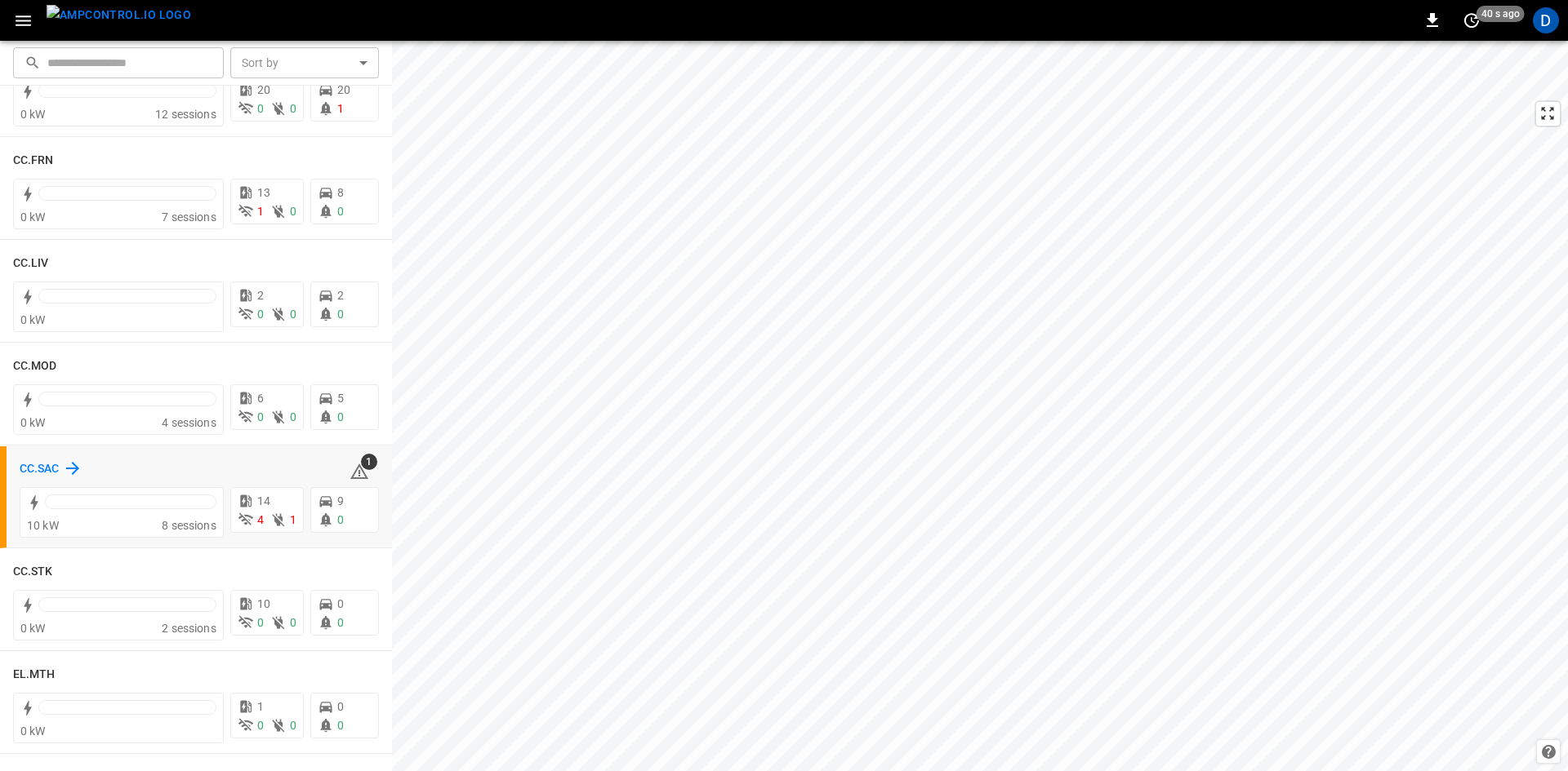
click at [43, 464] on h6 "CC.SAC" at bounding box center [39, 468] width 40 height 18
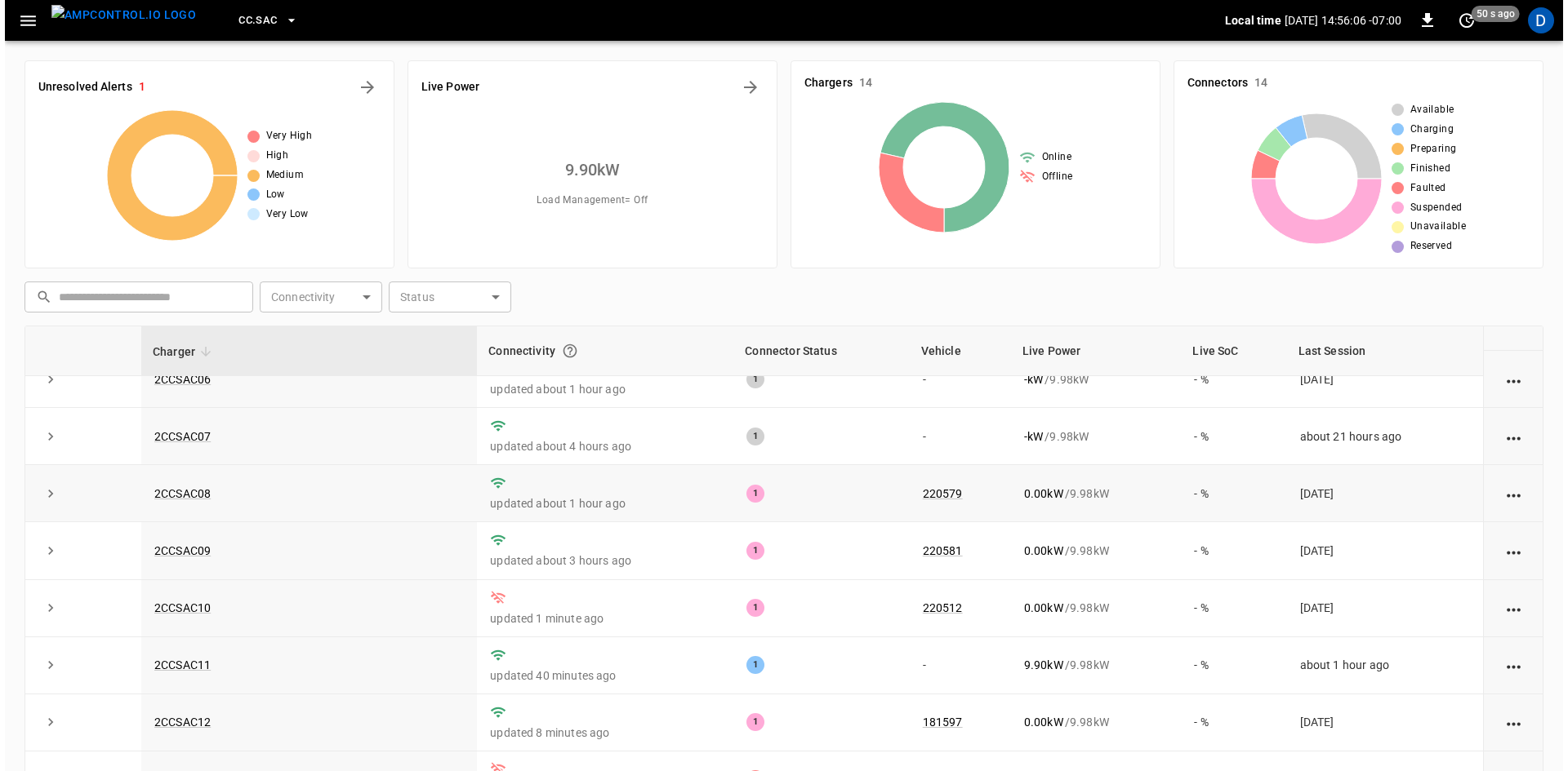
scroll to position [322, 0]
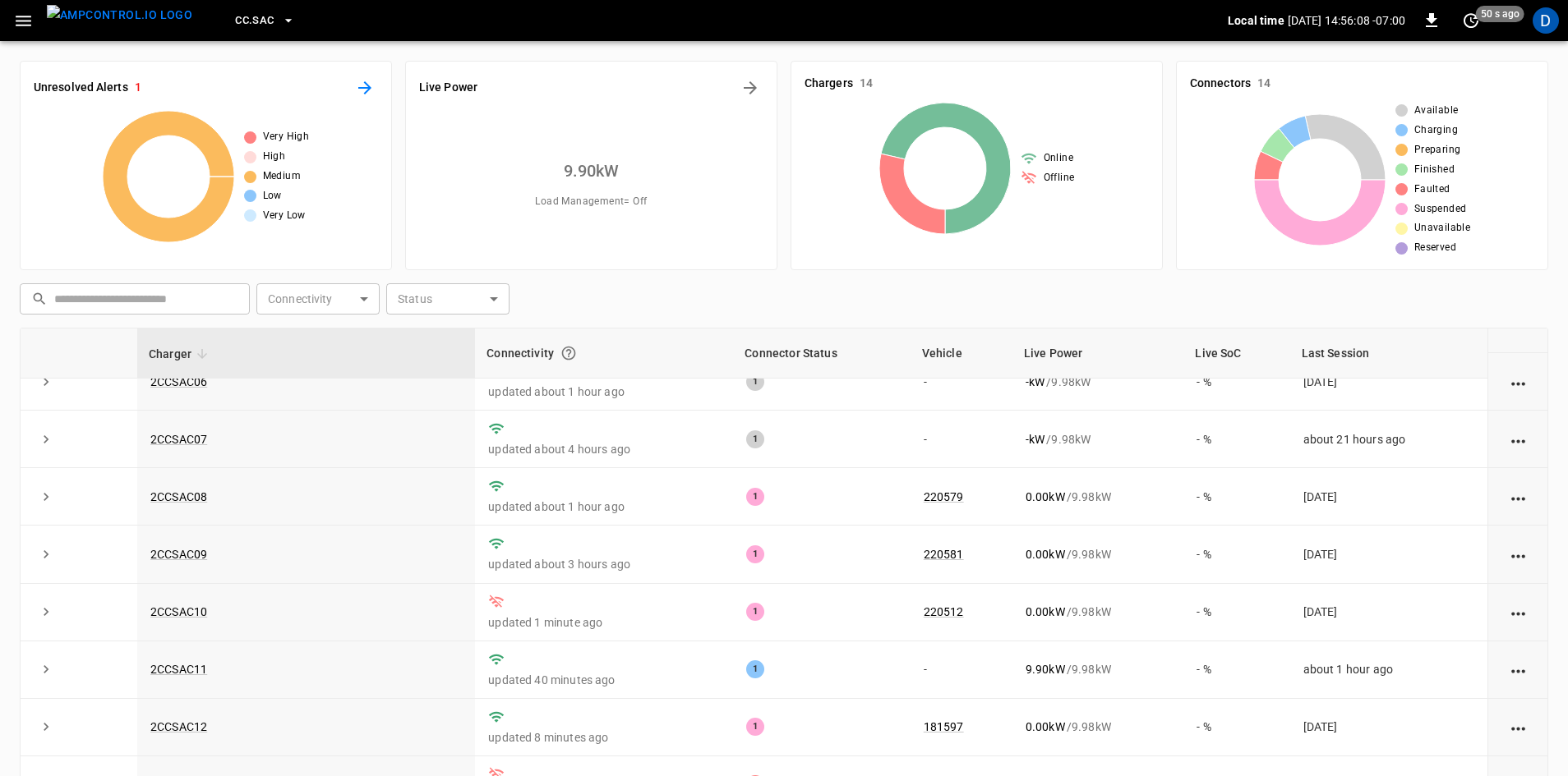
click at [363, 92] on icon "All Alerts" at bounding box center [364, 88] width 20 height 20
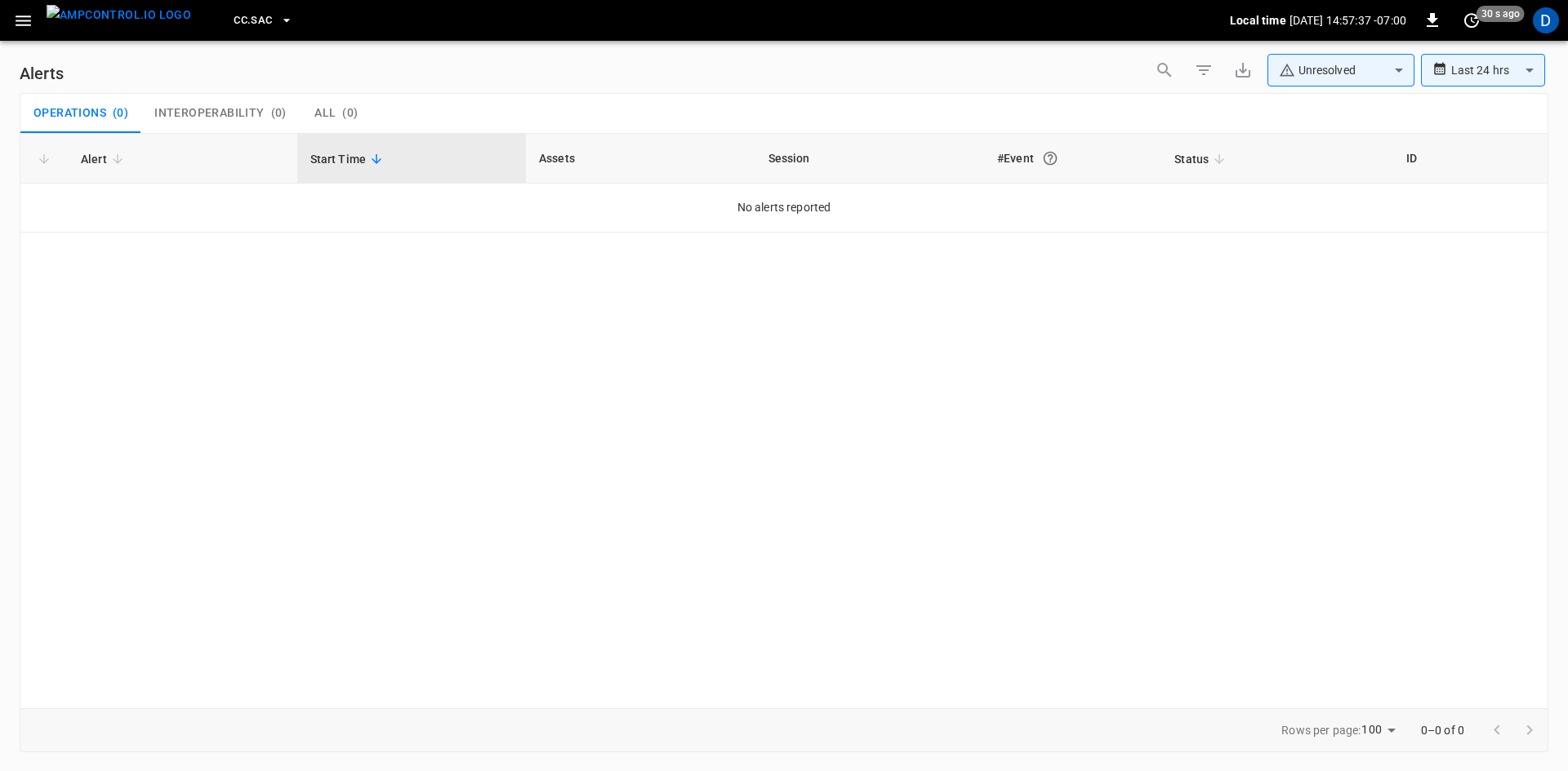
click at [23, 10] on icon "button" at bounding box center [23, 21] width 21 height 21
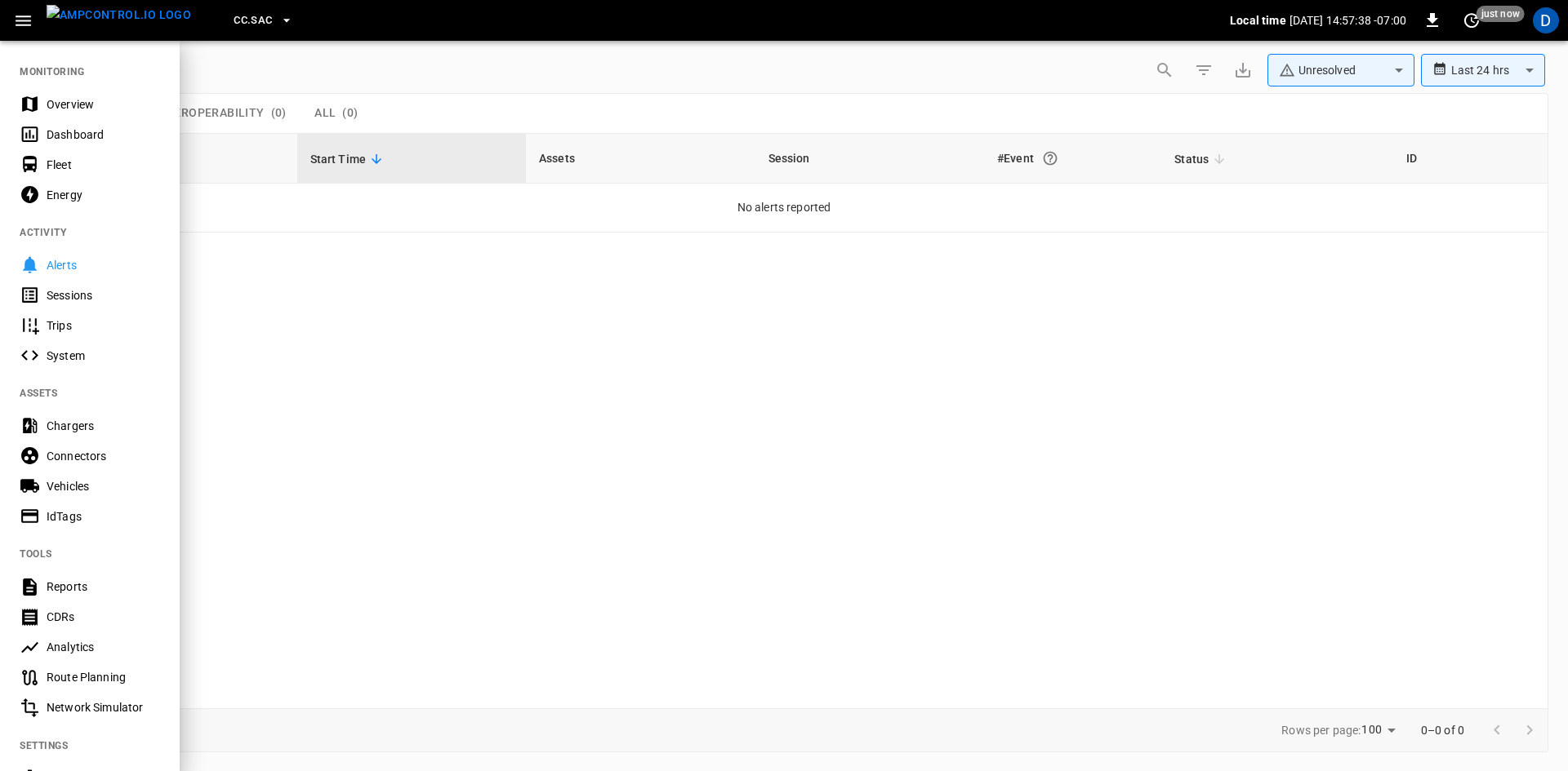
click at [80, 106] on div "Overview" at bounding box center [103, 104] width 113 height 16
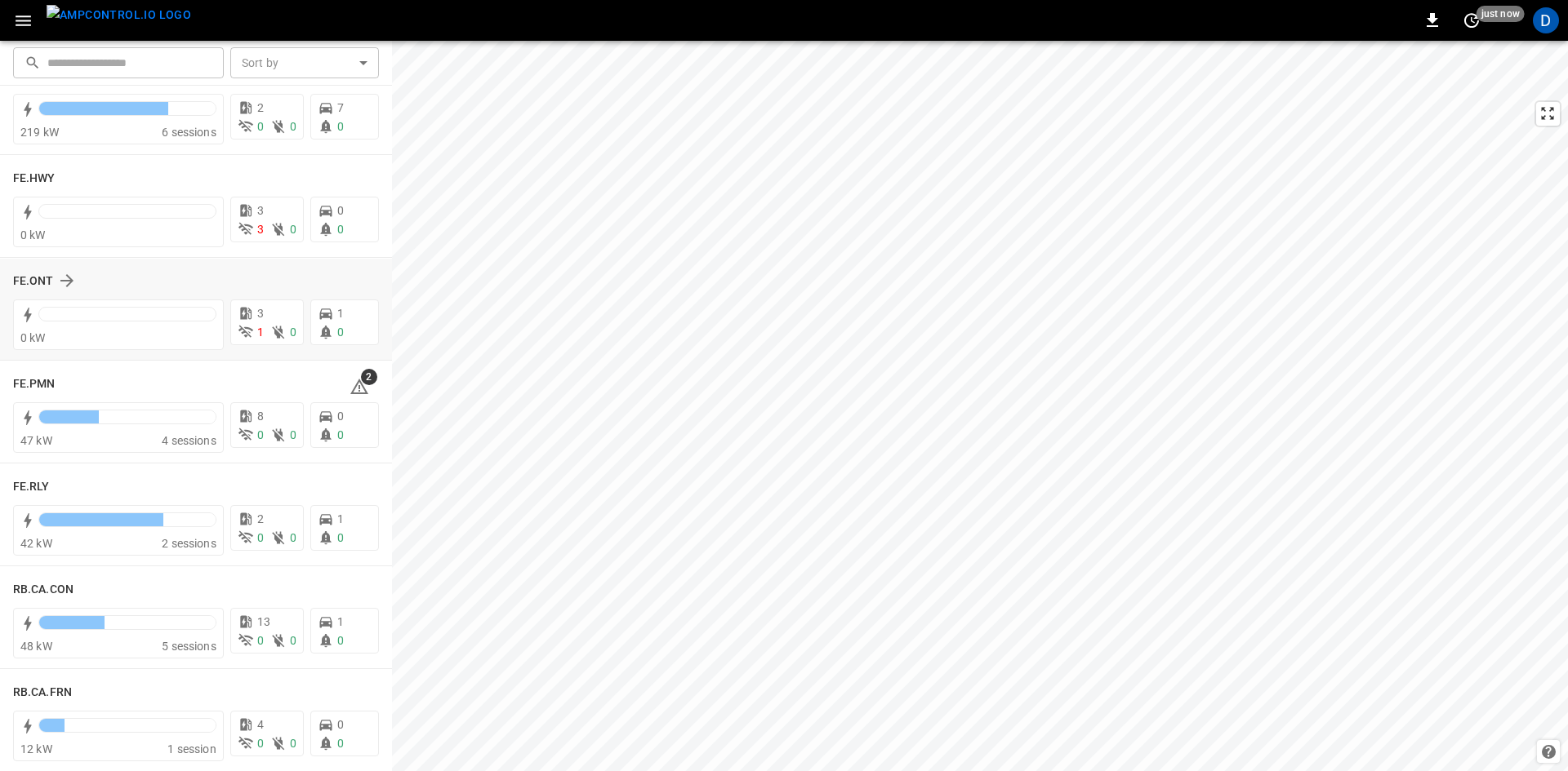
scroll to position [1714, 0]
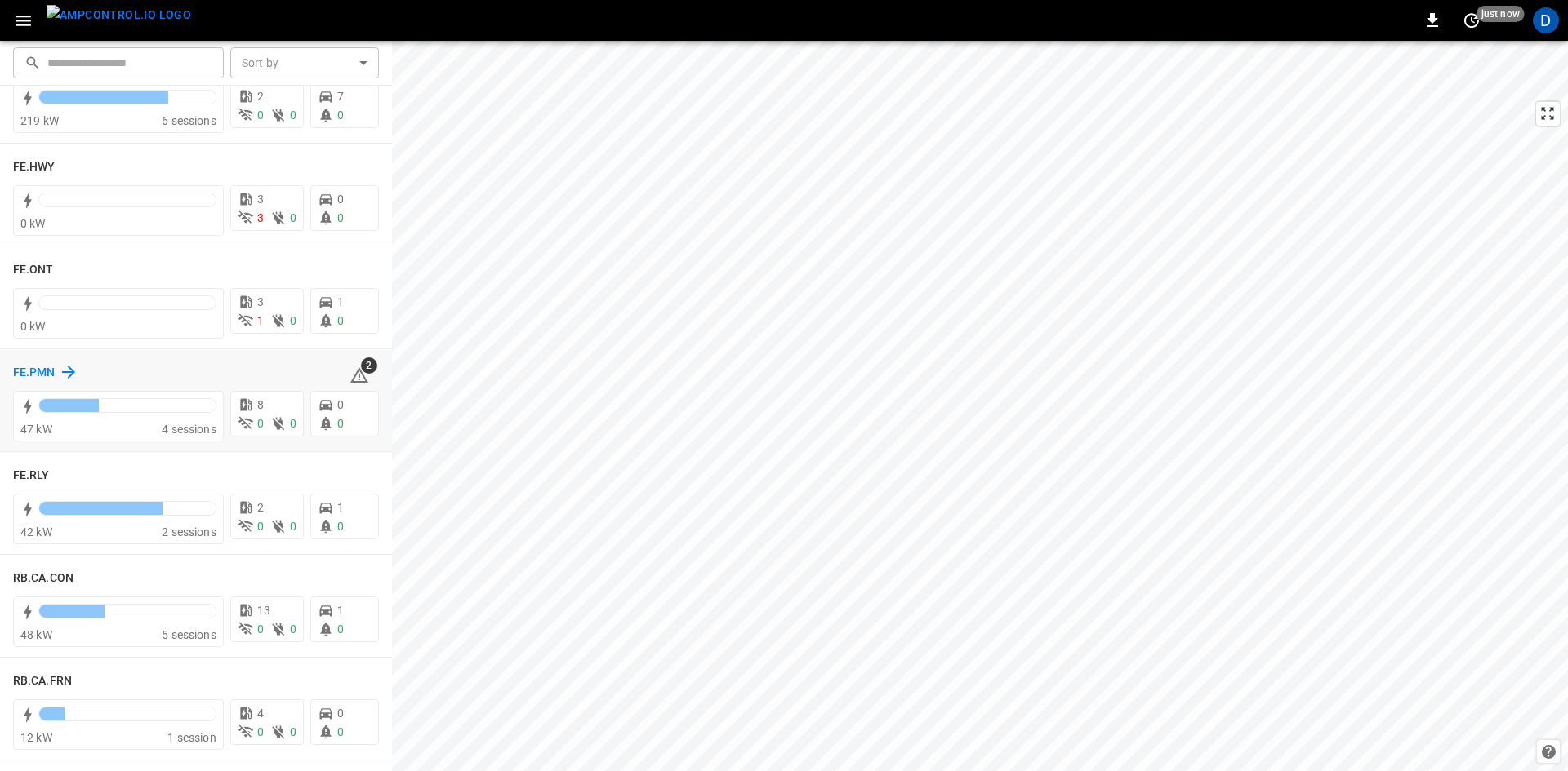
click at [54, 370] on h6 "FE.PMN" at bounding box center [34, 373] width 42 height 18
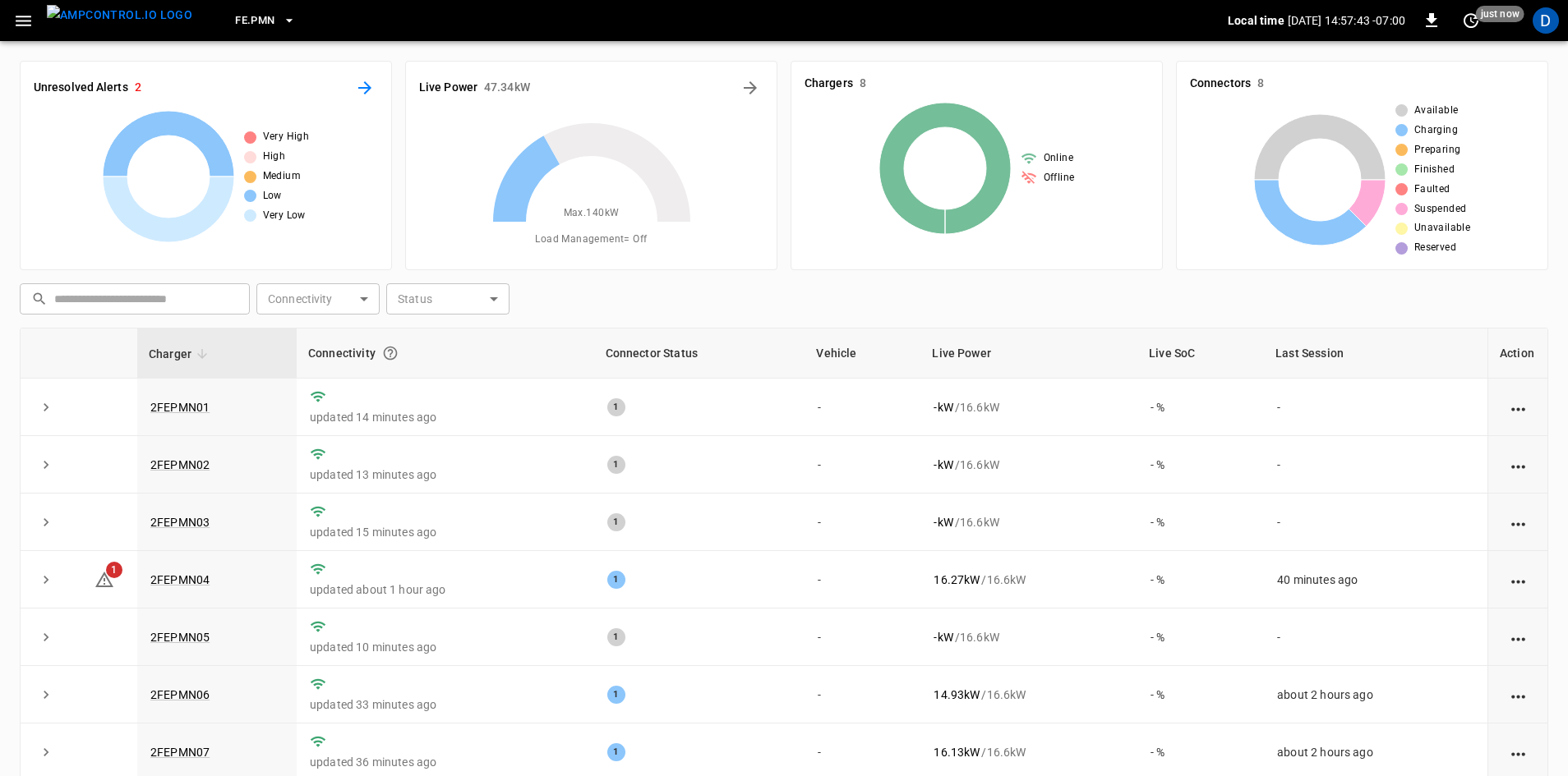
click at [363, 88] on icon "All Alerts" at bounding box center [365, 88] width 13 height 13
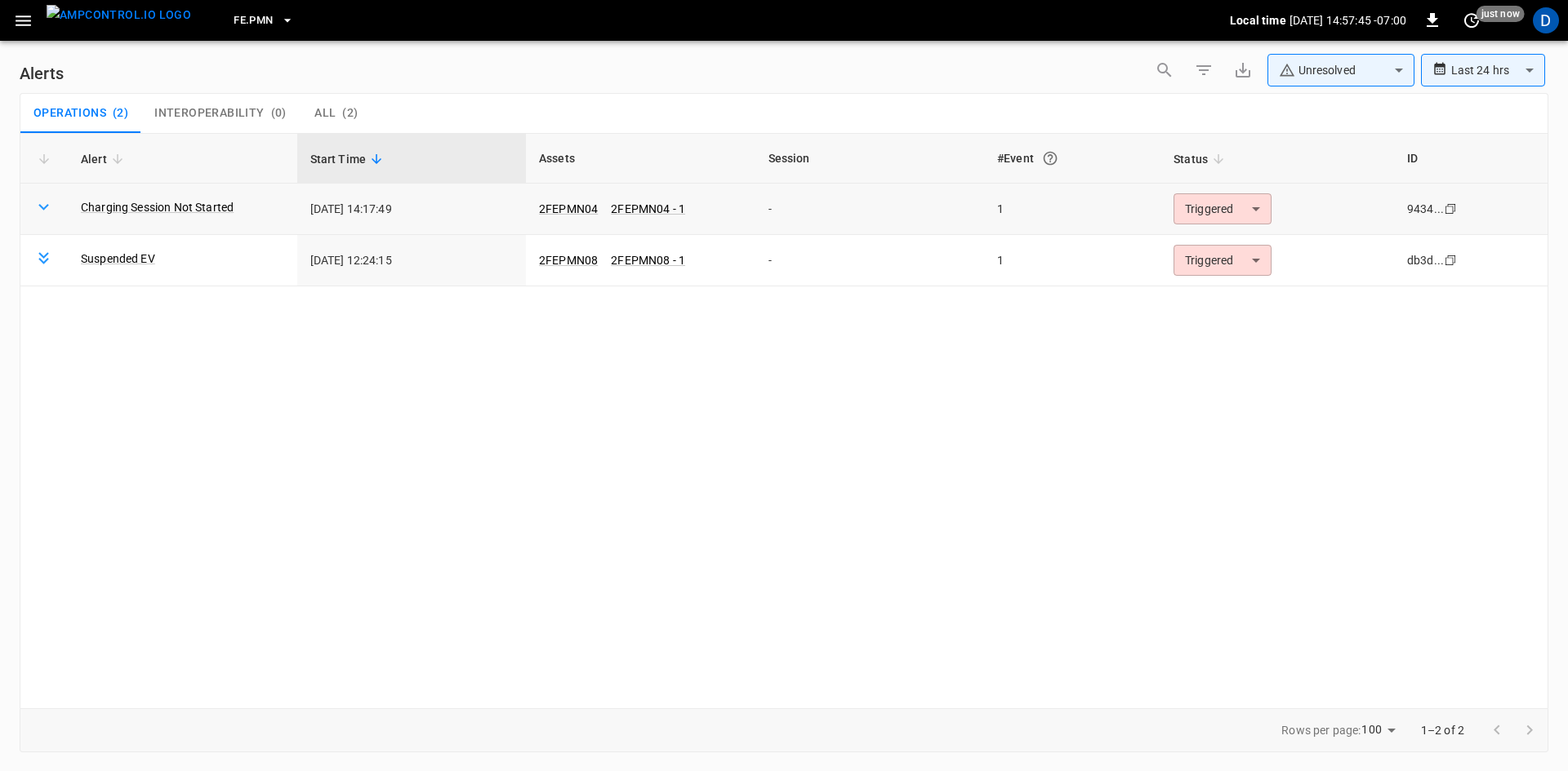
click at [1180, 212] on body "**********" at bounding box center [784, 382] width 1568 height 765
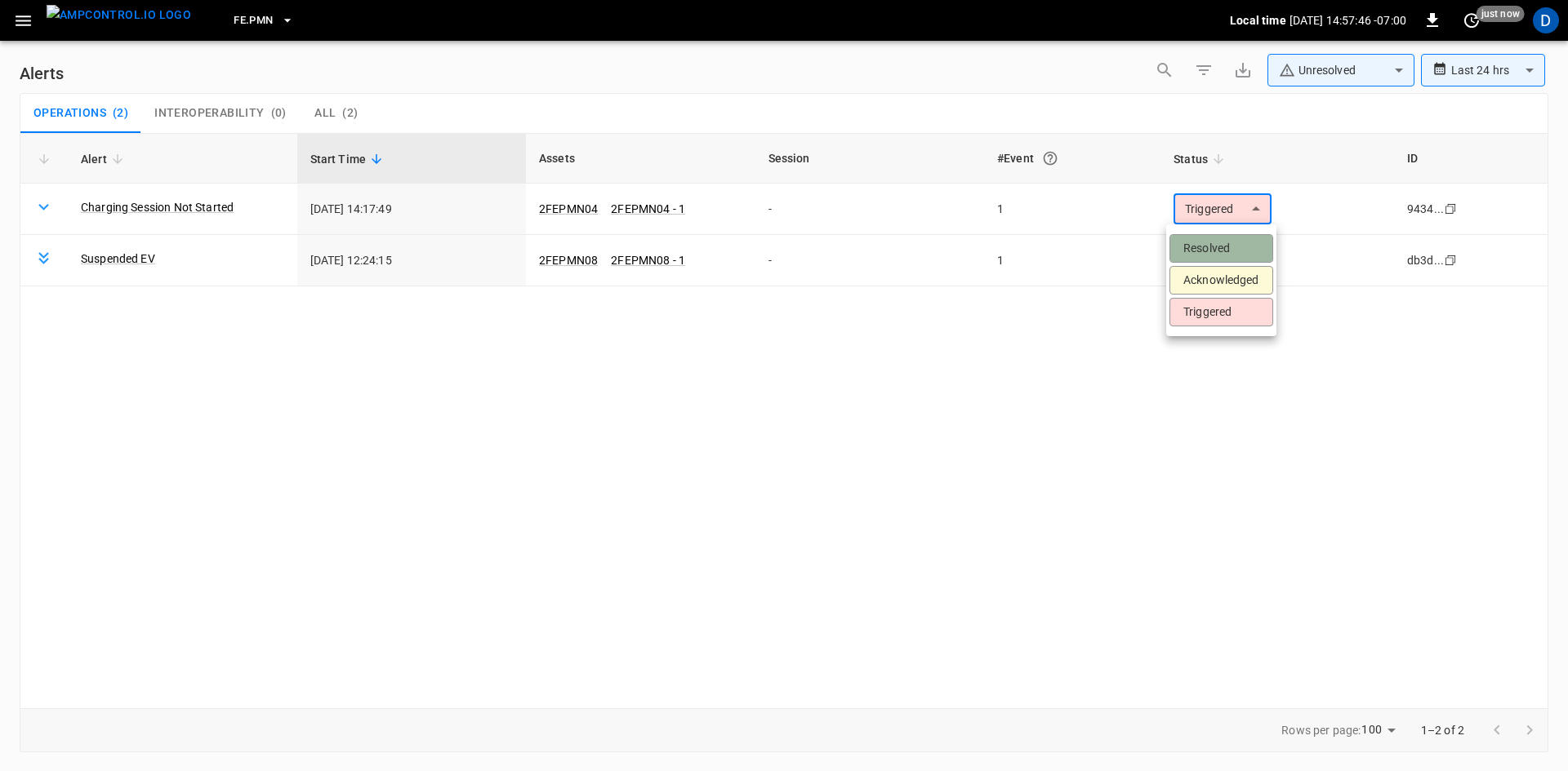
click at [1204, 244] on li "Resolved" at bounding box center [1221, 248] width 104 height 28
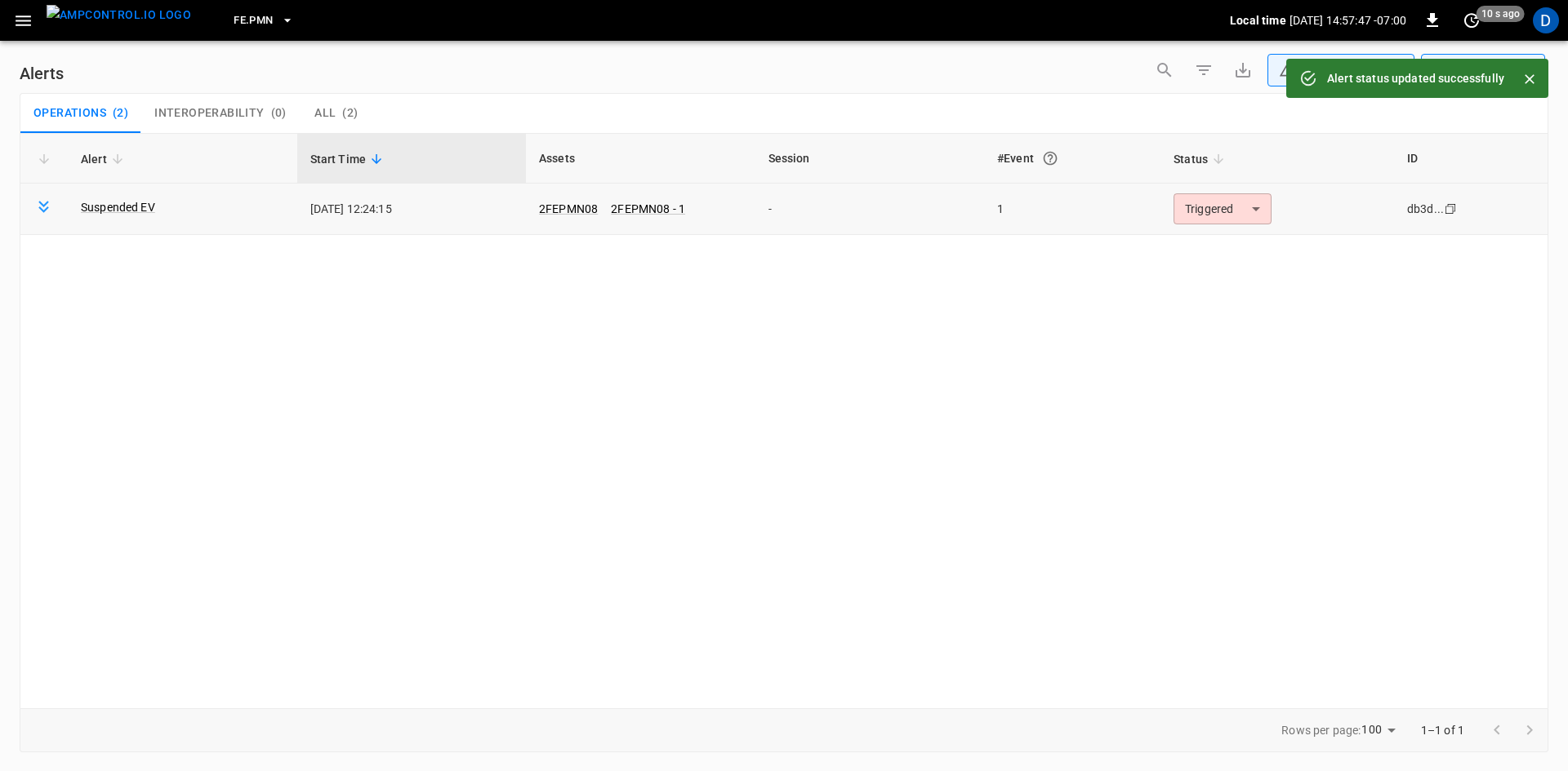
click at [1202, 206] on body "**********" at bounding box center [784, 382] width 1568 height 765
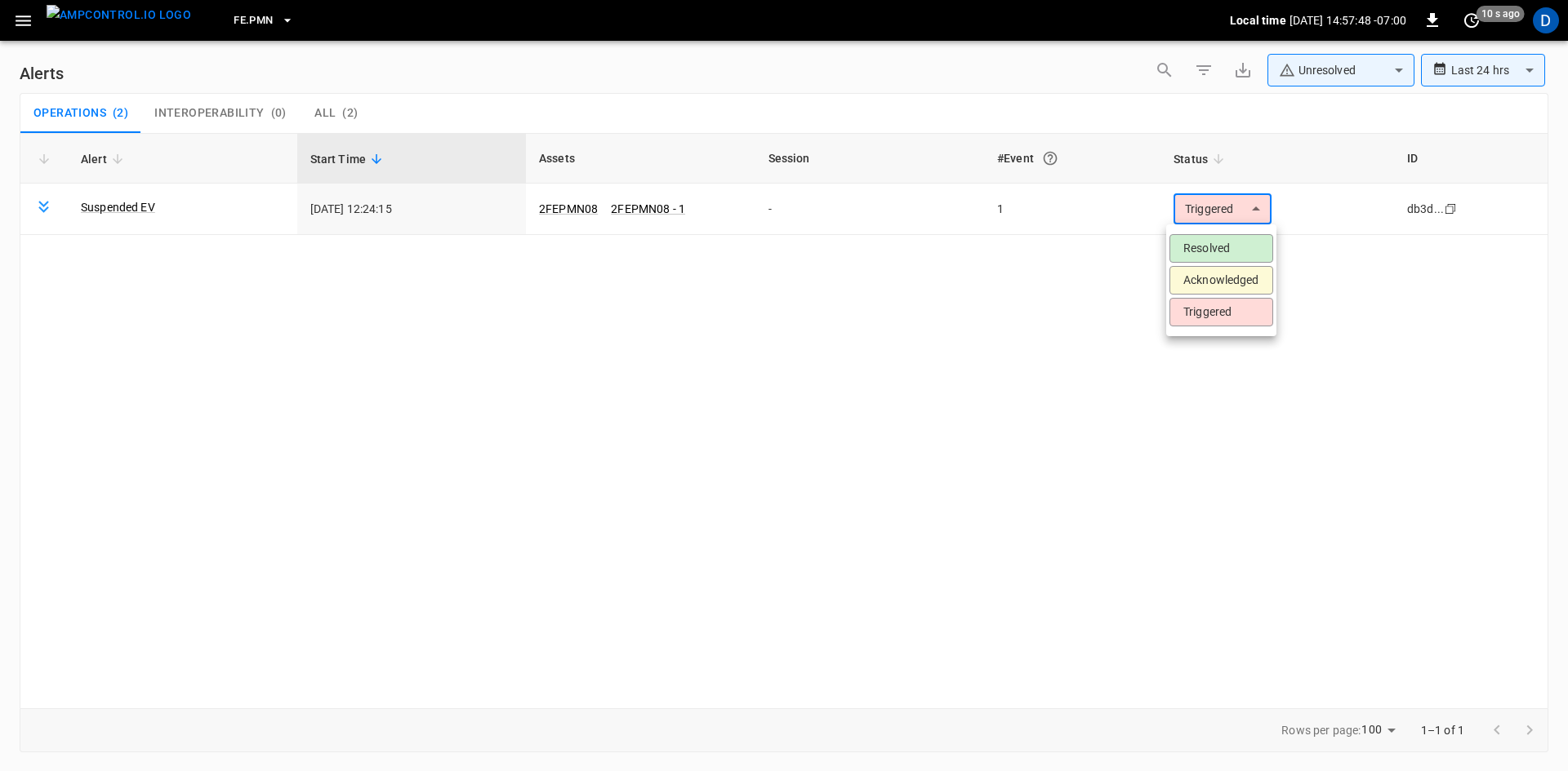
click at [1193, 247] on li "Resolved" at bounding box center [1221, 248] width 104 height 28
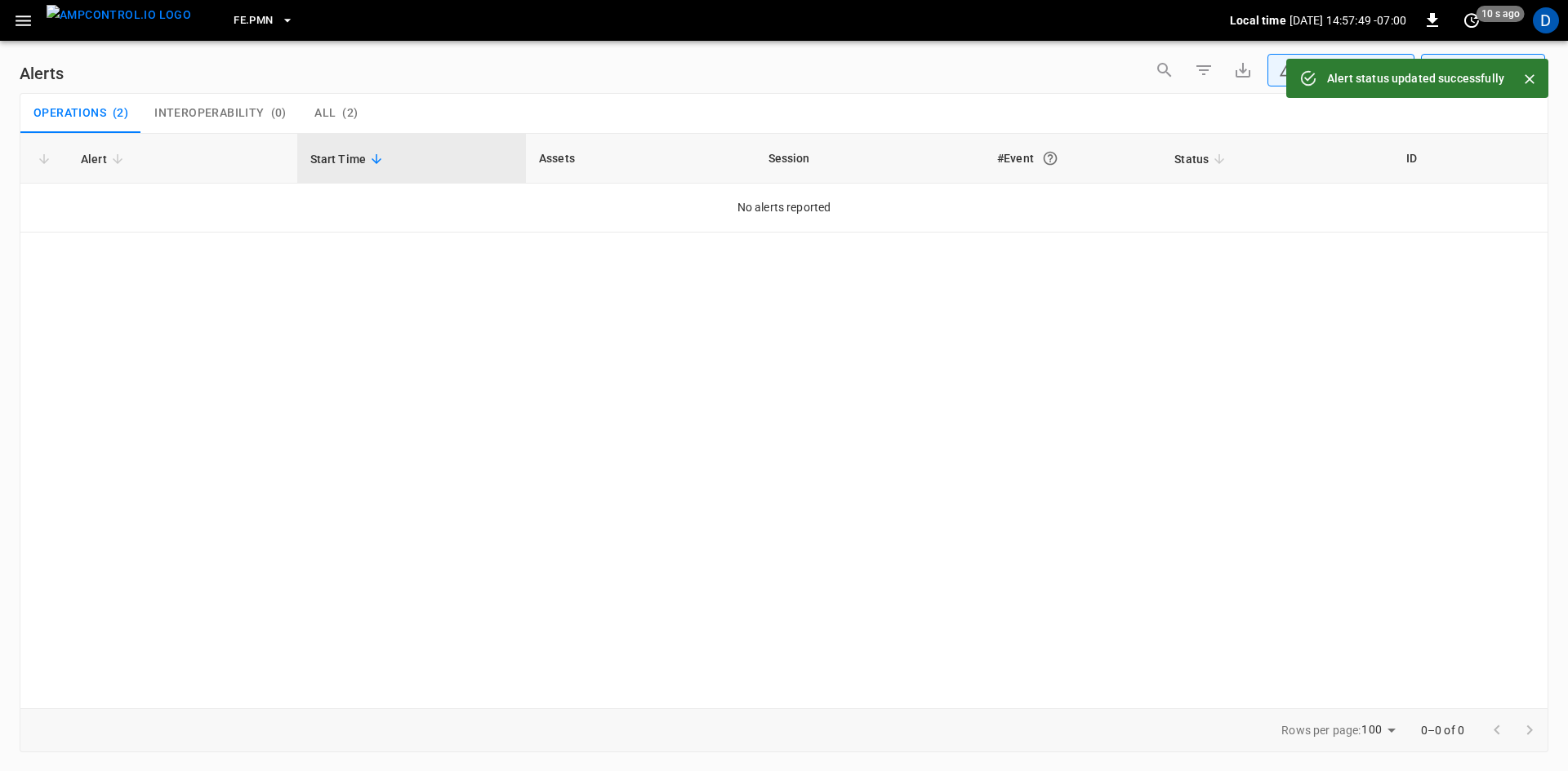
click at [22, 16] on icon "button" at bounding box center [23, 21] width 21 height 21
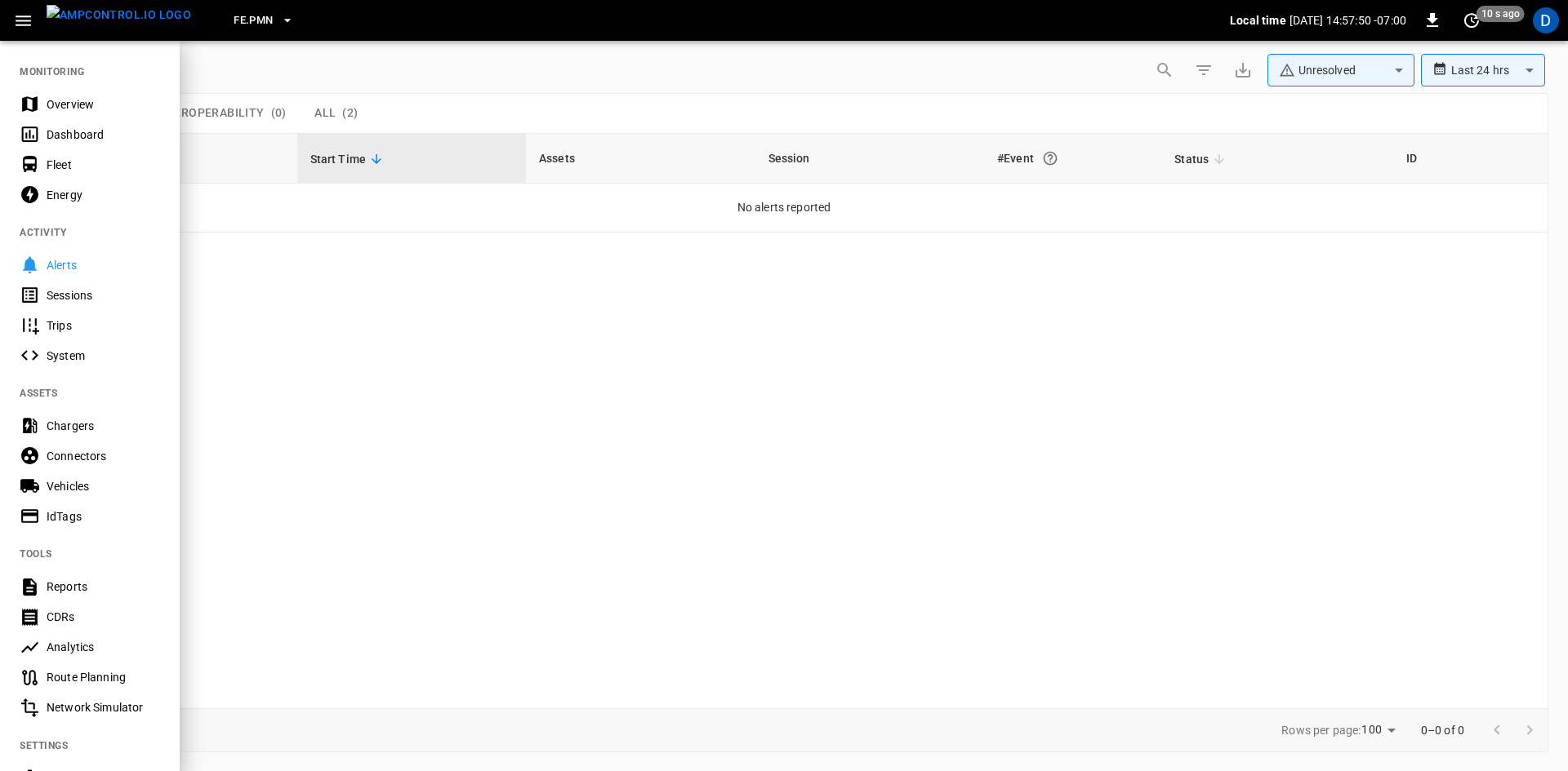
click at [53, 98] on div "Overview" at bounding box center [103, 104] width 113 height 16
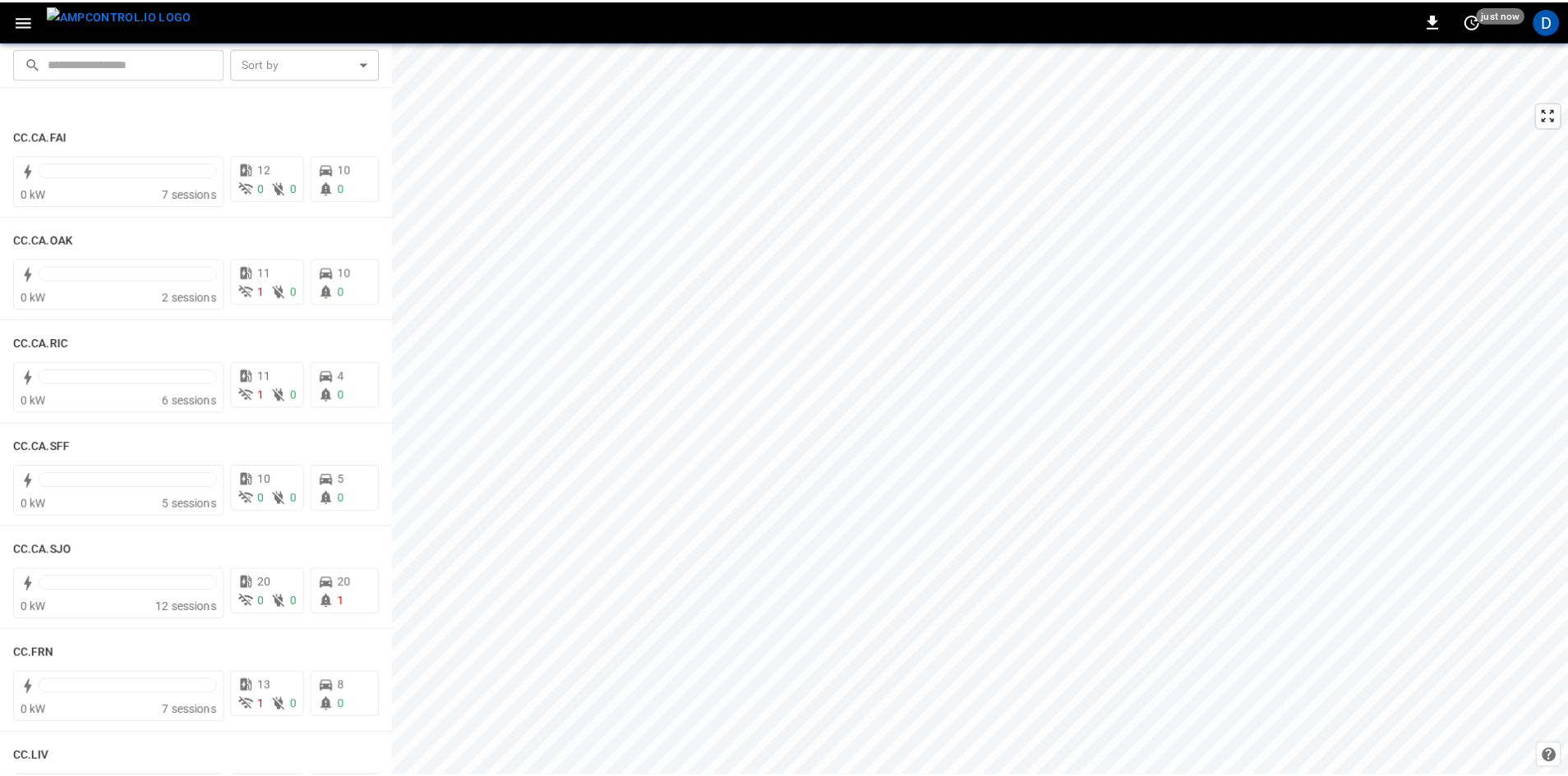
scroll to position [903, 0]
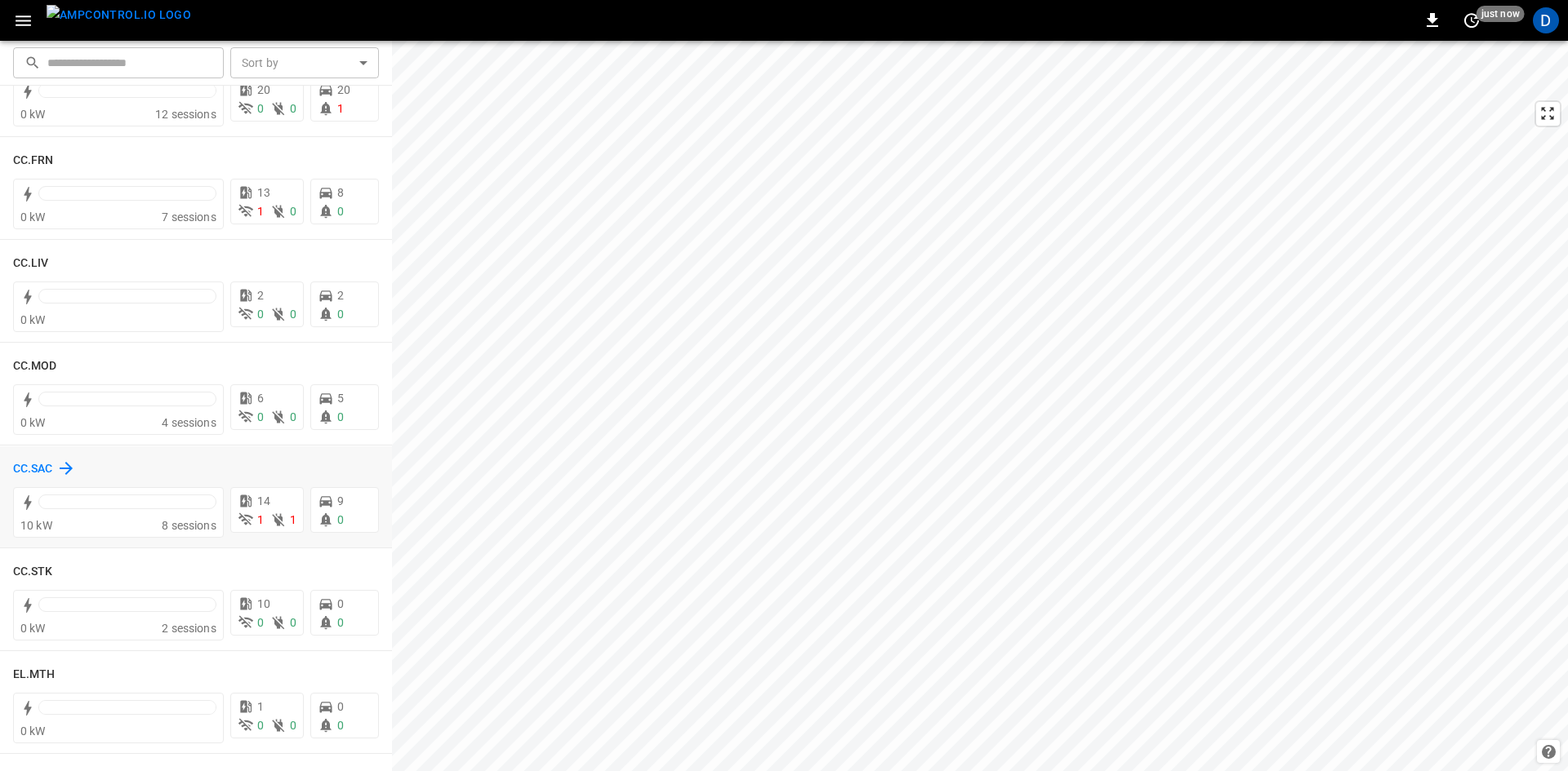
click at [41, 460] on h6 "CC.SAC" at bounding box center [33, 468] width 40 height 18
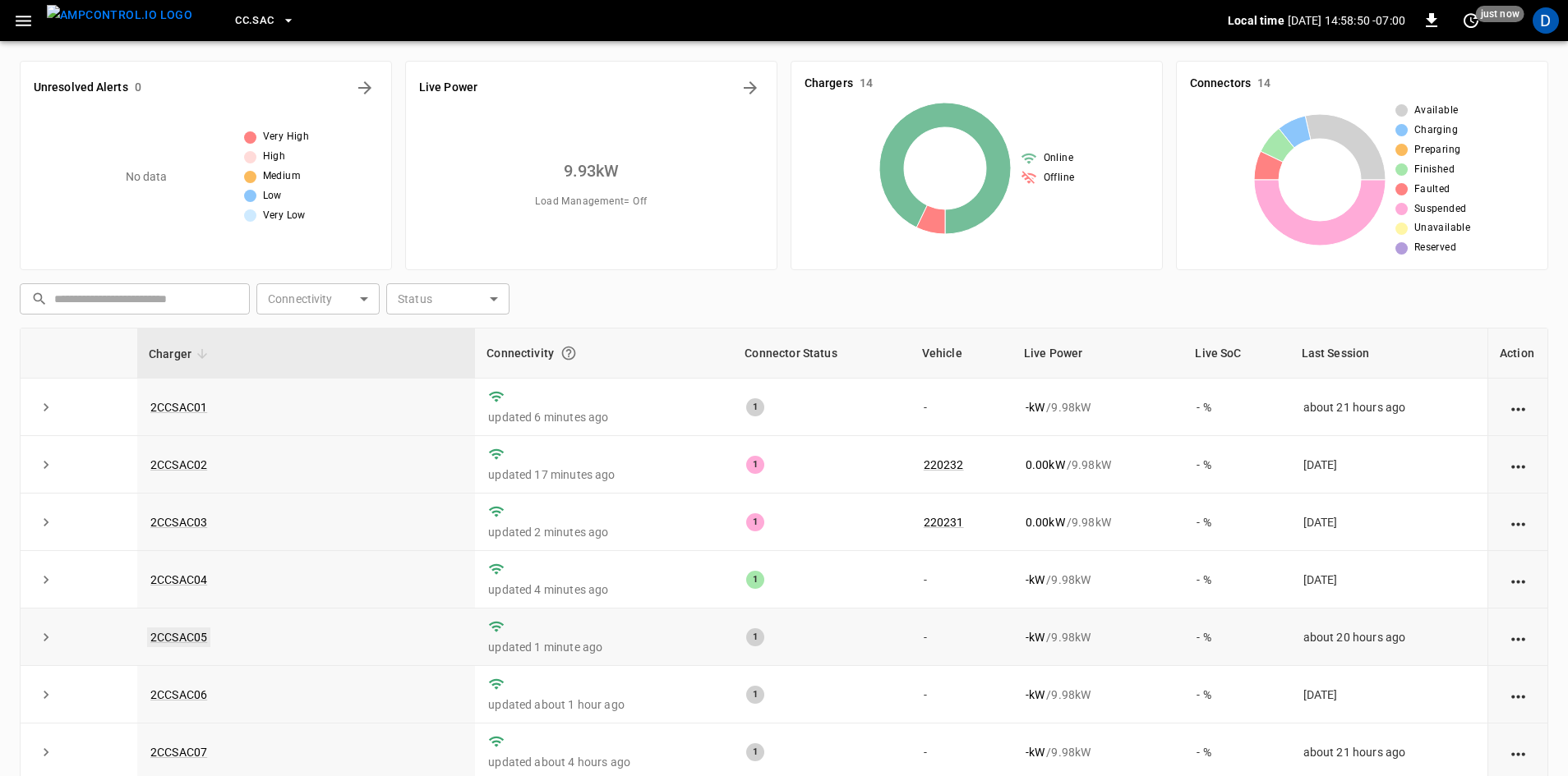
click at [192, 639] on link "2CCSAC05" at bounding box center [178, 637] width 63 height 20
